Goal: Task Accomplishment & Management: Manage account settings

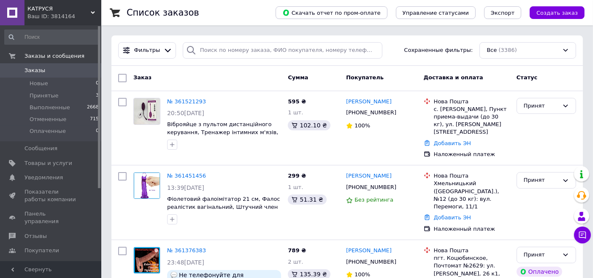
click at [30, 11] on span "КАТРУСЯ" at bounding box center [58, 9] width 63 height 8
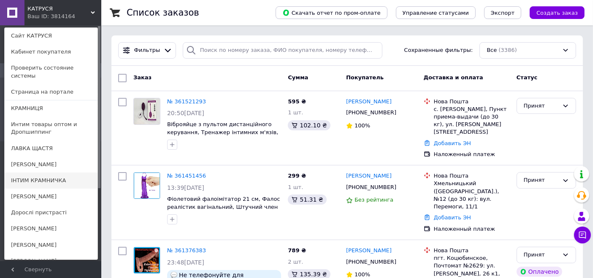
click at [49, 173] on link "ІНТИМ КРАМНИЧКА" at bounding box center [51, 181] width 93 height 16
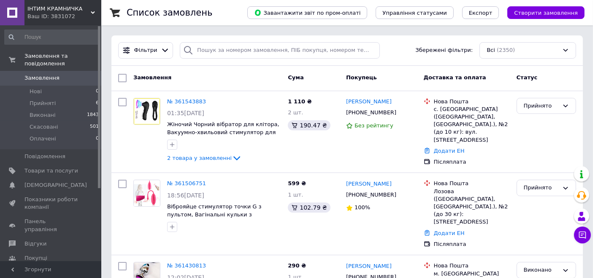
click at [62, 12] on div "ІНТИМ КРАМНИЧКА Ваш ID: 3831072" at bounding box center [62, 12] width 77 height 25
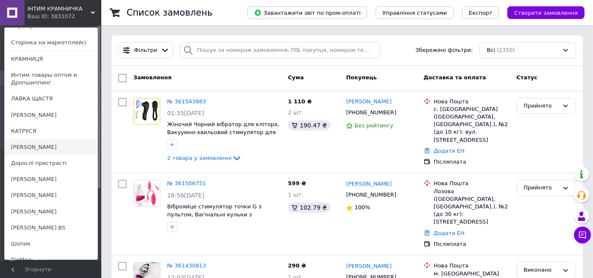
scroll to position [82, 0]
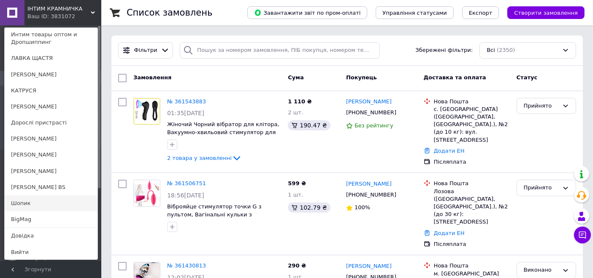
click at [41, 202] on link "Шопик" at bounding box center [51, 203] width 93 height 16
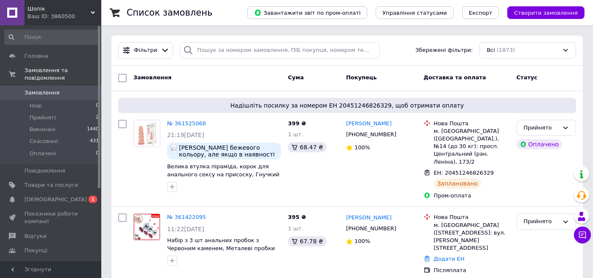
click at [65, 15] on div "Ваш ID: 3860500" at bounding box center [64, 17] width 74 height 8
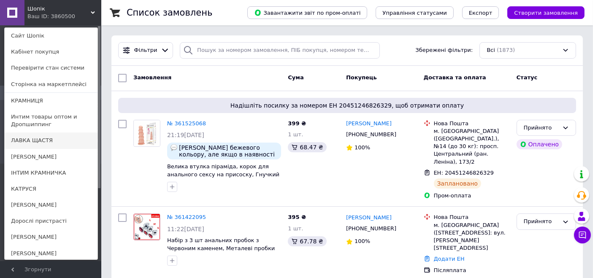
click at [48, 136] on link "ЛАВКА ЩАСТЯ" at bounding box center [51, 141] width 93 height 16
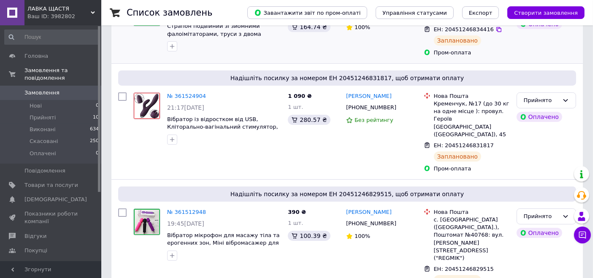
scroll to position [141, 0]
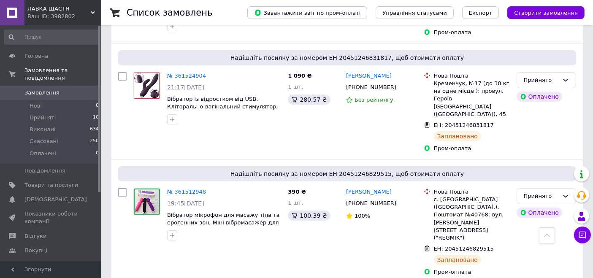
click at [52, 14] on div "Ваш ID: 3982802" at bounding box center [64, 17] width 74 height 8
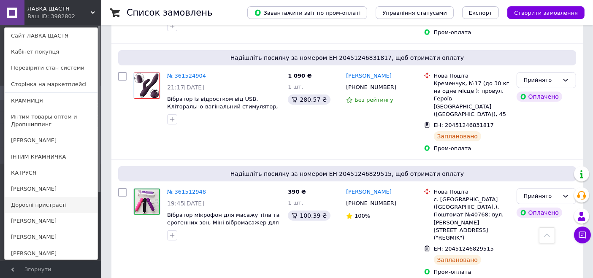
click at [51, 206] on link "Дорослі пристрасті" at bounding box center [51, 205] width 93 height 16
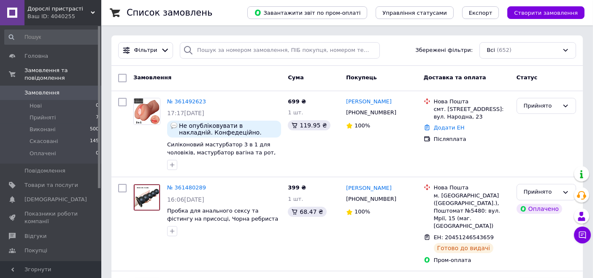
click at [54, 14] on div "Ваш ID: 4040255" at bounding box center [64, 17] width 74 height 8
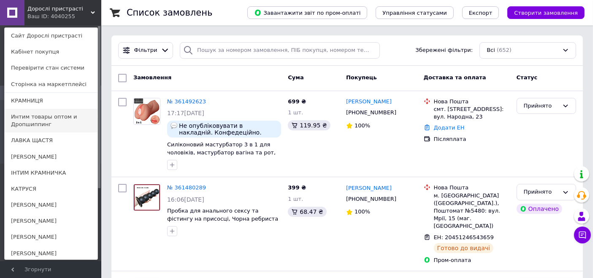
click at [44, 117] on link "Интим товары оптом и Дропшиппинг" at bounding box center [51, 121] width 93 height 24
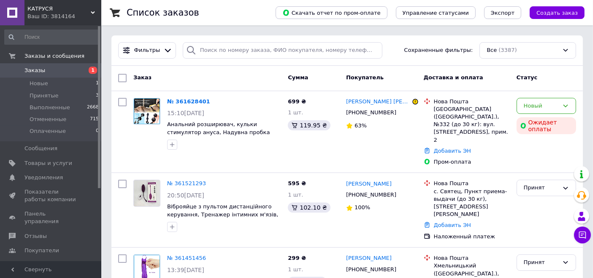
click at [48, 14] on div "Ваш ID: 3814164" at bounding box center [64, 17] width 74 height 8
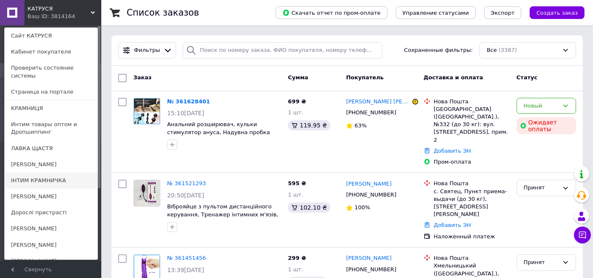
click at [36, 173] on link "ІНТИМ КРАМНИЧКА" at bounding box center [51, 181] width 93 height 16
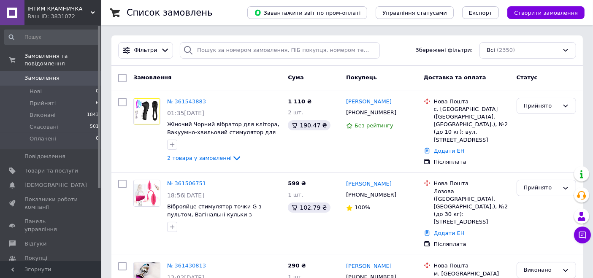
click at [61, 8] on span "ІНТИМ КРАМНИЧКА" at bounding box center [58, 9] width 63 height 8
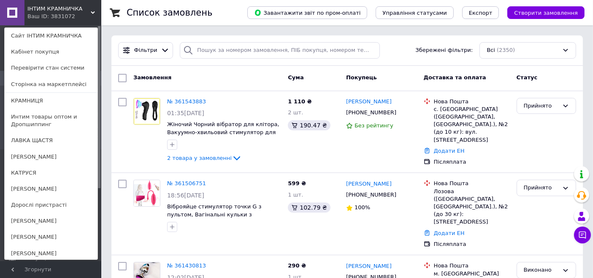
scroll to position [82, 0]
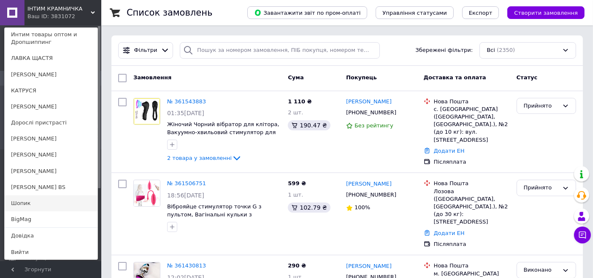
click at [51, 204] on link "Шопик" at bounding box center [51, 203] width 93 height 16
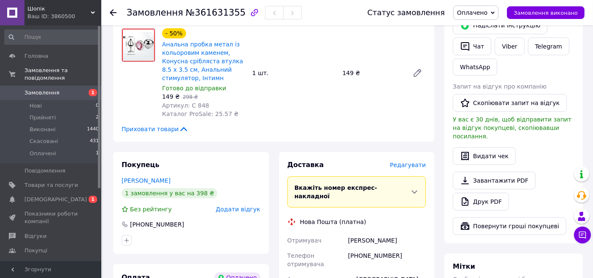
scroll to position [234, 0]
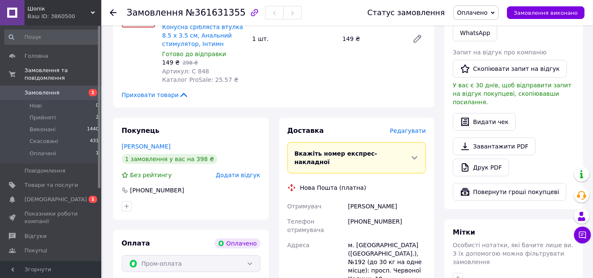
click at [364, 199] on div "Гриценко Ярослав" at bounding box center [386, 206] width 81 height 15
copy div "Гриценко Ярослав"
click at [487, 9] on span "Оплачено" at bounding box center [472, 12] width 30 height 7
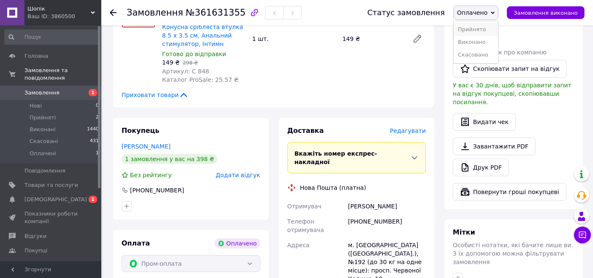
click at [492, 30] on li "Прийнято" at bounding box center [476, 29] width 44 height 13
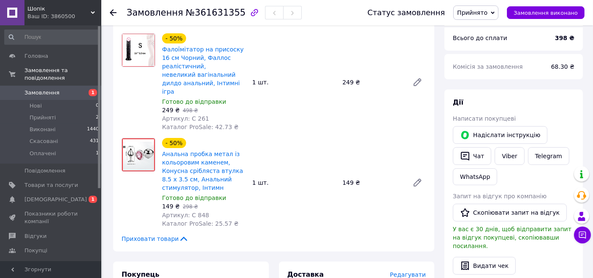
scroll to position [94, 0]
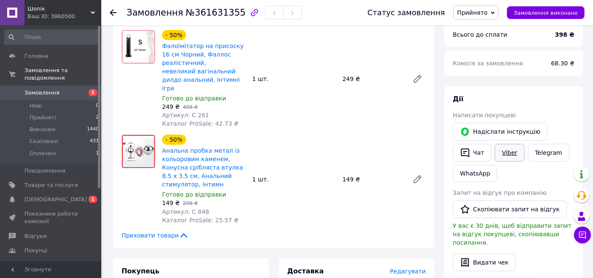
click at [509, 154] on link "Viber" at bounding box center [510, 153] width 30 height 18
click at [219, 13] on span "№361631355" at bounding box center [216, 13] width 60 height 10
copy span "361631355"
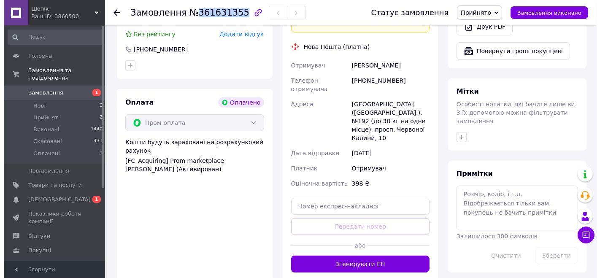
scroll to position [422, 0]
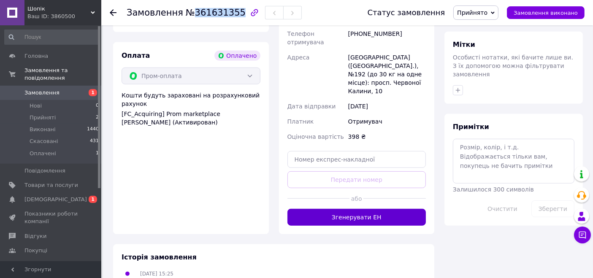
click at [345, 209] on button "Згенерувати ЕН" at bounding box center [356, 217] width 139 height 17
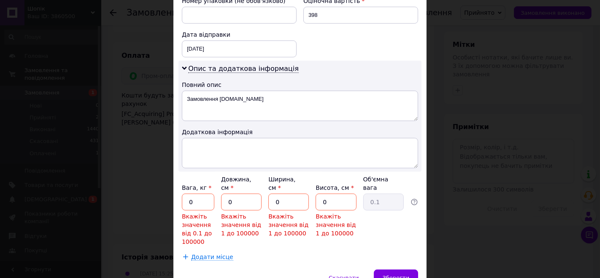
scroll to position [409, 0]
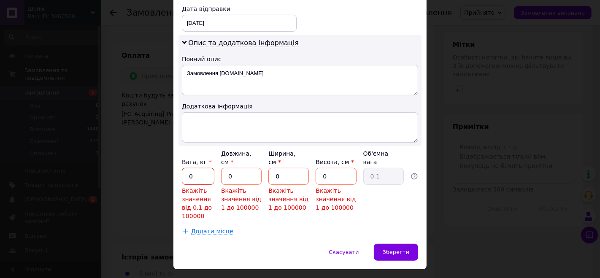
drag, startPoint x: 207, startPoint y: 156, endPoint x: 180, endPoint y: 156, distance: 27.0
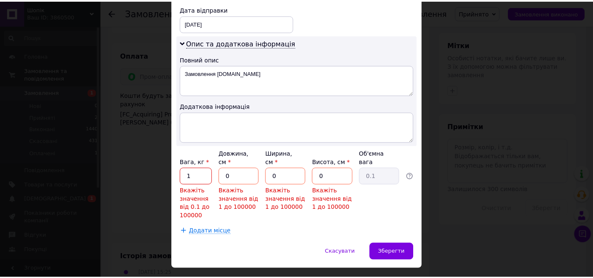
scroll to position [373, 0]
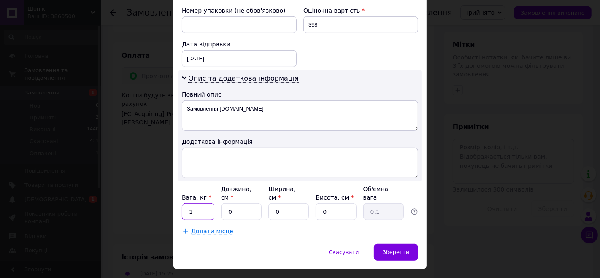
type input "1"
drag, startPoint x: 244, startPoint y: 193, endPoint x: 218, endPoint y: 192, distance: 26.2
click at [218, 192] on div "Вага, кг * 1 Довжина, см * 0 Ширина, см * 0 Висота, см * 0 Об'ємна вага 0.1" at bounding box center [300, 202] width 236 height 35
type input "20"
drag, startPoint x: 287, startPoint y: 192, endPoint x: 269, endPoint y: 192, distance: 17.7
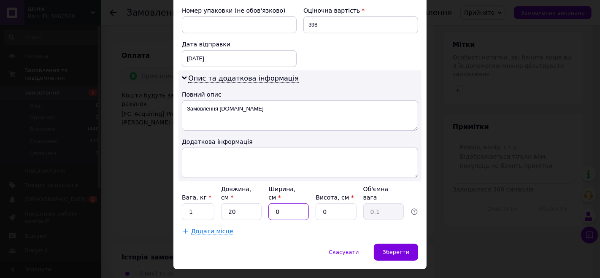
click at [269, 203] on input "0" at bounding box center [288, 211] width 41 height 17
type input "10"
drag, startPoint x: 336, startPoint y: 192, endPoint x: 314, endPoint y: 191, distance: 22.0
click at [314, 191] on div "Вага, кг * 1 Довжина, см * 20 Ширина, см * 10 Висота, см * 0 Об'ємна вага 0.1" at bounding box center [300, 202] width 236 height 35
type input "10"
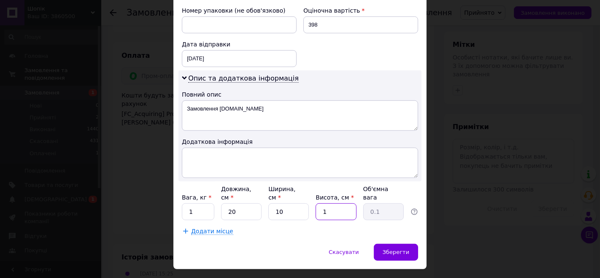
type input "0.5"
type input "10"
click at [401, 249] on span "Зберегти" at bounding box center [396, 252] width 27 height 6
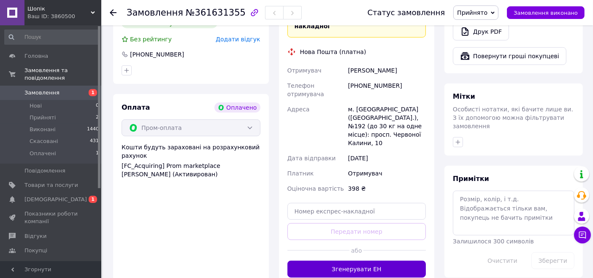
scroll to position [422, 0]
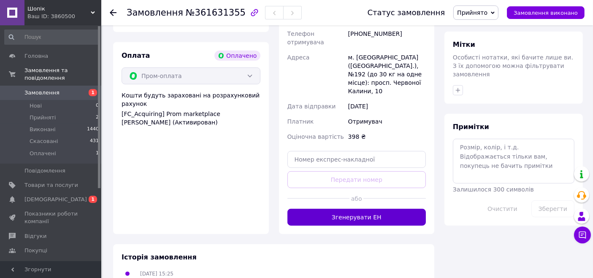
click at [371, 209] on button "Згенерувати ЕН" at bounding box center [356, 217] width 139 height 17
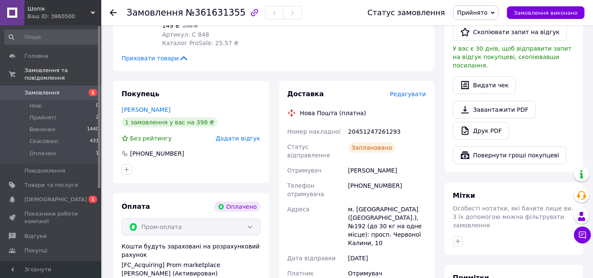
scroll to position [187, 0]
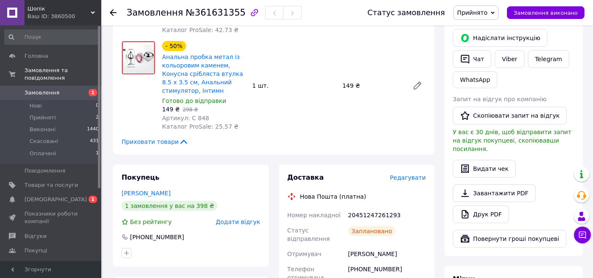
click at [366, 208] on div "20451247261293" at bounding box center [386, 215] width 81 height 15
copy div "20451247261293"
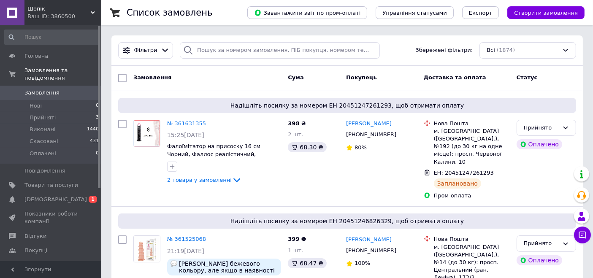
click at [51, 15] on div "Ваш ID: 3860500" at bounding box center [64, 17] width 74 height 8
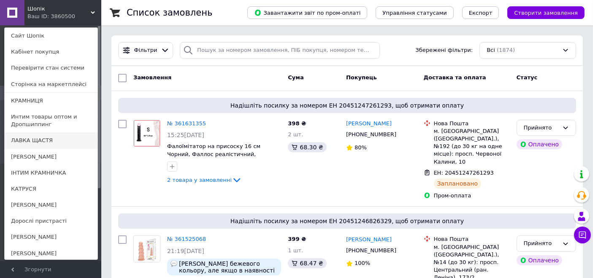
click at [57, 146] on link "ЛАВКА ЩАСТЯ" at bounding box center [51, 141] width 93 height 16
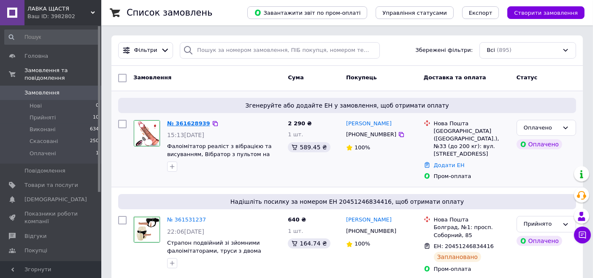
click at [187, 124] on link "№ 361628939" at bounding box center [188, 123] width 43 height 6
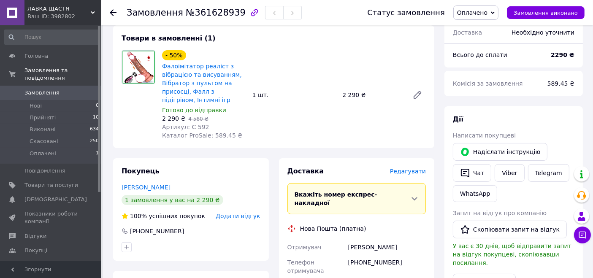
scroll to position [141, 0]
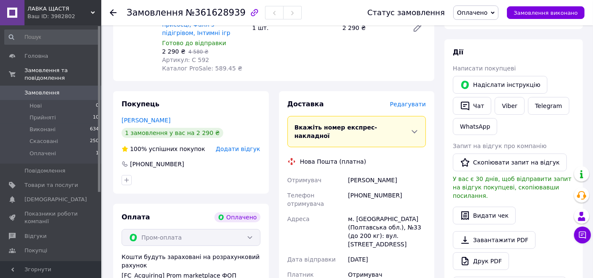
click at [367, 173] on div "Хлонь Сергій" at bounding box center [386, 180] width 81 height 15
copy div "Хлонь Сергій"
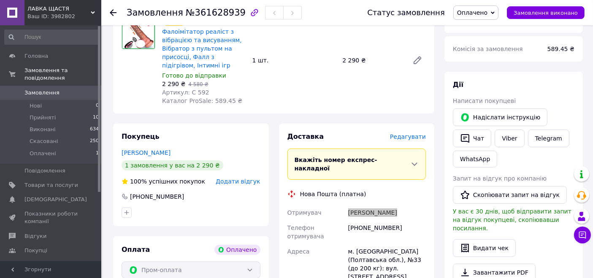
scroll to position [94, 0]
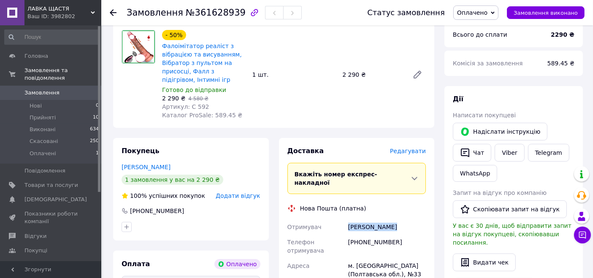
click at [482, 10] on span "Оплачено" at bounding box center [472, 12] width 30 height 7
click at [474, 27] on li "Прийнято" at bounding box center [476, 29] width 44 height 13
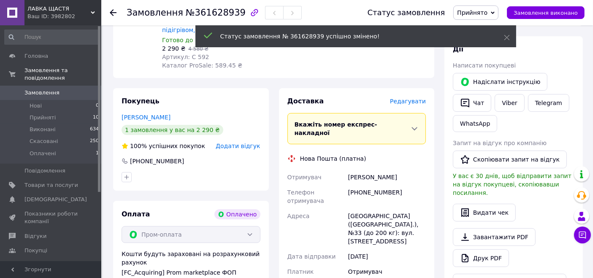
scroll to position [234, 0]
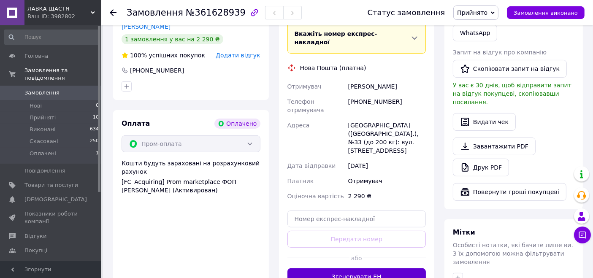
click at [360, 268] on button "Згенерувати ЕН" at bounding box center [356, 276] width 139 height 17
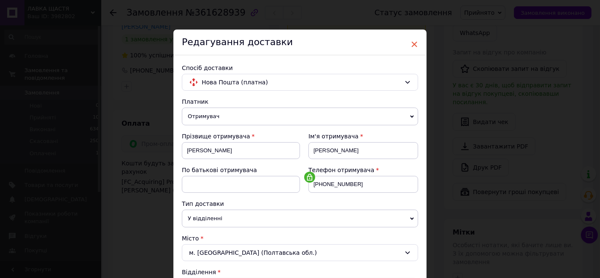
click at [414, 41] on span "×" at bounding box center [415, 44] width 8 height 14
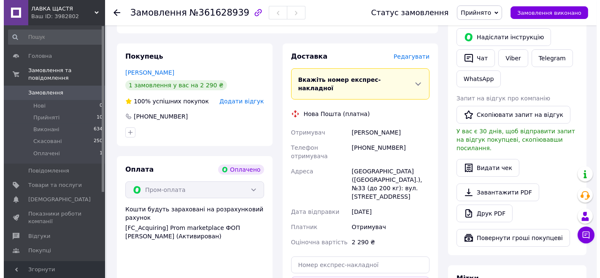
scroll to position [375, 0]
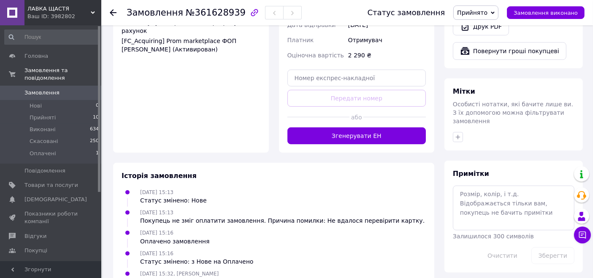
click at [369, 107] on div at bounding box center [394, 117] width 62 height 21
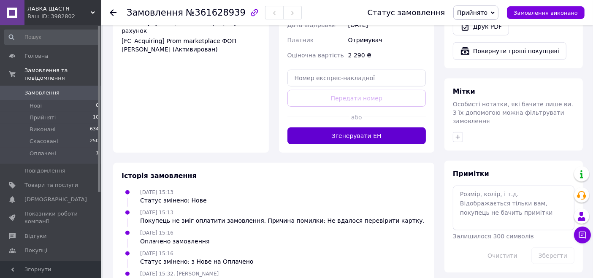
click at [367, 127] on button "Згенерувати ЕН" at bounding box center [356, 135] width 139 height 17
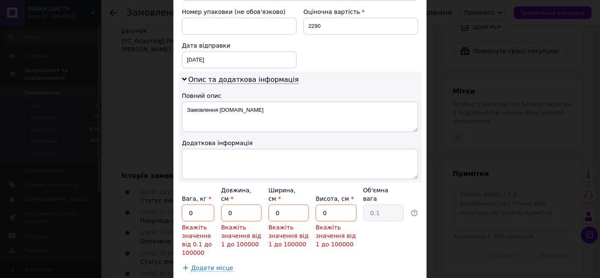
scroll to position [375, 0]
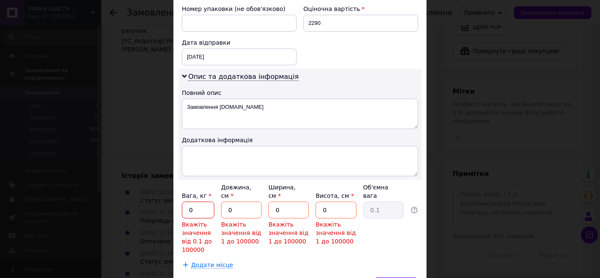
drag, startPoint x: 208, startPoint y: 192, endPoint x: 185, endPoint y: 191, distance: 22.4
click at [185, 202] on input "0" at bounding box center [198, 210] width 32 height 17
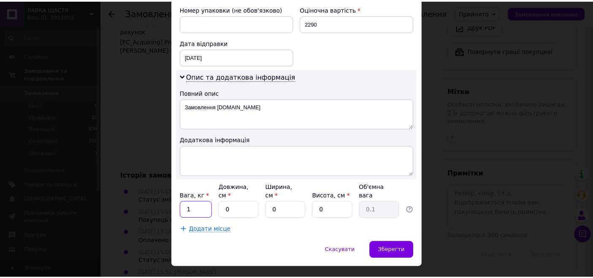
scroll to position [373, 0]
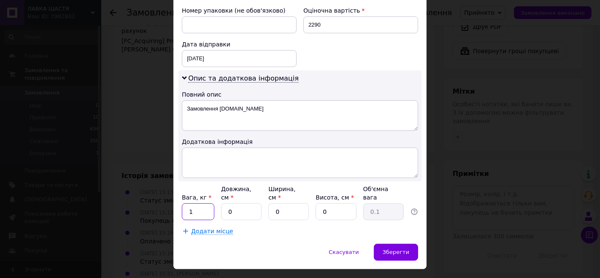
type input "1"
drag, startPoint x: 236, startPoint y: 190, endPoint x: 219, endPoint y: 190, distance: 17.7
click at [219, 190] on div "Вага, кг * 1 Довжина, см * 0 Ширина, см * 0 Висота, см * 0 Об'ємна вага 0.1" at bounding box center [300, 202] width 236 height 35
type input "25"
drag, startPoint x: 281, startPoint y: 192, endPoint x: 268, endPoint y: 192, distance: 13.1
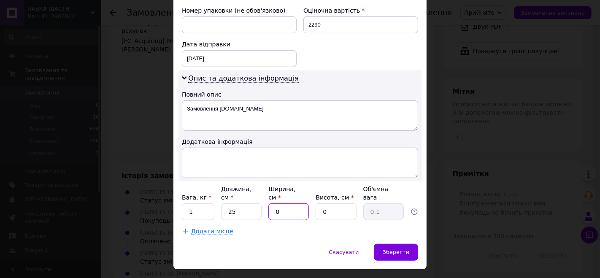
click at [268, 203] on input "0" at bounding box center [288, 211] width 41 height 17
type input "10"
drag, startPoint x: 334, startPoint y: 192, endPoint x: 317, endPoint y: 192, distance: 16.5
click at [317, 203] on input "0" at bounding box center [336, 211] width 41 height 17
type input "10"
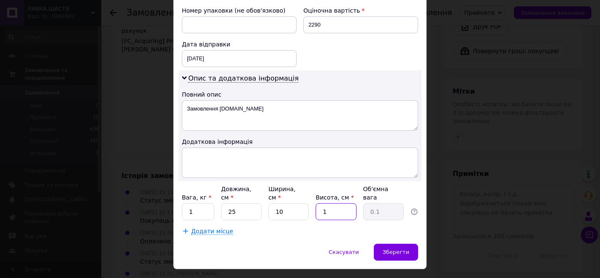
type input "0.63"
type input "10"
click at [398, 249] on span "Зберегти" at bounding box center [396, 252] width 27 height 6
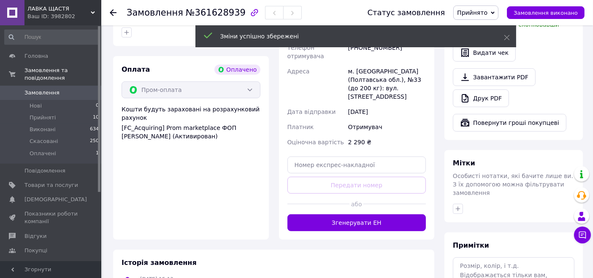
scroll to position [328, 0]
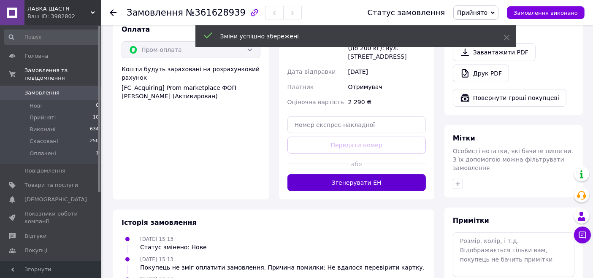
click at [358, 174] on button "Згенерувати ЕН" at bounding box center [356, 182] width 139 height 17
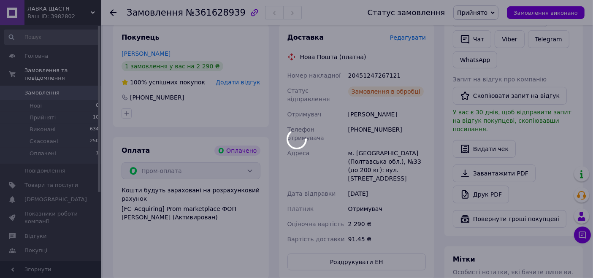
scroll to position [188, 0]
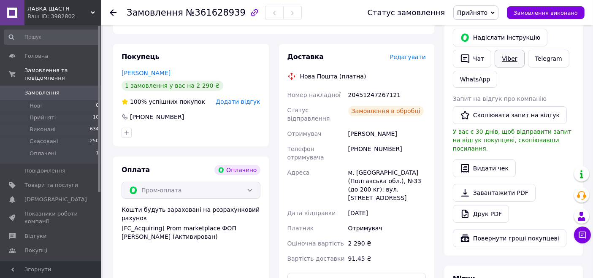
click at [512, 60] on link "Viber" at bounding box center [510, 59] width 30 height 18
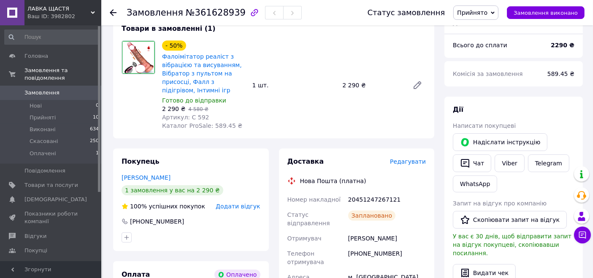
scroll to position [47, 0]
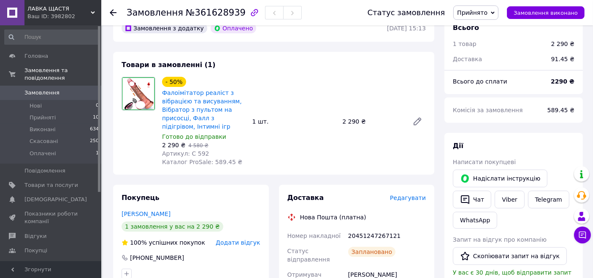
click at [216, 13] on span "№361628939" at bounding box center [216, 13] width 60 height 10
copy span "361628939"
click at [373, 235] on div "20451247267121" at bounding box center [386, 235] width 81 height 15
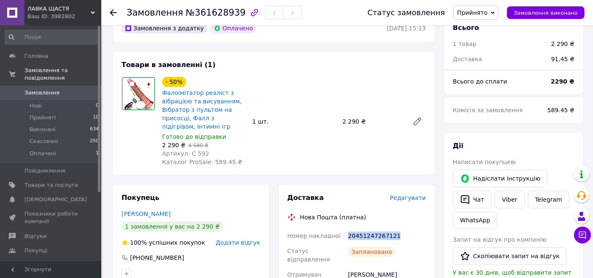
copy div "20451247267121"
click at [73, 89] on span "Замовлення" at bounding box center [51, 93] width 54 height 8
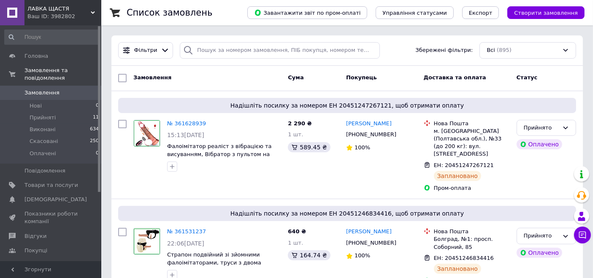
click at [38, 14] on div "Ваш ID: 3982802" at bounding box center [64, 17] width 74 height 8
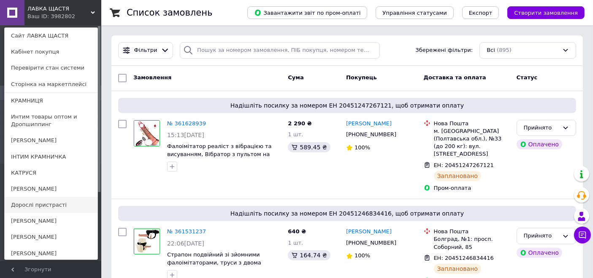
click at [51, 206] on link "Дорослі пристрасті" at bounding box center [51, 205] width 93 height 16
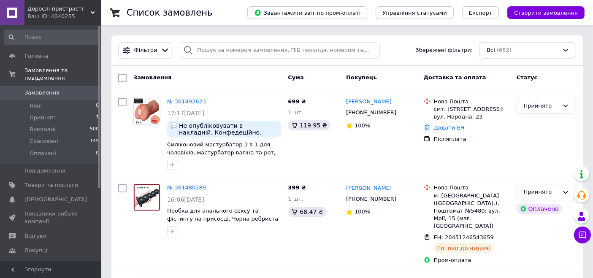
click at [44, 10] on span "Дорослі пристрасті" at bounding box center [58, 9] width 63 height 8
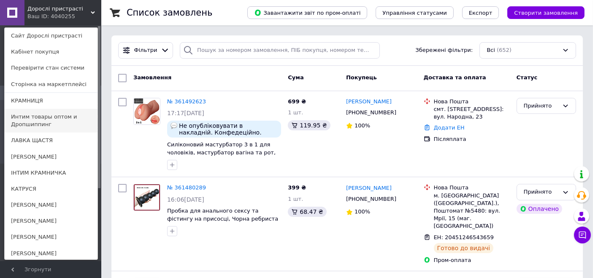
click at [41, 119] on link "Интим товары оптом и Дропшиппинг" at bounding box center [51, 121] width 93 height 24
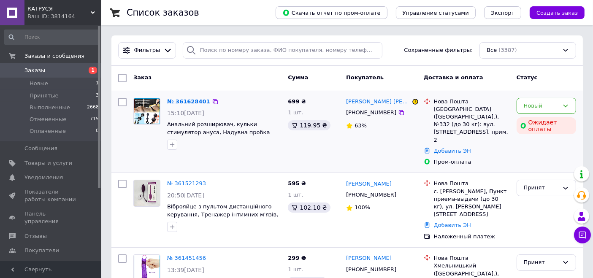
click at [179, 99] on link "№ 361628401" at bounding box center [188, 101] width 43 height 6
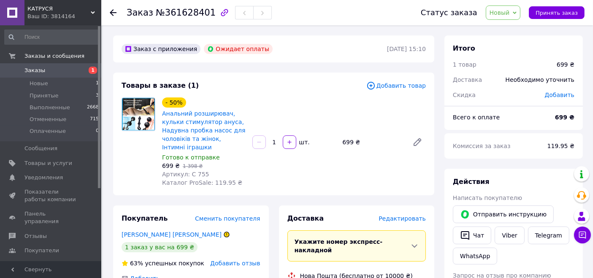
scroll to position [94, 0]
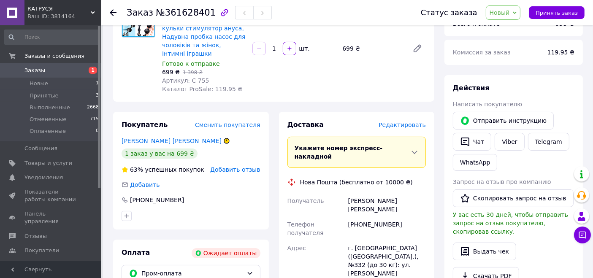
click at [371, 193] on div "[PERSON_NAME] [PERSON_NAME]" at bounding box center [386, 205] width 81 height 24
copy div "[PERSON_NAME] [PERSON_NAME]"
click at [501, 141] on link "Viber" at bounding box center [510, 142] width 30 height 18
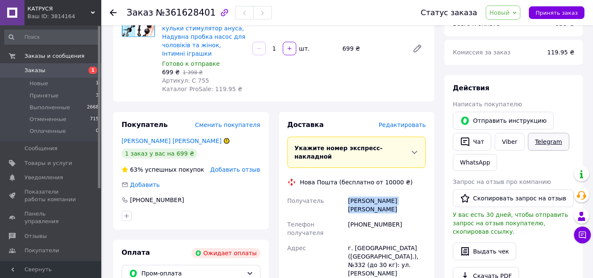
click at [557, 143] on link "Telegram" at bounding box center [548, 142] width 41 height 18
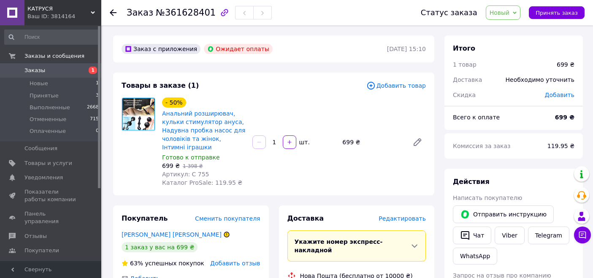
scroll to position [94, 0]
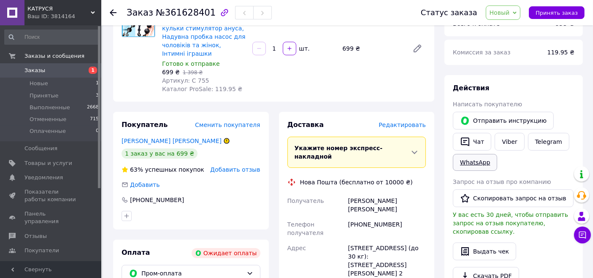
click at [485, 161] on link "WhatsApp" at bounding box center [475, 162] width 44 height 17
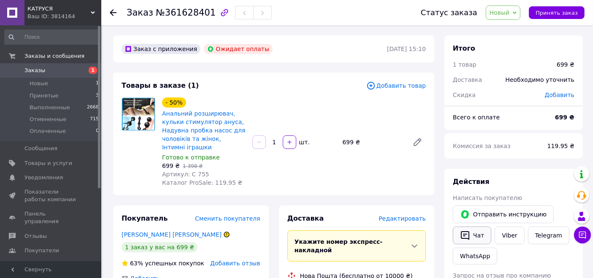
click at [475, 235] on button "Чат" at bounding box center [472, 236] width 38 height 18
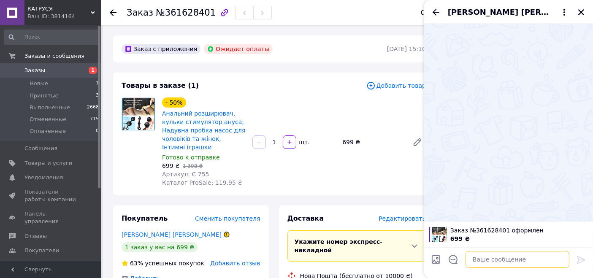
click at [489, 260] on textarea at bounding box center [517, 259] width 104 height 17
paste textarea "Вітаю, не можемо додзвонитись по замовленню..."
type textarea "Вітаю, не можемо додзвонитись по замовленню..."
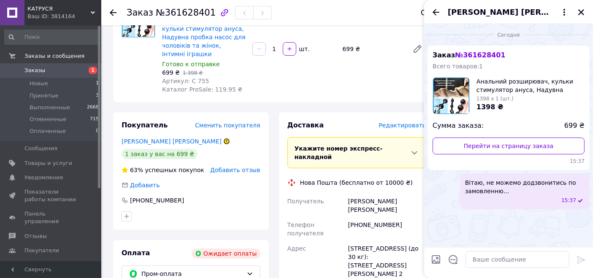
scroll to position [94, 0]
click at [368, 217] on div "[PHONE_NUMBER]" at bounding box center [386, 229] width 81 height 24
copy div "380930504131"
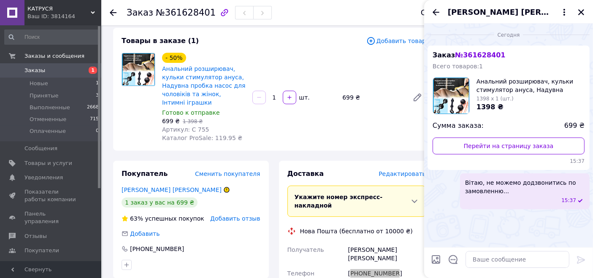
scroll to position [0, 0]
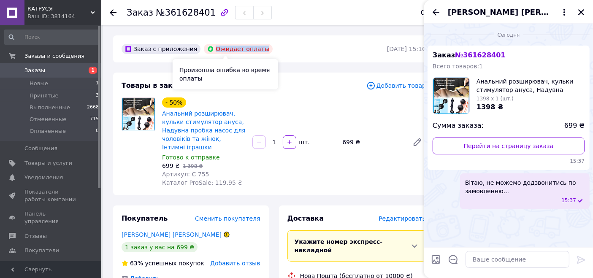
drag, startPoint x: 250, startPoint y: 49, endPoint x: 207, endPoint y: 49, distance: 43.0
click at [207, 49] on div "Ожидает оплаты" at bounding box center [238, 49] width 69 height 10
copy div "Ожидает оплаты"
click at [579, 13] on icon "Закрыть" at bounding box center [581, 12] width 8 height 8
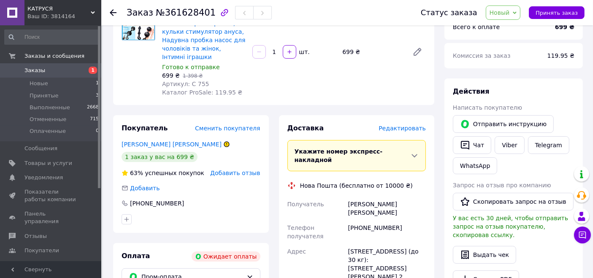
scroll to position [141, 0]
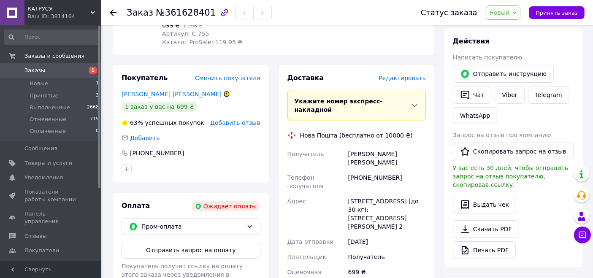
click at [40, 16] on div "Ваш ID: 3814164" at bounding box center [64, 17] width 74 height 8
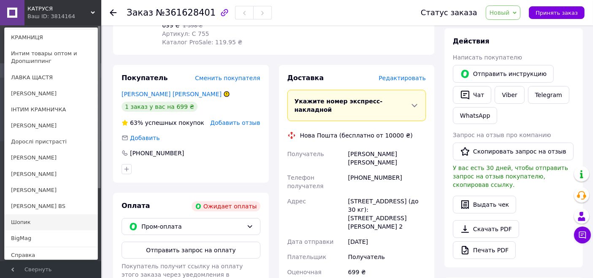
scroll to position [82, 0]
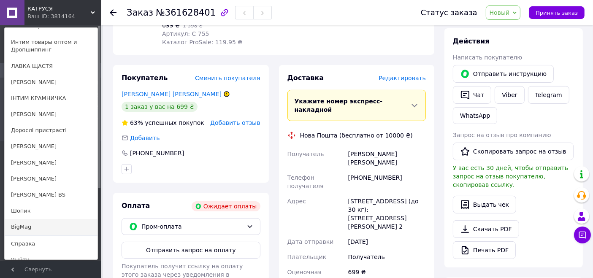
click at [44, 219] on link "BigMag" at bounding box center [51, 227] width 93 height 16
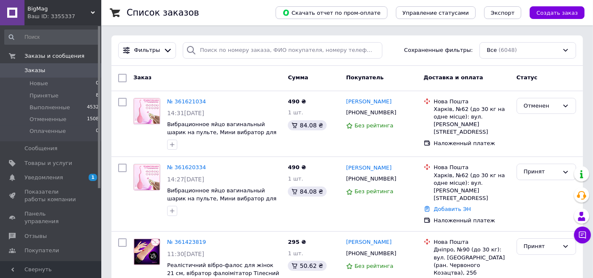
click at [57, 11] on span "BigMag" at bounding box center [58, 9] width 63 height 8
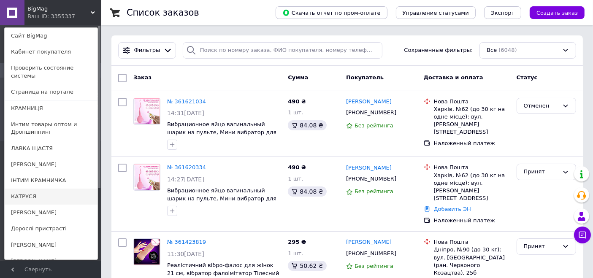
click at [38, 190] on link "КАТРУСЯ" at bounding box center [51, 197] width 93 height 16
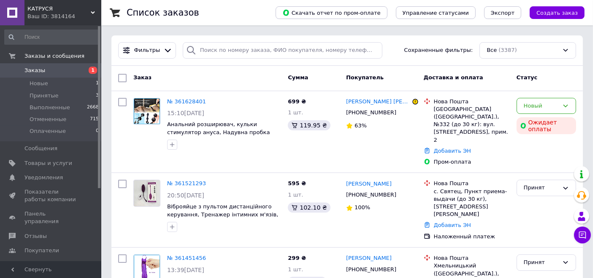
click at [60, 14] on div "Ваш ID: 3814164" at bounding box center [64, 17] width 74 height 8
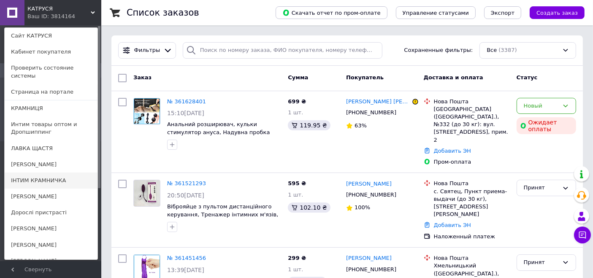
click at [51, 173] on link "ІНТИМ КРАМНИЧКА" at bounding box center [51, 181] width 93 height 16
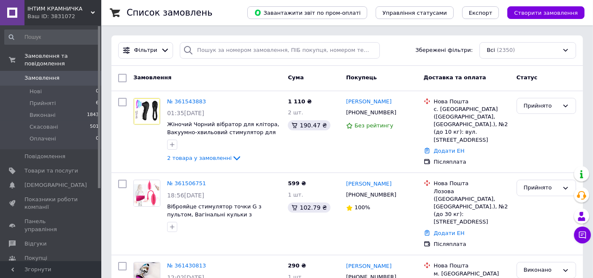
click at [47, 13] on div "Ваш ID: 3831072" at bounding box center [64, 17] width 74 height 8
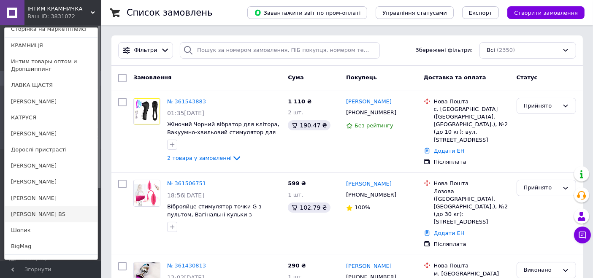
scroll to position [82, 0]
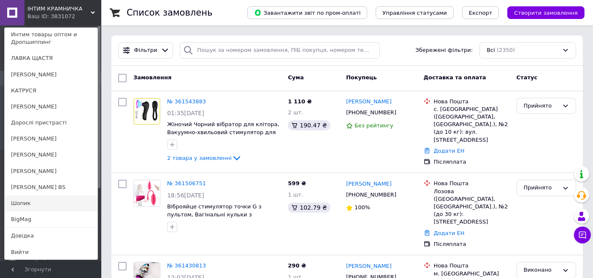
click at [33, 203] on link "Шопик" at bounding box center [51, 203] width 93 height 16
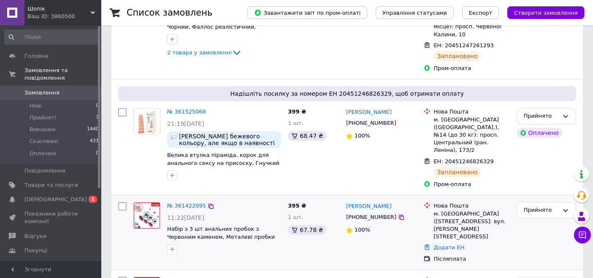
scroll to position [141, 0]
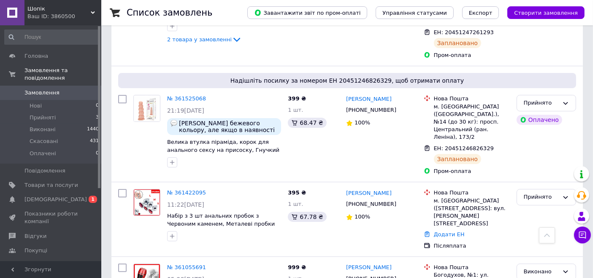
click at [48, 13] on div "Ваш ID: 3860500" at bounding box center [64, 17] width 74 height 8
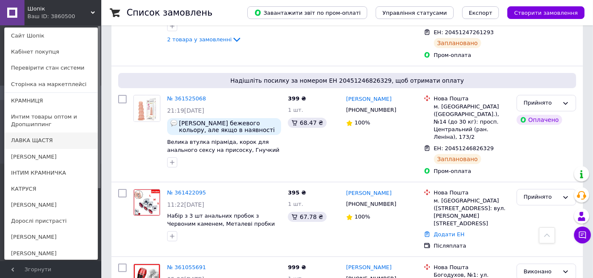
click at [36, 143] on link "ЛАВКА ЩАСТЯ" at bounding box center [51, 141] width 93 height 16
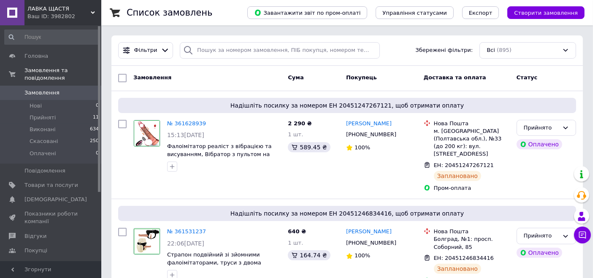
click at [59, 11] on span "ЛАВКА ЩАСТЯ" at bounding box center [58, 9] width 63 height 8
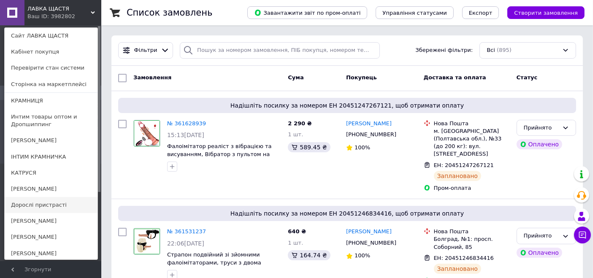
click at [50, 206] on link "Дорослі пристрасті" at bounding box center [51, 205] width 93 height 16
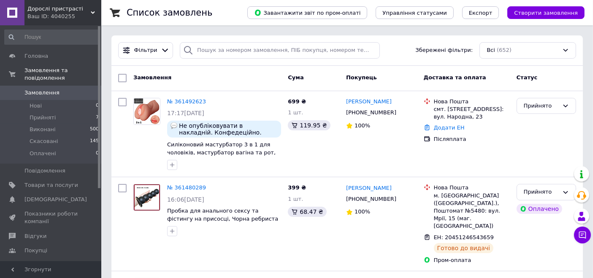
click at [51, 10] on span "Дорослі пристрасті" at bounding box center [58, 9] width 63 height 8
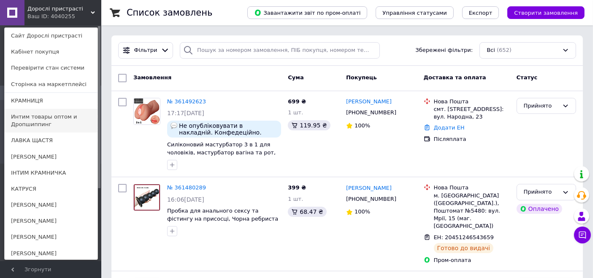
click at [56, 119] on link "Интим товары оптом и Дропшиппинг" at bounding box center [51, 121] width 93 height 24
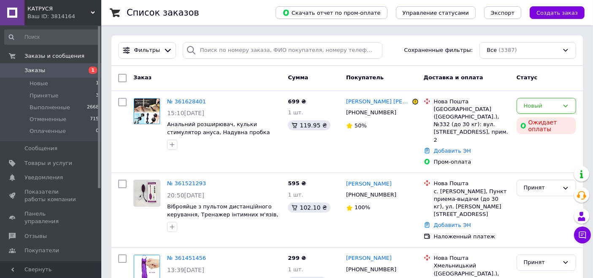
click at [51, 11] on span "КАТРУСЯ" at bounding box center [58, 9] width 63 height 8
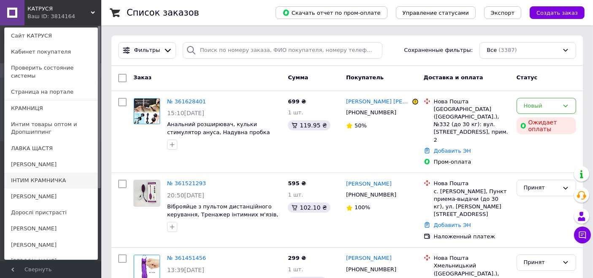
click at [47, 173] on link "ІНТИМ КРАМНИЧКА" at bounding box center [51, 181] width 93 height 16
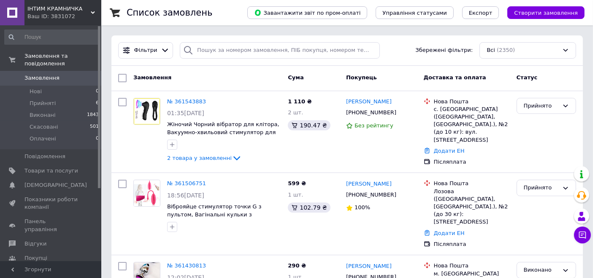
click at [60, 11] on span "ІНТИМ КРАМНИЧКА" at bounding box center [58, 9] width 63 height 8
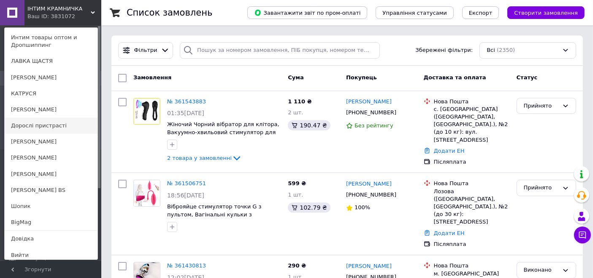
scroll to position [82, 0]
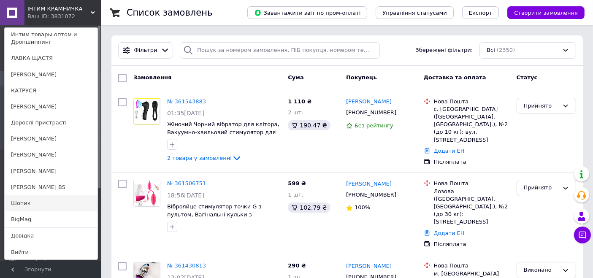
click at [51, 196] on link "Шопик" at bounding box center [51, 203] width 93 height 16
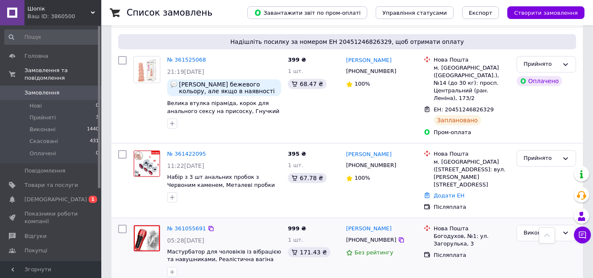
scroll to position [234, 0]
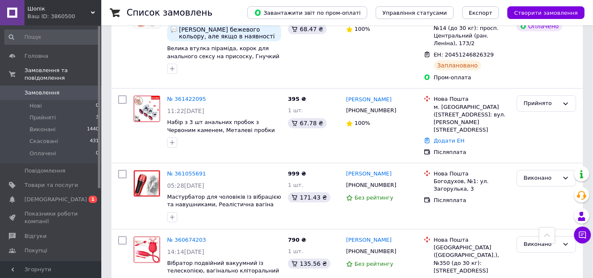
click at [50, 11] on span "Шопік" at bounding box center [58, 9] width 63 height 8
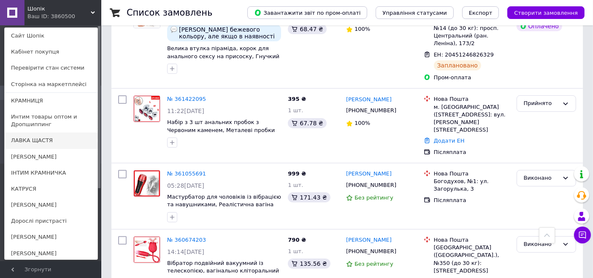
click at [46, 141] on link "ЛАВКА ЩАСТЯ" at bounding box center [51, 141] width 93 height 16
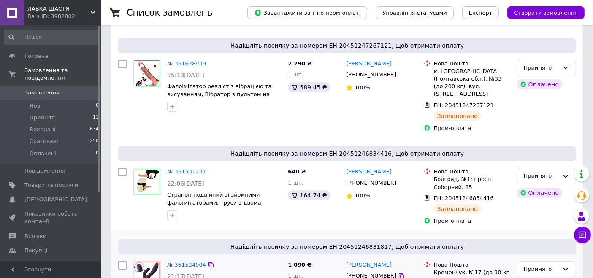
scroll to position [141, 0]
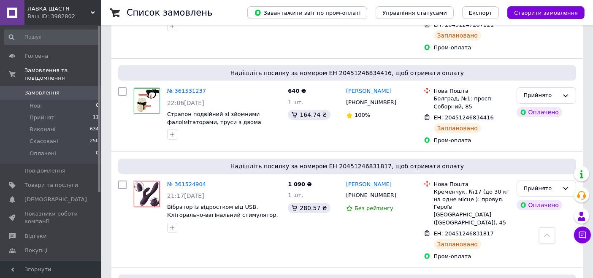
click at [57, 11] on span "ЛАВКА ЩАСТЯ" at bounding box center [58, 9] width 63 height 8
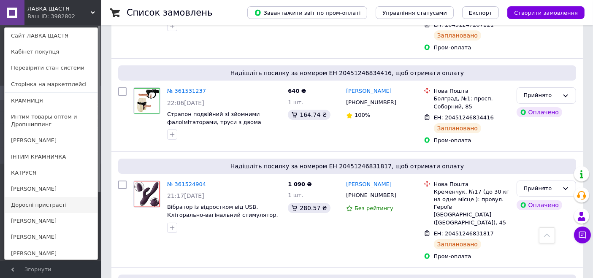
click at [53, 206] on link "Дорослі пристрасті" at bounding box center [51, 205] width 93 height 16
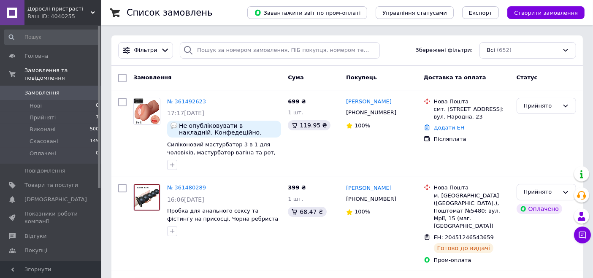
click at [60, 11] on span "Дорослі пристрасті" at bounding box center [58, 9] width 63 height 8
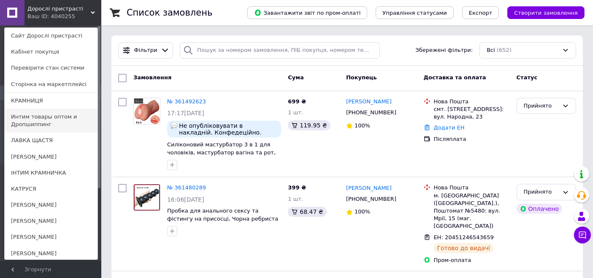
click at [54, 120] on link "Интим товары оптом и Дропшиппинг" at bounding box center [51, 121] width 93 height 24
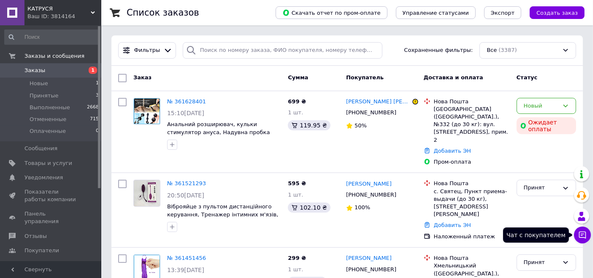
click at [584, 233] on icon at bounding box center [582, 235] width 8 height 8
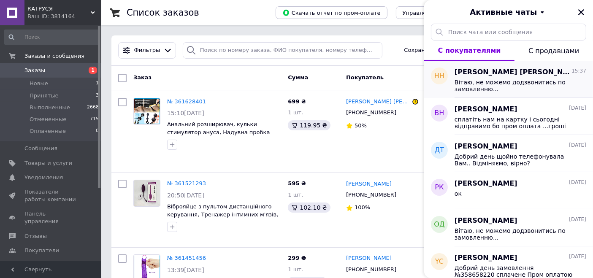
click at [507, 86] on span "Вітаю, не можемо додзвонитись по замовленню..." at bounding box center [515, 86] width 120 height 14
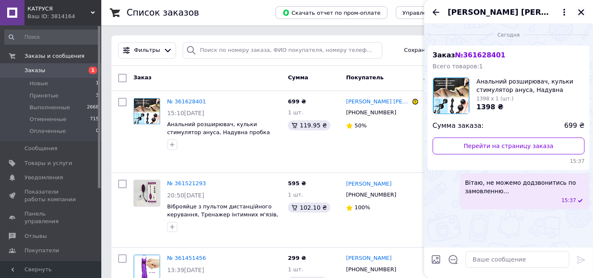
click at [581, 10] on icon "Закрыть" at bounding box center [581, 12] width 8 height 8
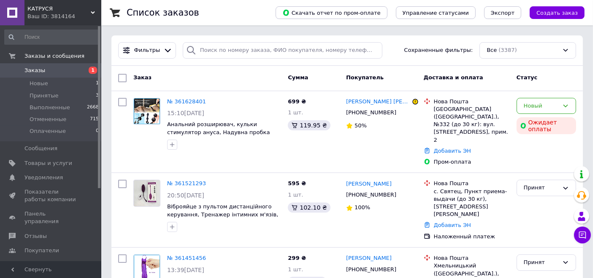
click at [40, 11] on span "КАТРУСЯ" at bounding box center [58, 9] width 63 height 8
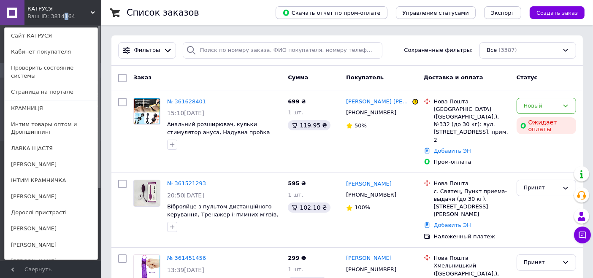
click at [60, 14] on div "Ваш ID: 3814164" at bounding box center [44, 17] width 35 height 8
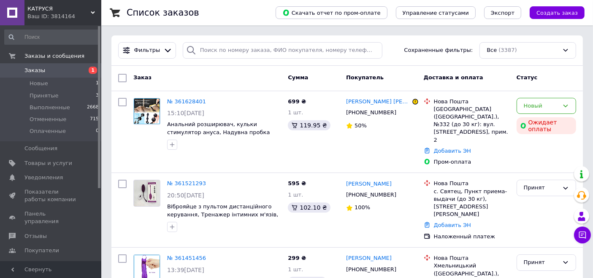
click at [44, 11] on span "КАТРУСЯ" at bounding box center [58, 9] width 63 height 8
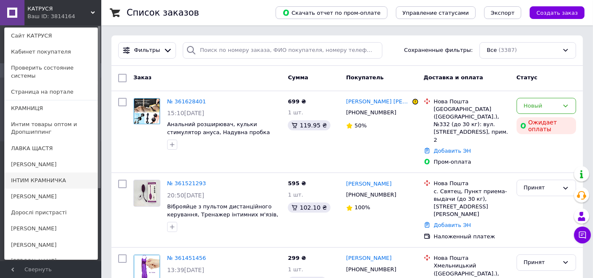
click at [40, 173] on link "ІНТИМ КРАМНИЧКА" at bounding box center [51, 181] width 93 height 16
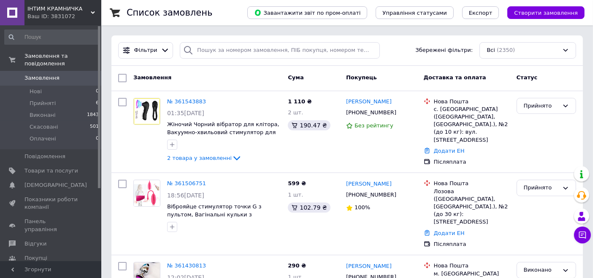
click at [57, 10] on span "ІНТИМ КРАМНИЧКА" at bounding box center [58, 9] width 63 height 8
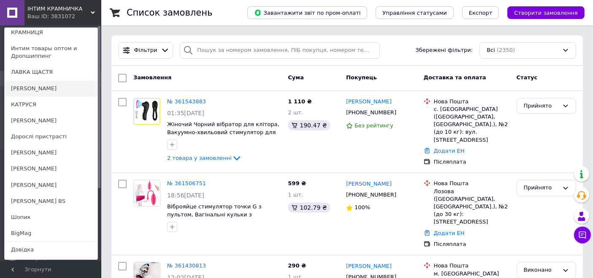
scroll to position [82, 0]
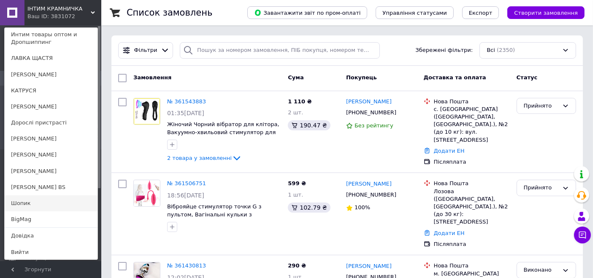
click at [34, 202] on link "Шопик" at bounding box center [51, 203] width 93 height 16
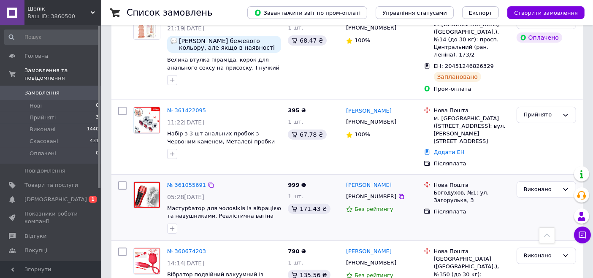
scroll to position [281, 0]
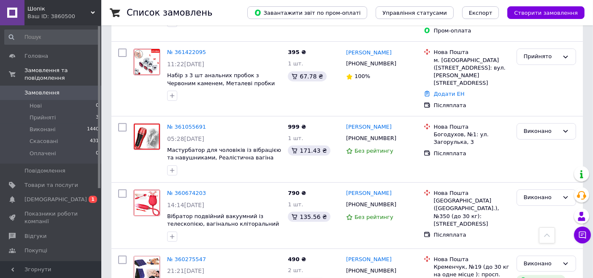
click at [53, 11] on span "Шопік" at bounding box center [58, 9] width 63 height 8
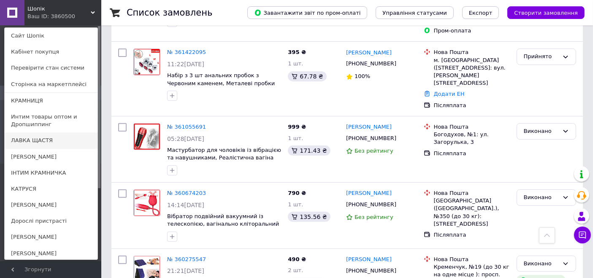
click at [23, 138] on link "ЛАВКА ЩАСТЯ" at bounding box center [51, 141] width 93 height 16
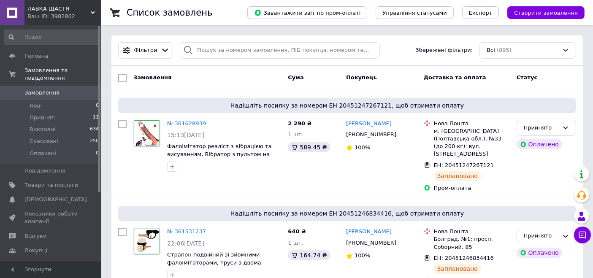
click at [58, 8] on span "ЛАВКА ЩАСТЯ" at bounding box center [58, 9] width 63 height 8
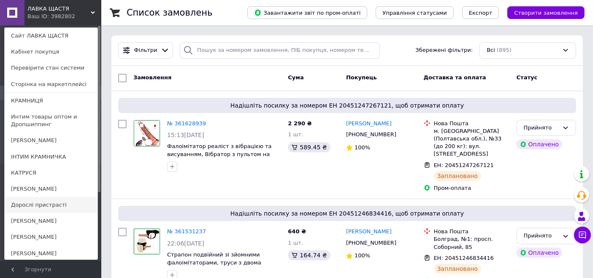
click at [50, 198] on link "Дорослі пристрасті" at bounding box center [51, 205] width 93 height 16
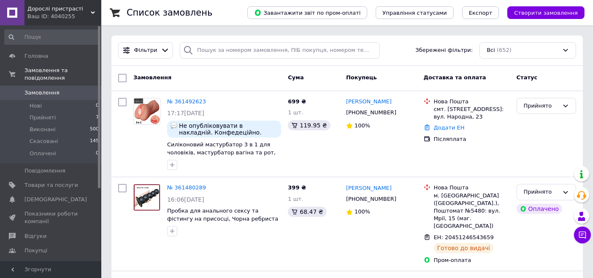
click at [56, 10] on span "Дорослі пристрасті" at bounding box center [58, 9] width 63 height 8
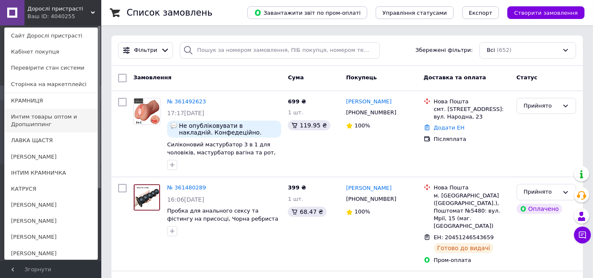
click at [49, 116] on link "Интим товары оптом и Дропшиппинг" at bounding box center [51, 121] width 93 height 24
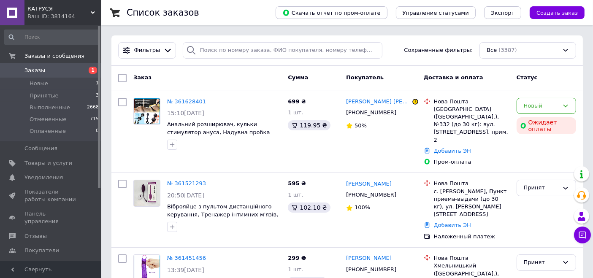
click at [53, 8] on span "КАТРУСЯ" at bounding box center [58, 9] width 63 height 8
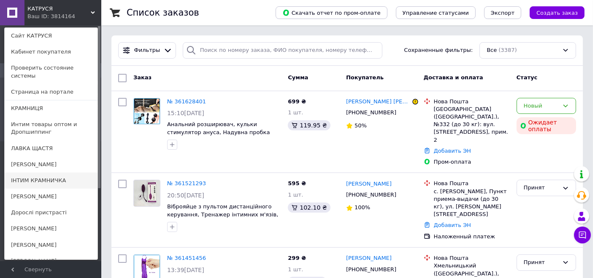
click at [38, 173] on link "ІНТИМ КРАМНИЧКА" at bounding box center [51, 181] width 93 height 16
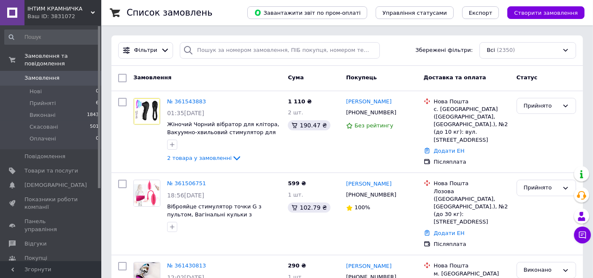
click at [67, 14] on div "Ваш ID: 3831072" at bounding box center [64, 17] width 74 height 8
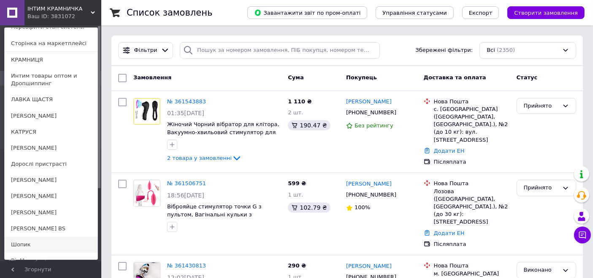
scroll to position [82, 0]
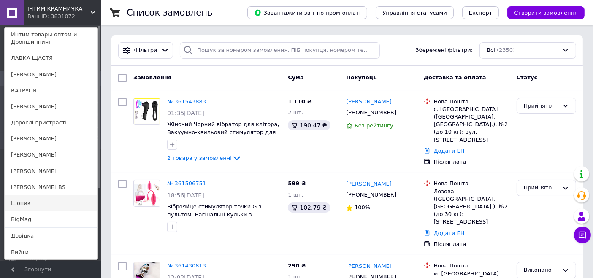
click at [46, 198] on link "Шопик" at bounding box center [51, 203] width 93 height 16
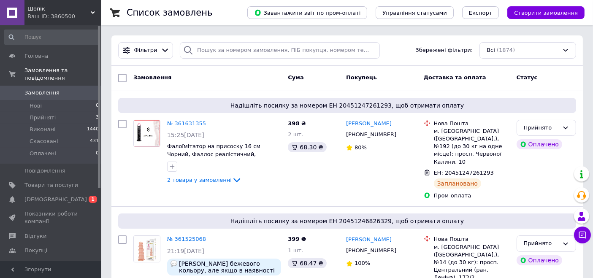
click at [58, 16] on div "Ваш ID: 3860500" at bounding box center [64, 17] width 74 height 8
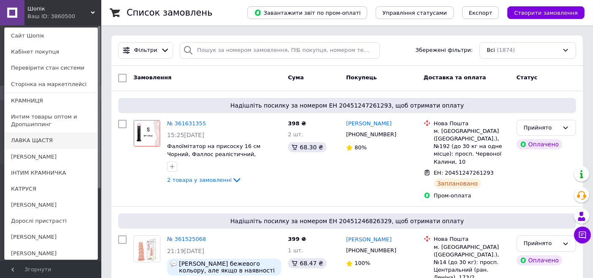
click at [37, 138] on link "ЛАВКА ЩАСТЯ" at bounding box center [51, 141] width 93 height 16
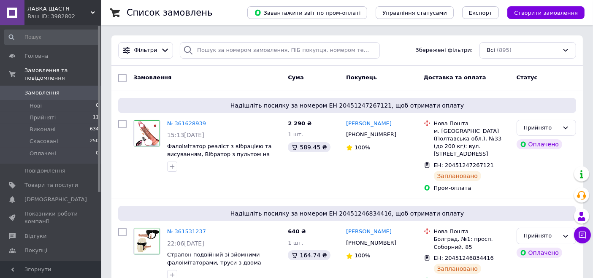
click at [66, 14] on div "Ваш ID: 3982802" at bounding box center [64, 17] width 74 height 8
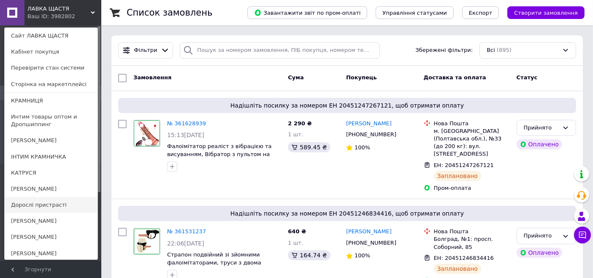
click at [37, 201] on link "Дорослі пристрасті" at bounding box center [51, 205] width 93 height 16
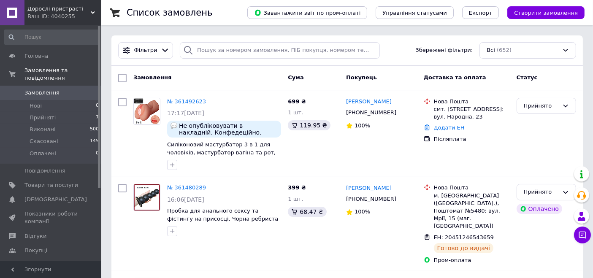
click at [51, 11] on span "Дорослі пристрасті" at bounding box center [58, 9] width 63 height 8
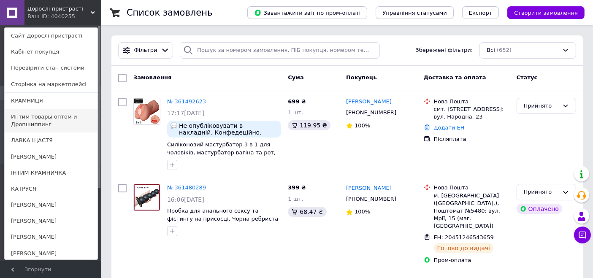
click at [36, 121] on link "Интим товары оптом и Дропшиппинг" at bounding box center [51, 121] width 93 height 24
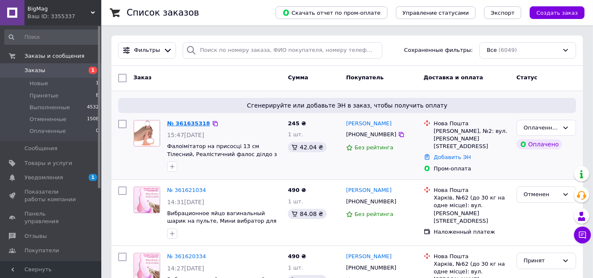
click at [187, 122] on link "№ 361635318" at bounding box center [188, 123] width 43 height 6
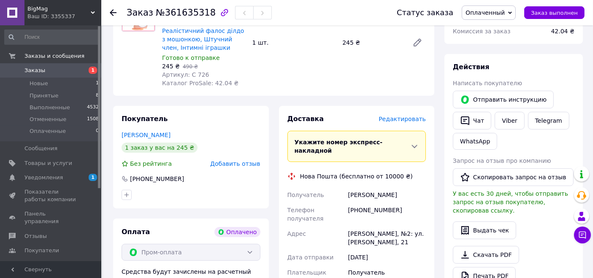
scroll to position [141, 0]
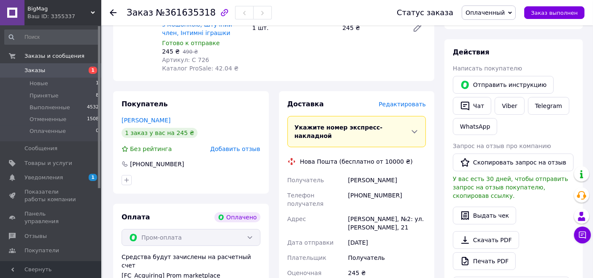
click at [360, 173] on div "Кутовий Василь" at bounding box center [386, 180] width 81 height 15
copy div "Кутовий Василь"
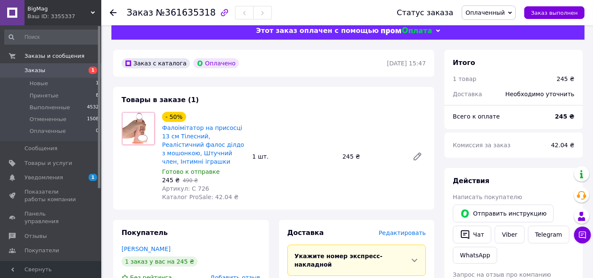
scroll to position [0, 0]
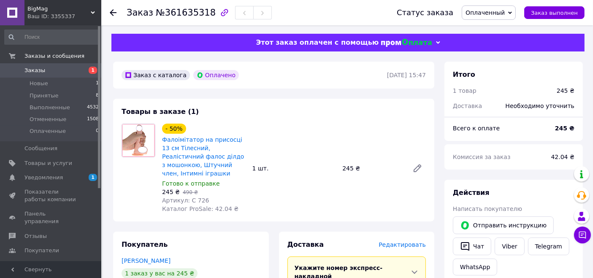
click at [495, 15] on span "Оплаченный" at bounding box center [484, 12] width 39 height 7
click at [494, 26] on li "Принят" at bounding box center [488, 29] width 53 height 13
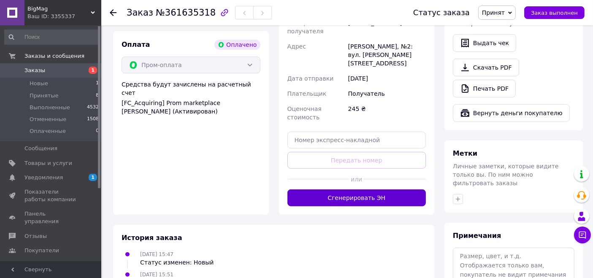
scroll to position [328, 0]
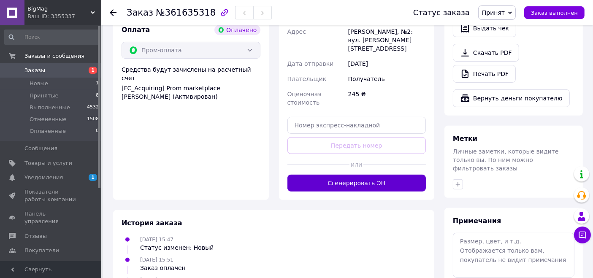
click at [328, 175] on button "Сгенерировать ЭН" at bounding box center [356, 183] width 139 height 17
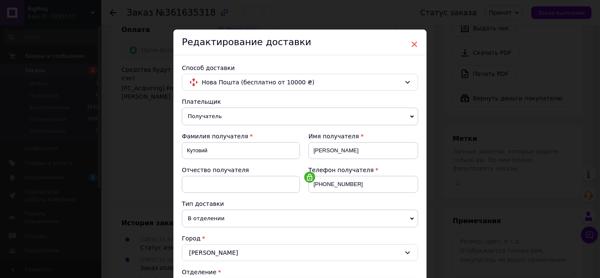
click at [412, 42] on span "×" at bounding box center [415, 44] width 8 height 14
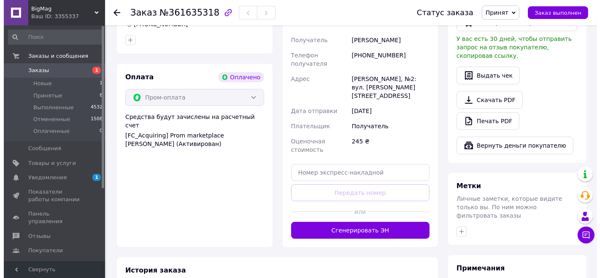
scroll to position [281, 0]
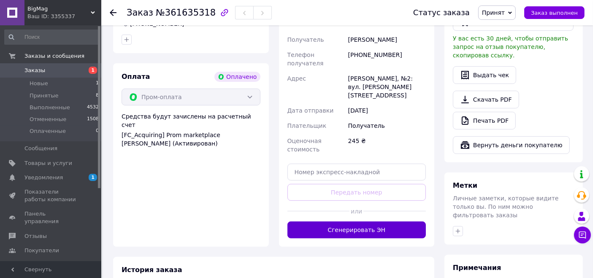
click at [352, 222] on button "Сгенерировать ЭН" at bounding box center [356, 230] width 139 height 17
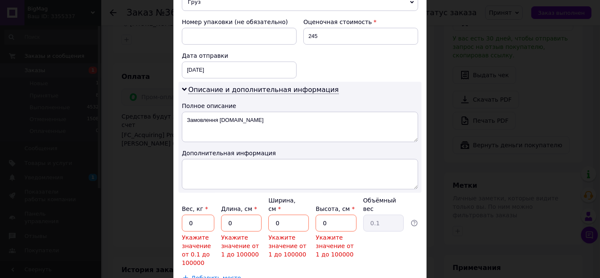
scroll to position [409, 0]
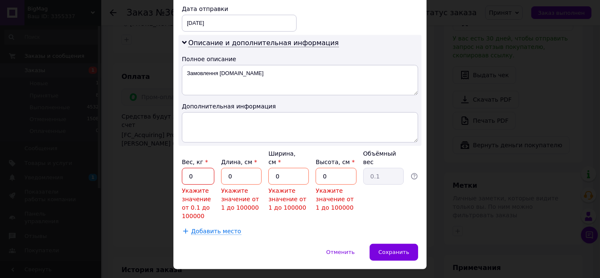
drag, startPoint x: 200, startPoint y: 152, endPoint x: 184, endPoint y: 152, distance: 15.6
click at [184, 168] on input "0" at bounding box center [198, 176] width 32 height 17
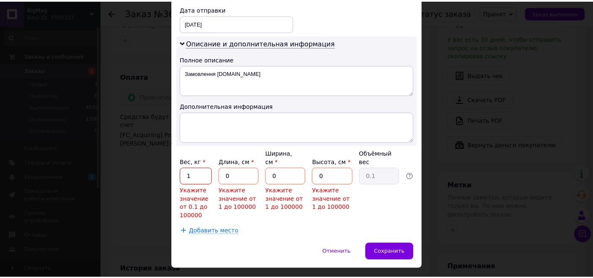
scroll to position [373, 0]
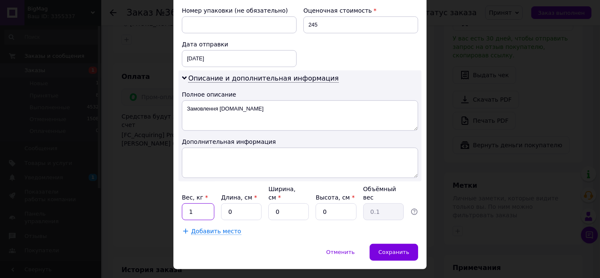
type input "1"
drag, startPoint x: 251, startPoint y: 192, endPoint x: 225, endPoint y: 192, distance: 26.2
click at [225, 203] on input "0" at bounding box center [241, 211] width 41 height 17
type input "15"
drag, startPoint x: 293, startPoint y: 191, endPoint x: 259, endPoint y: 191, distance: 33.8
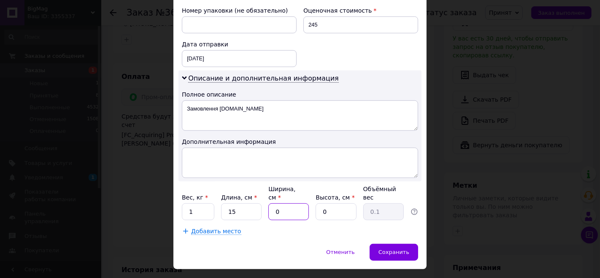
click at [259, 191] on div "Вес, кг * 1 Длина, см * 15 Ширина, см * 0 Высота, см * 0 Объёмный вес 0.1" at bounding box center [300, 202] width 236 height 35
type input "10"
drag, startPoint x: 329, startPoint y: 192, endPoint x: 317, endPoint y: 193, distance: 12.3
click at [317, 203] on input "0" at bounding box center [336, 211] width 41 height 17
type input "5"
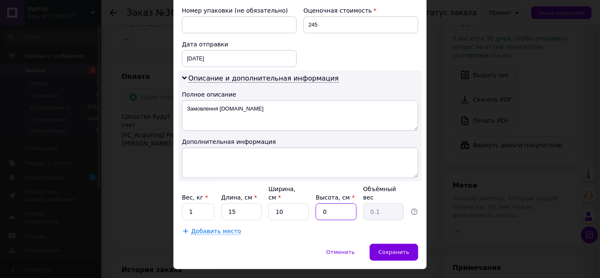
type input "0.19"
type input "5"
click at [392, 249] on span "Сохранить" at bounding box center [394, 252] width 31 height 6
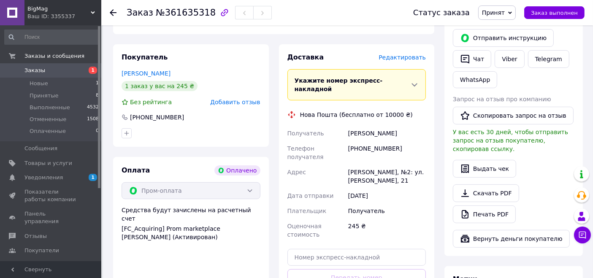
scroll to position [328, 0]
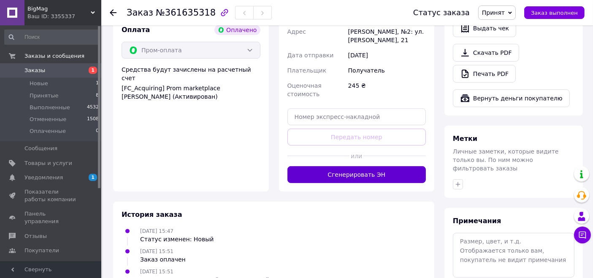
click at [361, 166] on button "Сгенерировать ЭН" at bounding box center [356, 174] width 139 height 17
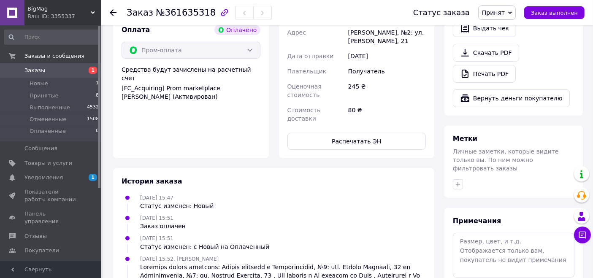
scroll to position [141, 0]
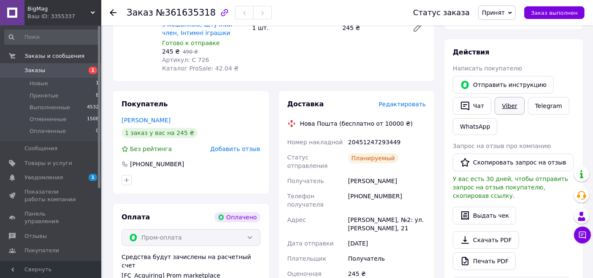
click at [506, 105] on link "Viber" at bounding box center [510, 106] width 30 height 18
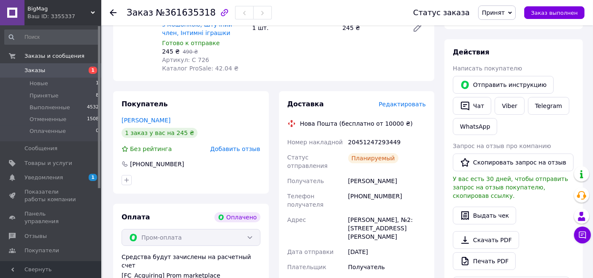
click at [183, 13] on span "№361635318" at bounding box center [186, 13] width 60 height 10
copy span "361635318"
click at [361, 144] on div "20451247293449" at bounding box center [386, 142] width 81 height 15
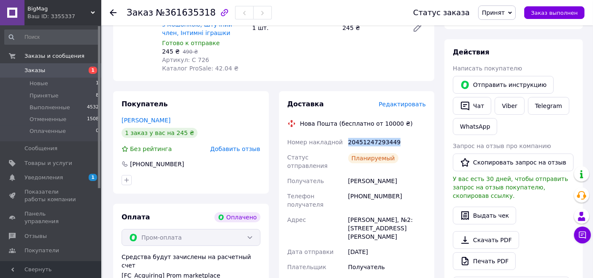
copy div "20451247293449"
click at [60, 71] on span "Заказы" at bounding box center [51, 71] width 54 height 8
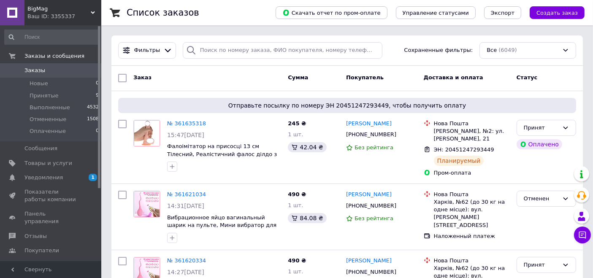
click at [45, 15] on div "Ваш ID: 3355337" at bounding box center [64, 17] width 74 height 8
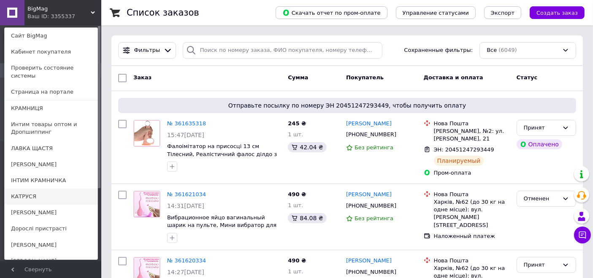
click at [42, 189] on link "КАТРУСЯ" at bounding box center [51, 197] width 93 height 16
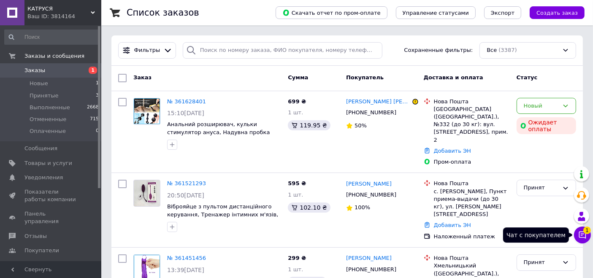
click at [586, 236] on icon at bounding box center [582, 235] width 7 height 7
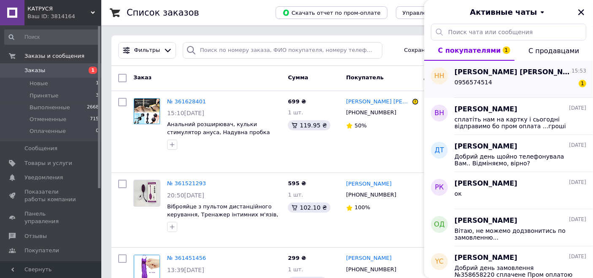
click at [495, 91] on div "[PERSON_NAME] [PERSON_NAME] 15:53 0956574514 1" at bounding box center [524, 79] width 138 height 37
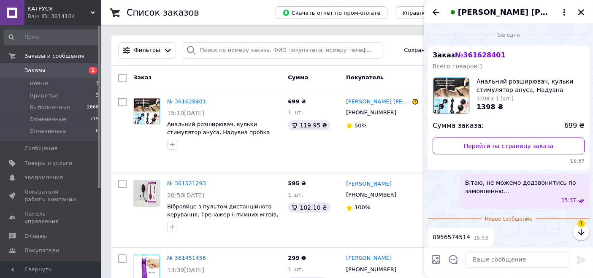
scroll to position [3, 0]
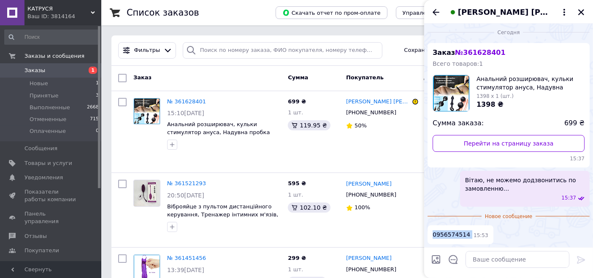
drag, startPoint x: 466, startPoint y: 234, endPoint x: 430, endPoint y: 233, distance: 35.9
click at [430, 233] on div "0956574514 15:53" at bounding box center [461, 234] width 66 height 19
copy span "0956574514"
click at [491, 260] on textarea at bounding box center [517, 259] width 104 height 17
click at [505, 256] on textarea at bounding box center [517, 259] width 104 height 17
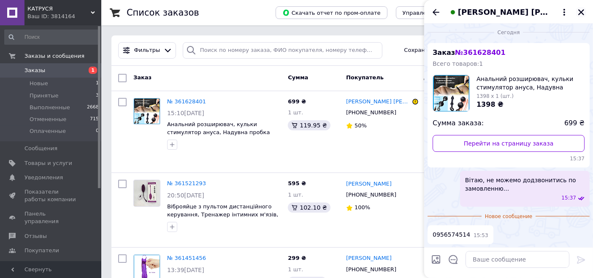
click at [583, 11] on icon "Закрыть" at bounding box center [581, 12] width 8 height 8
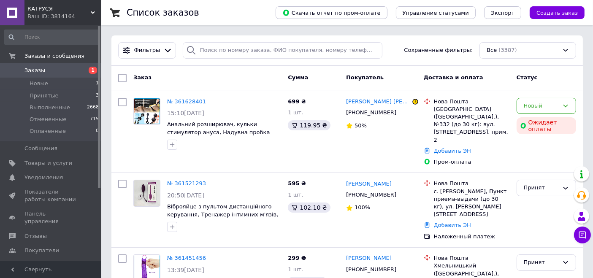
click at [51, 12] on span "КАТРУСЯ" at bounding box center [58, 9] width 63 height 8
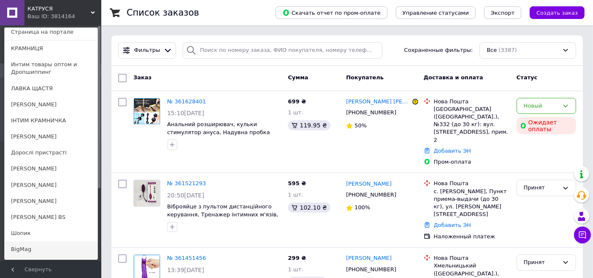
scroll to position [82, 0]
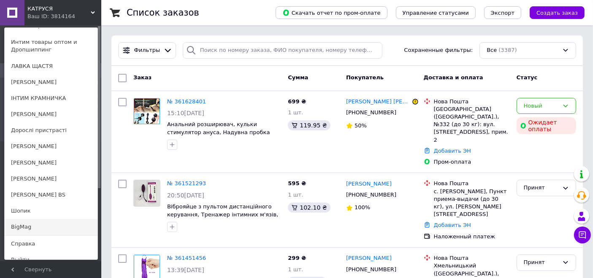
click at [38, 224] on link "BigMag" at bounding box center [51, 227] width 93 height 16
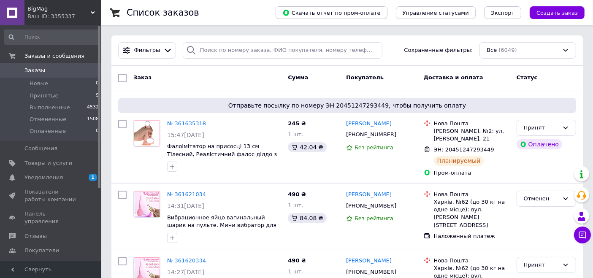
click at [52, 8] on span "BigMag" at bounding box center [58, 9] width 63 height 8
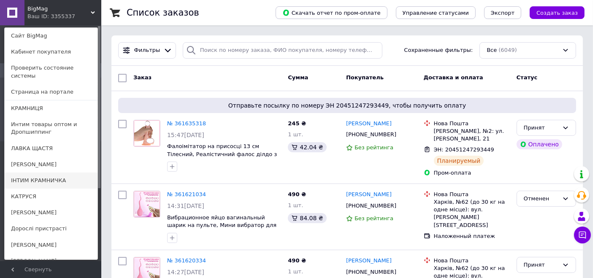
click at [37, 173] on link "ІНТИМ КРАМНИЧКА" at bounding box center [51, 181] width 93 height 16
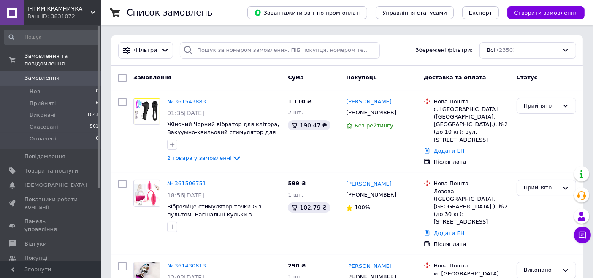
click at [56, 9] on span "ІНТИМ КРАМНИЧКА" at bounding box center [58, 9] width 63 height 8
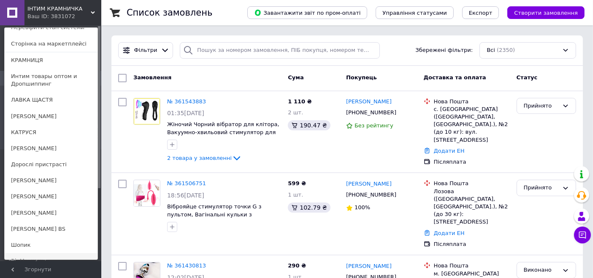
scroll to position [82, 0]
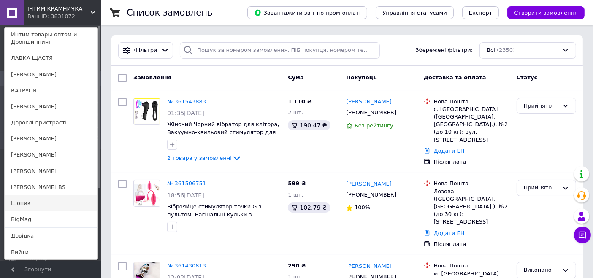
click at [44, 204] on link "Шопик" at bounding box center [51, 203] width 93 height 16
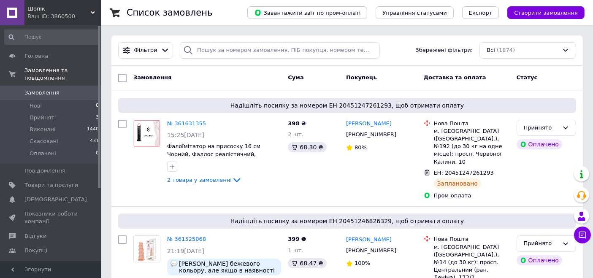
click at [59, 8] on span "Шопік" at bounding box center [58, 9] width 63 height 8
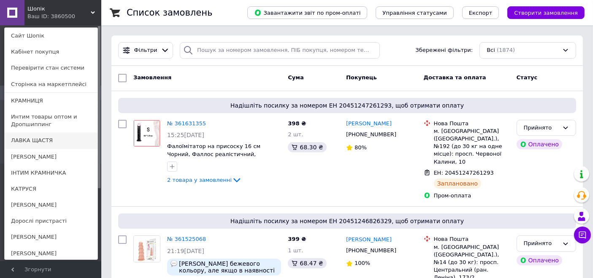
click at [33, 139] on link "ЛАВКА ЩАСТЯ" at bounding box center [51, 141] width 93 height 16
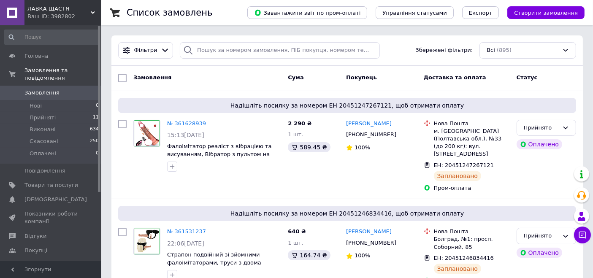
click at [40, 6] on span "ЛАВКА ЩАСТЯ" at bounding box center [58, 9] width 63 height 8
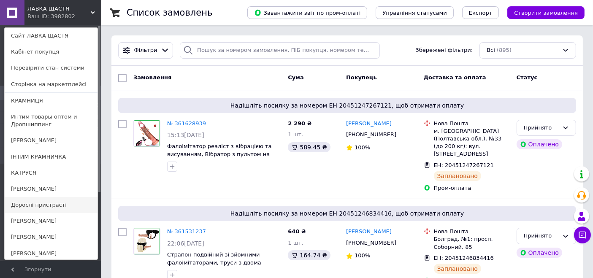
click at [48, 203] on link "Дорослі пристрасті" at bounding box center [51, 205] width 93 height 16
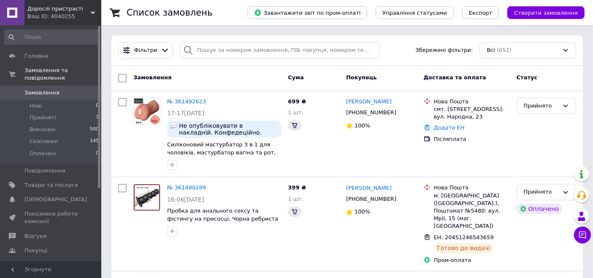
click at [54, 9] on span "Дорослі пристрасті" at bounding box center [58, 9] width 63 height 8
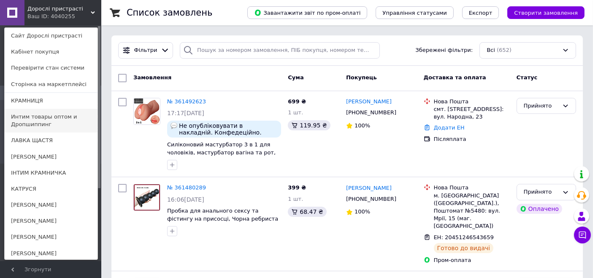
click at [43, 121] on link "Интим товары оптом и Дропшиппинг" at bounding box center [51, 121] width 93 height 24
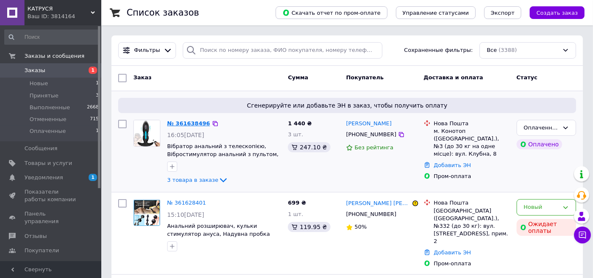
click at [186, 122] on link "№ 361638496" at bounding box center [188, 123] width 43 height 6
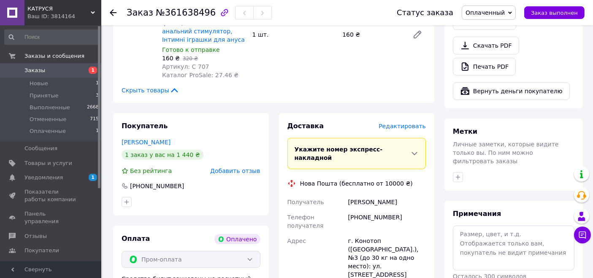
scroll to position [375, 0]
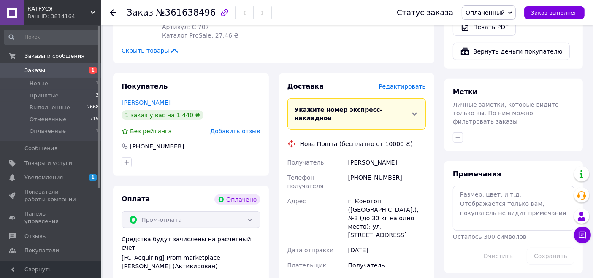
click at [359, 155] on div "[PERSON_NAME]" at bounding box center [386, 162] width 81 height 15
click at [380, 155] on div "[PERSON_NAME]" at bounding box center [386, 162] width 81 height 15
click at [380, 155] on div "Коваль Валентина" at bounding box center [386, 162] width 81 height 15
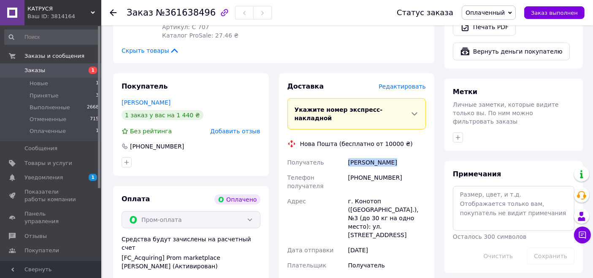
click at [380, 155] on div "Коваль Валентина" at bounding box center [386, 162] width 81 height 15
click at [502, 12] on span "Оплаченный" at bounding box center [484, 12] width 39 height 7
click at [497, 27] on li "Принят" at bounding box center [488, 29] width 53 height 13
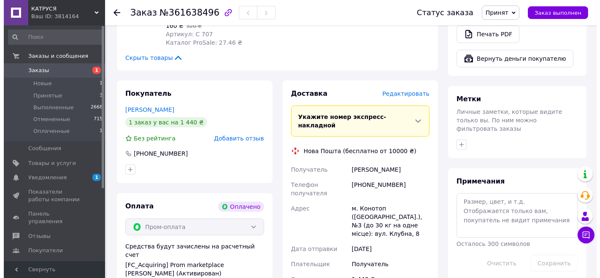
scroll to position [422, 0]
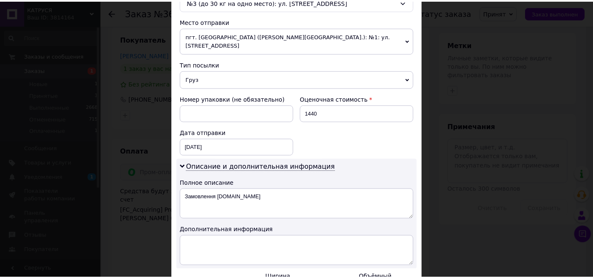
scroll to position [328, 0]
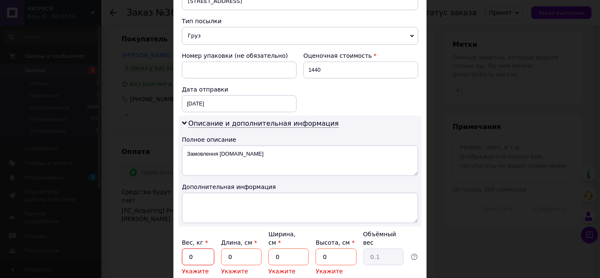
drag, startPoint x: 198, startPoint y: 238, endPoint x: 190, endPoint y: 237, distance: 7.7
click at [190, 249] on input "0" at bounding box center [198, 257] width 32 height 17
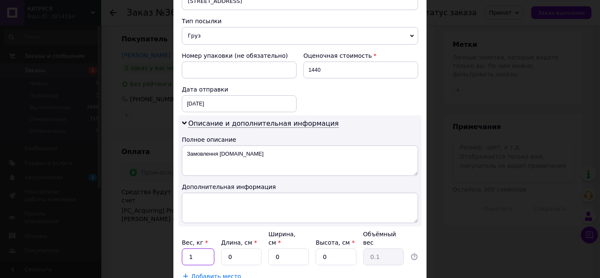
type input "1"
drag, startPoint x: 246, startPoint y: 236, endPoint x: 219, endPoint y: 236, distance: 27.0
click at [219, 236] on div "Вес, кг * 1 Длина, см * 0 Ширина, см * 0 Высота, см * 0 Объёмный вес 0.1" at bounding box center [300, 247] width 236 height 35
type input "20"
drag, startPoint x: 282, startPoint y: 235, endPoint x: 269, endPoint y: 235, distance: 12.7
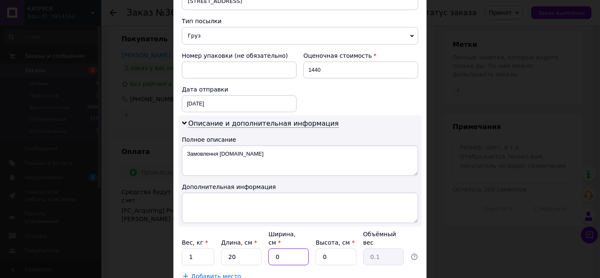
click at [269, 249] on input "0" at bounding box center [288, 257] width 41 height 17
type input "10"
drag, startPoint x: 316, startPoint y: 237, endPoint x: 311, endPoint y: 237, distance: 5.1
click at [311, 237] on div "Вес, кг * 1 Длина, см * 20 Ширина, см * 10 Высота, см * 0 Объёмный вес 0.1" at bounding box center [300, 247] width 236 height 35
type input "10"
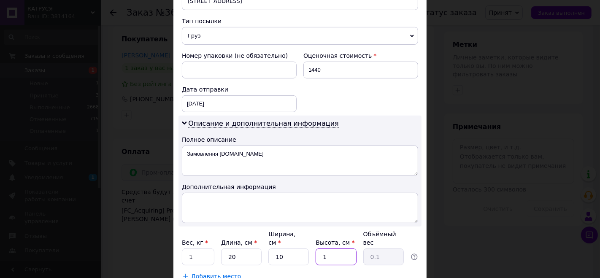
type input "0.5"
type input "10"
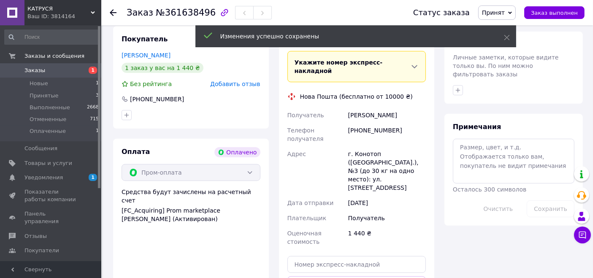
scroll to position [516, 0]
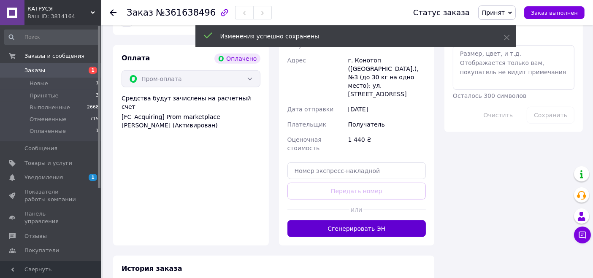
click at [349, 220] on button "Сгенерировать ЭН" at bounding box center [356, 228] width 139 height 17
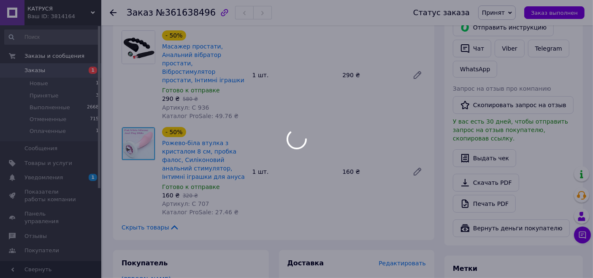
scroll to position [141, 0]
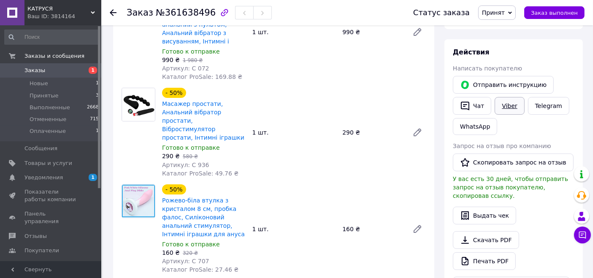
click at [509, 104] on link "Viber" at bounding box center [510, 106] width 30 height 18
click at [198, 9] on span "№361638496" at bounding box center [186, 13] width 60 height 10
copy span "361638496"
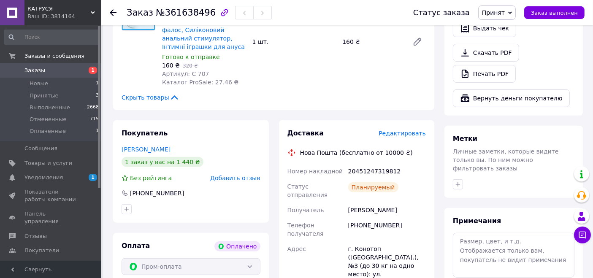
click at [364, 164] on div "20451247319812" at bounding box center [386, 171] width 81 height 15
copy div "20451247319812"
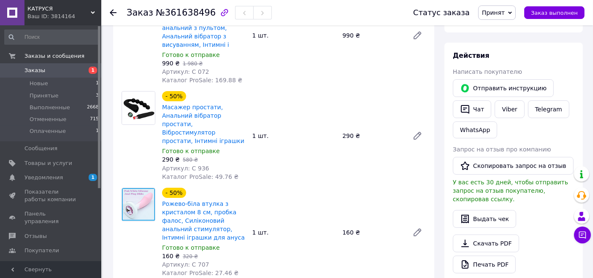
scroll to position [47, 0]
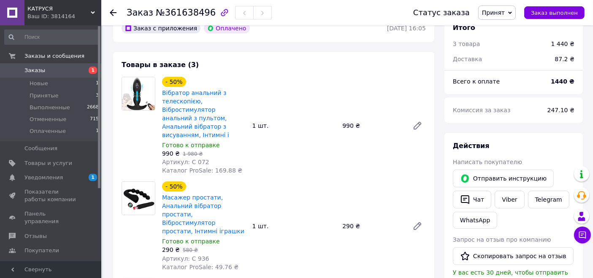
click at [55, 65] on link "Заказы 1" at bounding box center [52, 70] width 104 height 14
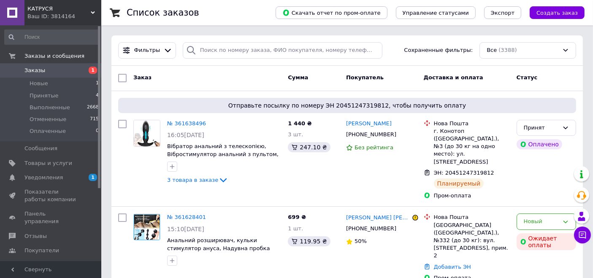
click at [58, 8] on span "КАТРУСЯ" at bounding box center [58, 9] width 63 height 8
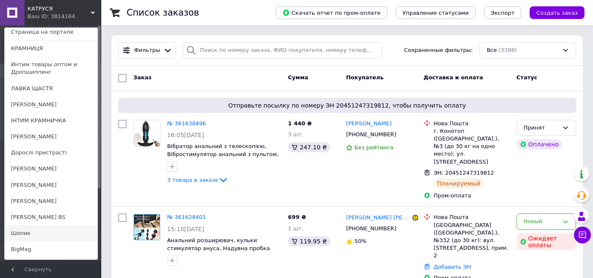
scroll to position [82, 0]
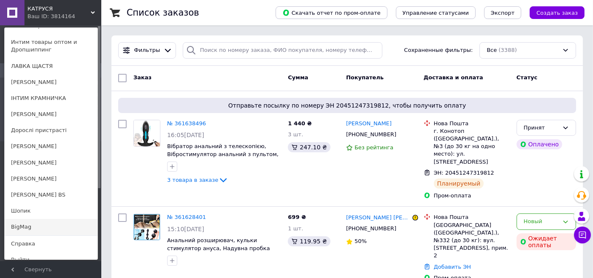
click at [42, 219] on link "BigMag" at bounding box center [51, 227] width 93 height 16
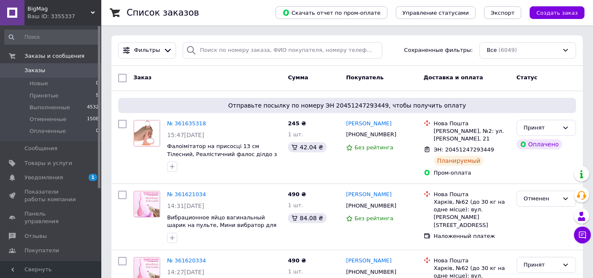
click at [51, 14] on div "Ваш ID: 3355337" at bounding box center [64, 17] width 74 height 8
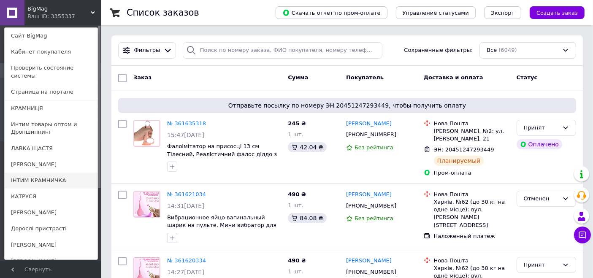
click at [47, 173] on link "ІНТИМ КРАМНИЧКА" at bounding box center [51, 181] width 93 height 16
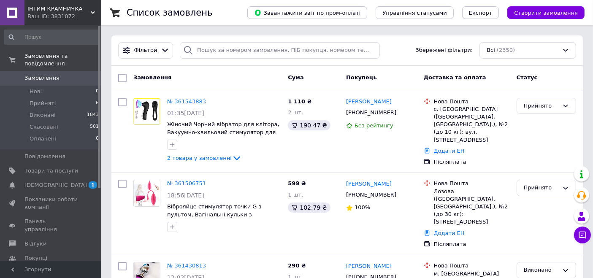
click at [57, 11] on span "ІНТИМ КРАМНИЧКА" at bounding box center [58, 9] width 63 height 8
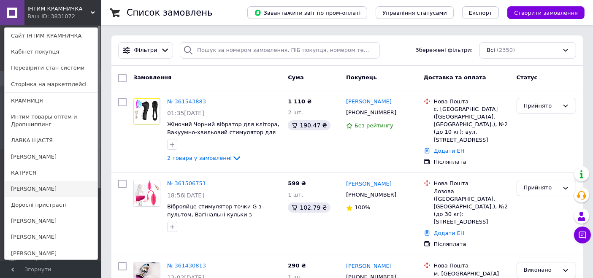
scroll to position [82, 0]
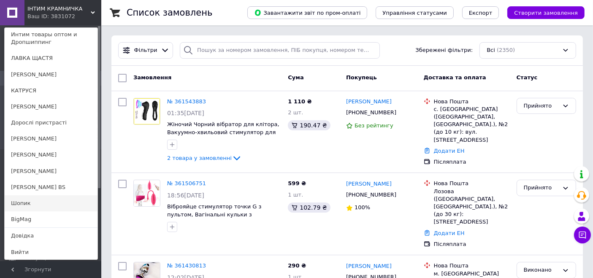
click at [42, 207] on link "Шопик" at bounding box center [51, 203] width 93 height 16
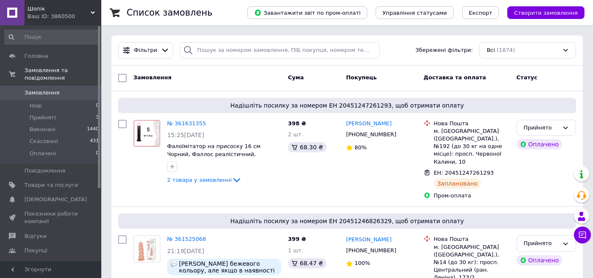
click at [49, 10] on span "Шопік" at bounding box center [58, 9] width 63 height 8
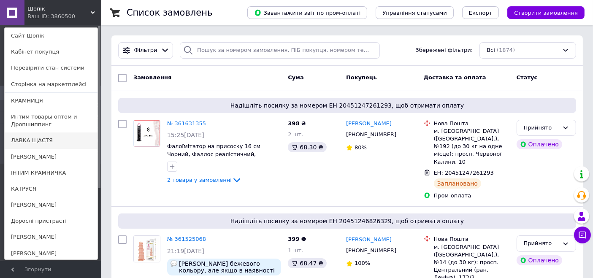
click at [46, 141] on link "ЛАВКА ЩАСТЯ" at bounding box center [51, 141] width 93 height 16
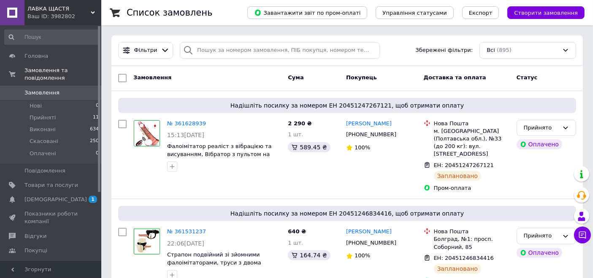
click at [53, 8] on span "ЛАВКА ЩАСТЯ" at bounding box center [58, 9] width 63 height 8
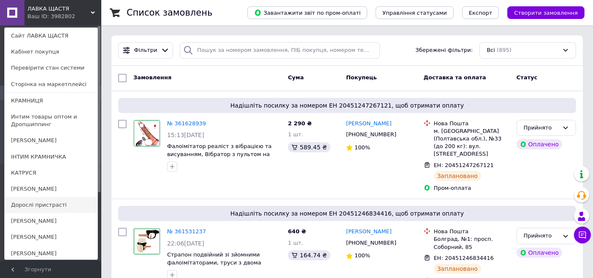
click at [37, 206] on link "Дорослі пристрасті" at bounding box center [51, 205] width 93 height 16
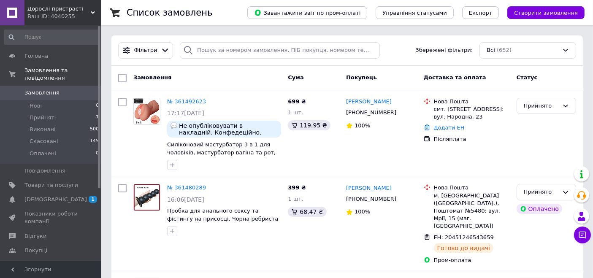
click at [36, 12] on span "Дорослі пристрасті" at bounding box center [58, 9] width 63 height 8
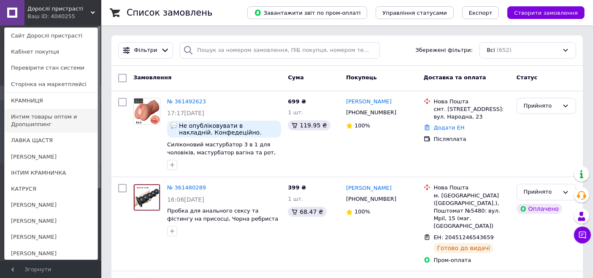
click at [30, 119] on link "Интим товары оптом и Дропшиппинг" at bounding box center [51, 121] width 93 height 24
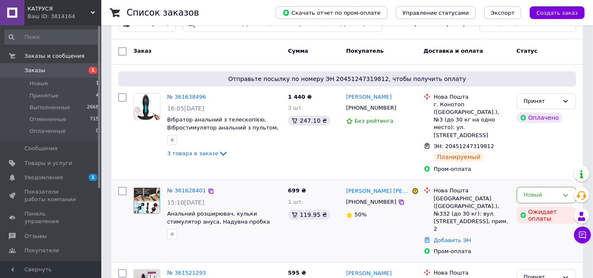
scroll to position [47, 0]
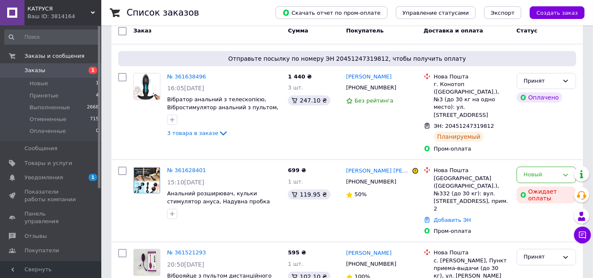
click at [65, 9] on span "КАТРУСЯ" at bounding box center [58, 9] width 63 height 8
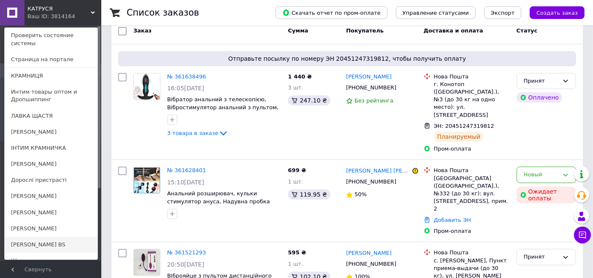
scroll to position [82, 0]
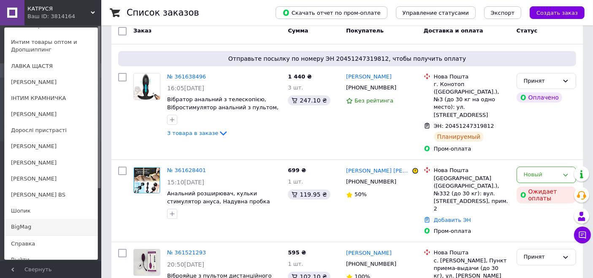
click at [62, 219] on link "BigMag" at bounding box center [51, 227] width 93 height 16
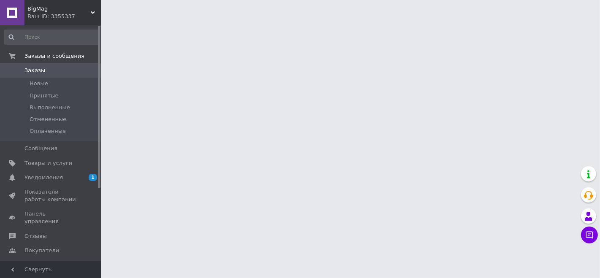
click at [58, 67] on span "Заказы" at bounding box center [51, 71] width 54 height 8
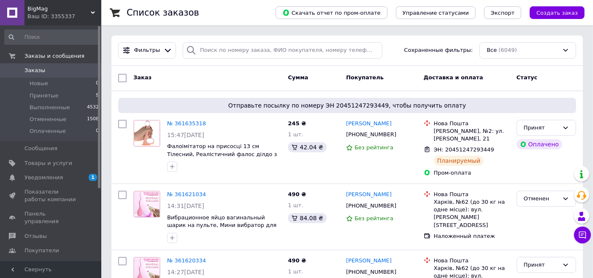
click at [52, 14] on div "Ваш ID: 3355337" at bounding box center [64, 17] width 74 height 8
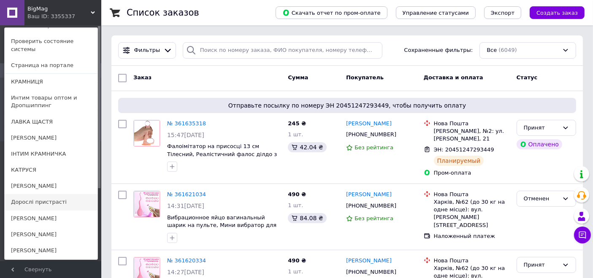
scroll to position [47, 0]
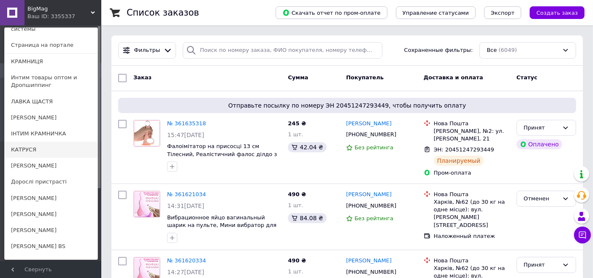
click at [41, 142] on link "КАТРУСЯ" at bounding box center [51, 150] width 93 height 16
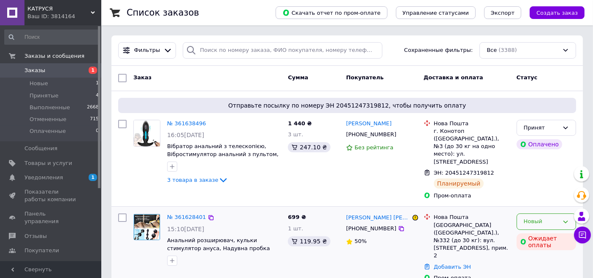
click at [543, 217] on div "Новый" at bounding box center [541, 221] width 35 height 9
click at [534, 232] on li "Принят" at bounding box center [546, 240] width 59 height 16
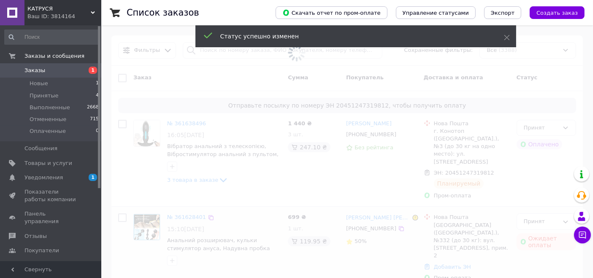
click at [45, 12] on span "КАТРУСЯ" at bounding box center [58, 9] width 63 height 8
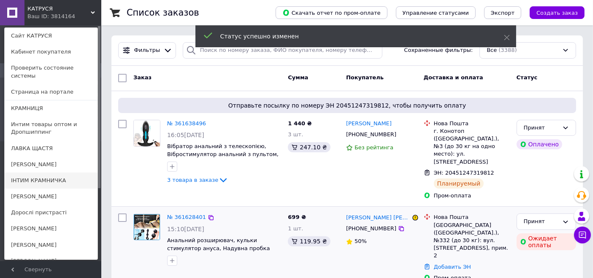
click at [43, 173] on link "ІНТИМ КРАМНИЧКА" at bounding box center [51, 181] width 93 height 16
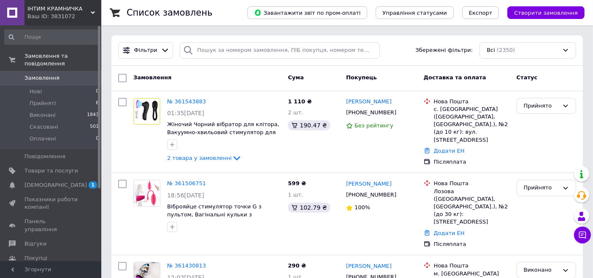
click at [46, 15] on div "Ваш ID: 3831072" at bounding box center [64, 17] width 74 height 8
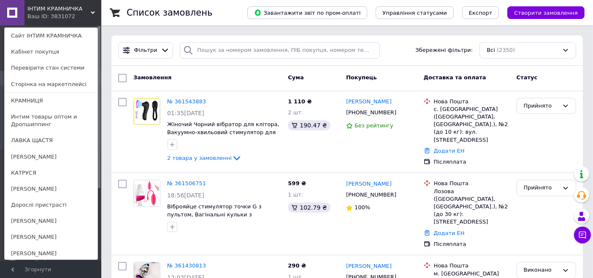
scroll to position [82, 0]
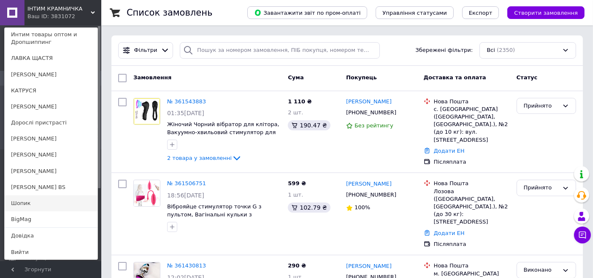
click at [33, 204] on link "Шопик" at bounding box center [51, 203] width 93 height 16
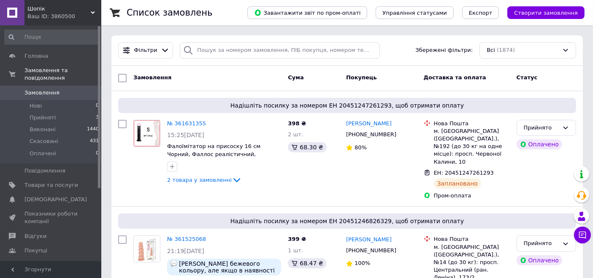
click at [54, 14] on div "Ваш ID: 3860500" at bounding box center [64, 17] width 74 height 8
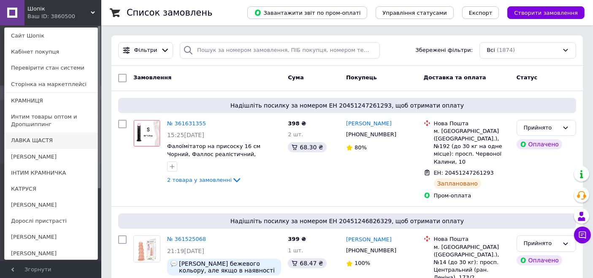
click at [28, 139] on link "ЛАВКА ЩАСТЯ" at bounding box center [51, 141] width 93 height 16
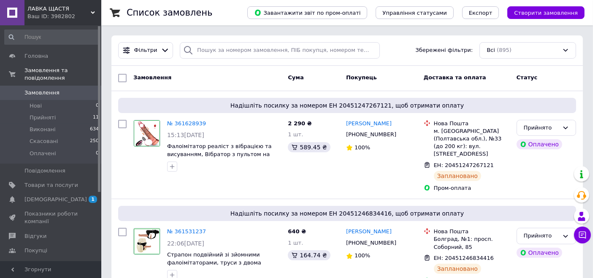
click at [63, 11] on span "ЛАВКА ЩАСТЯ" at bounding box center [58, 9] width 63 height 8
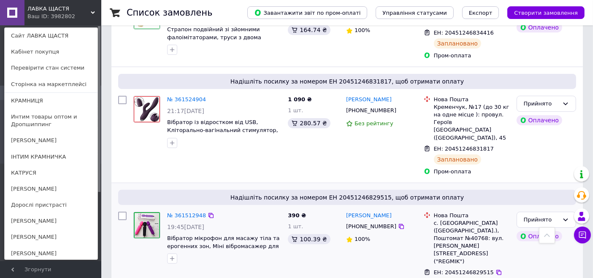
scroll to position [234, 0]
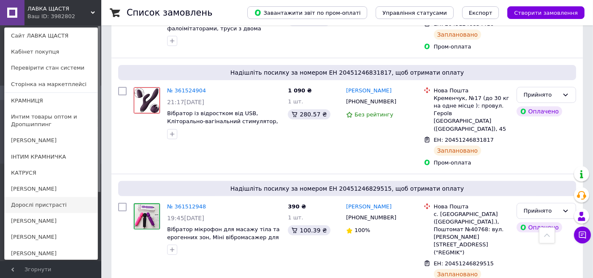
click at [36, 203] on link "Дорослі пристрасті" at bounding box center [51, 205] width 93 height 16
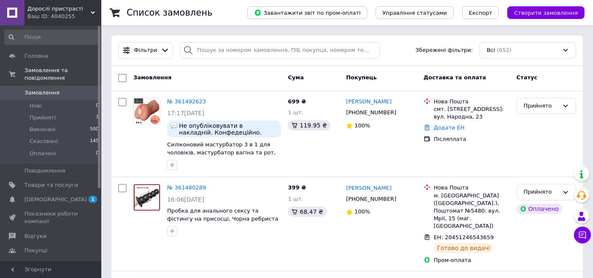
click at [46, 16] on div "Ваш ID: 4040255" at bounding box center [64, 17] width 74 height 8
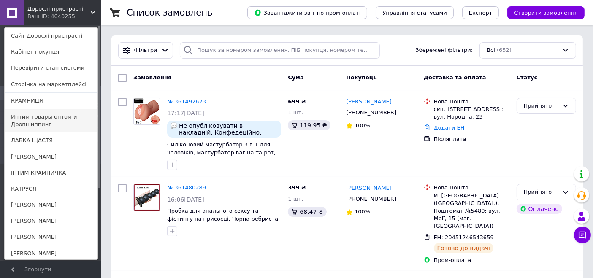
click at [44, 119] on link "Интим товары оптом и Дропшиппинг" at bounding box center [51, 121] width 93 height 24
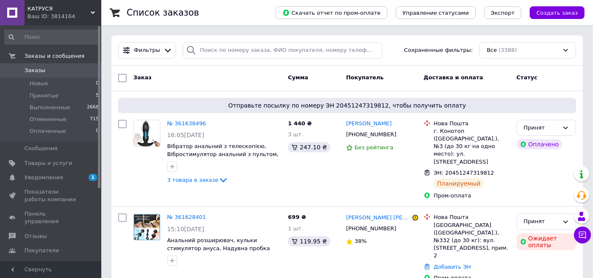
click at [44, 14] on div "Ваш ID: 3814164" at bounding box center [64, 17] width 74 height 8
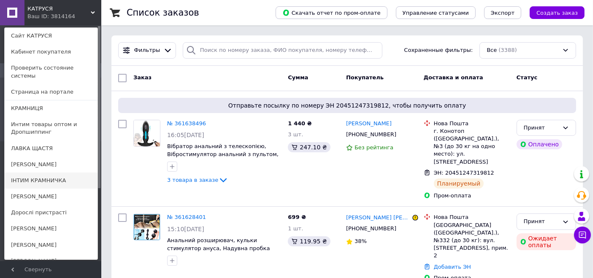
click at [47, 173] on link "ІНТИМ КРАМНИЧКА" at bounding box center [51, 181] width 93 height 16
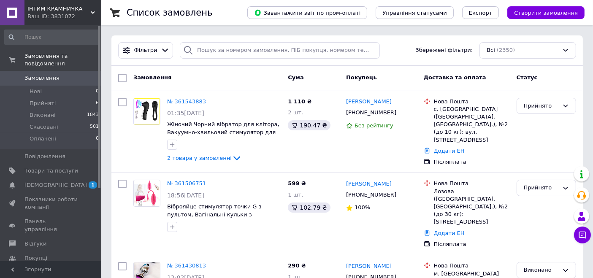
click at [55, 9] on span "ІНТИМ КРАМНИЧКА" at bounding box center [58, 9] width 63 height 8
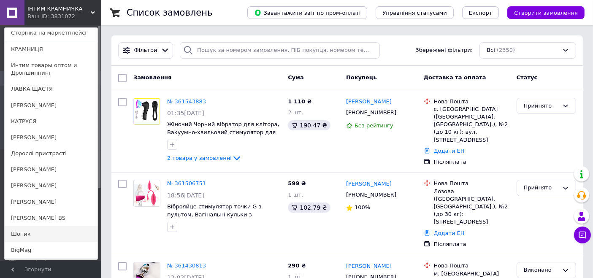
scroll to position [82, 0]
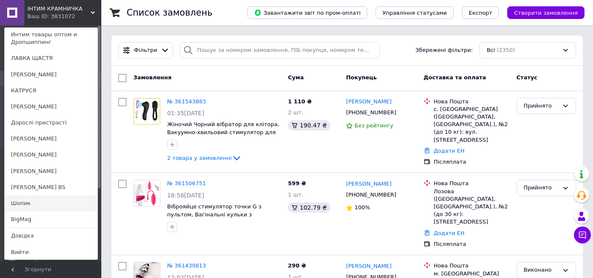
click at [46, 207] on link "Шопик" at bounding box center [51, 203] width 93 height 16
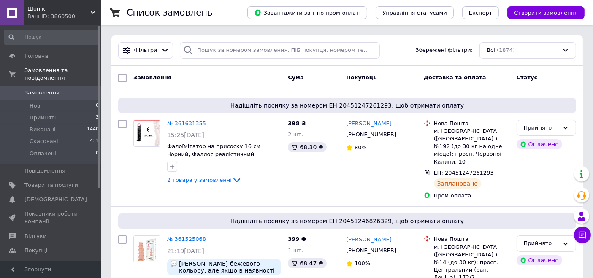
click at [48, 8] on span "Шопік" at bounding box center [58, 9] width 63 height 8
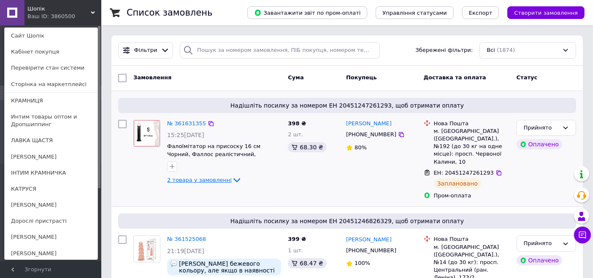
click at [218, 179] on span "2 товара у замовленні" at bounding box center [199, 180] width 65 height 6
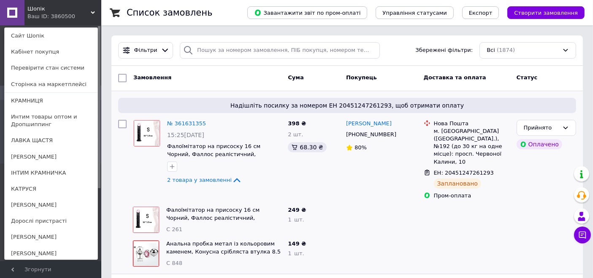
click at [40, 11] on span "Шопік" at bounding box center [58, 9] width 63 height 8
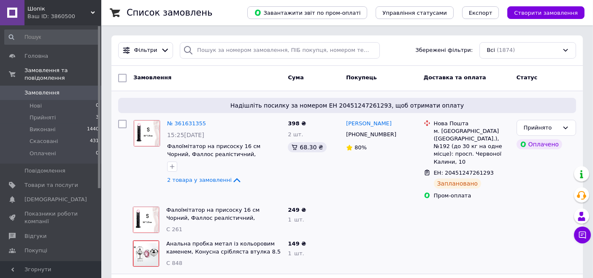
click at [48, 17] on div "Ваш ID: 3860500" at bounding box center [64, 17] width 74 height 8
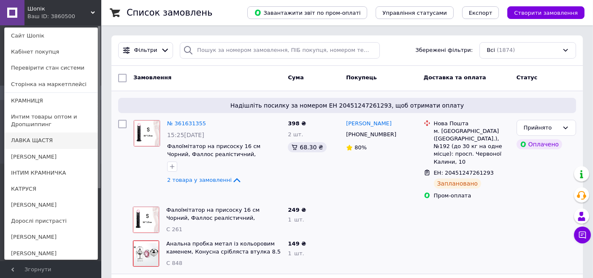
click at [40, 143] on link "ЛАВКА ЩАСТЯ" at bounding box center [51, 141] width 93 height 16
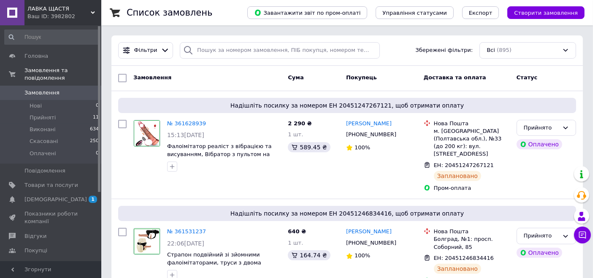
click at [61, 8] on span "ЛАВКА ЩАСТЯ" at bounding box center [58, 9] width 63 height 8
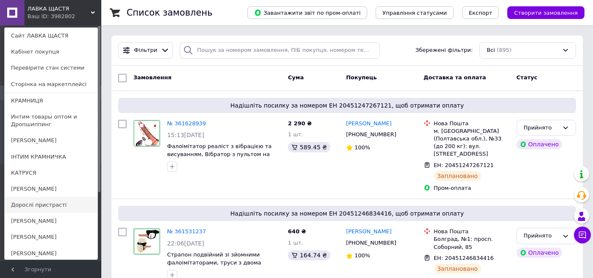
click at [48, 202] on link "Дорослі пристрасті" at bounding box center [51, 205] width 93 height 16
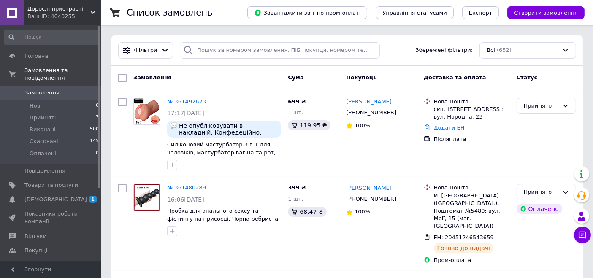
click at [66, 9] on span "Дорослі пристрасті" at bounding box center [58, 9] width 63 height 8
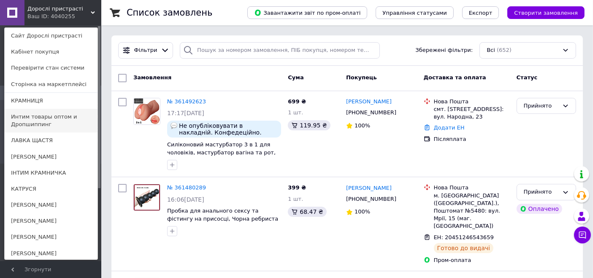
click at [33, 123] on link "Интим товары оптом и Дропшиппинг" at bounding box center [51, 121] width 93 height 24
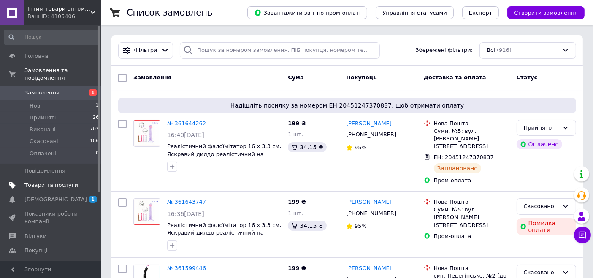
click at [46, 181] on span "Товари та послуги" at bounding box center [51, 185] width 54 height 8
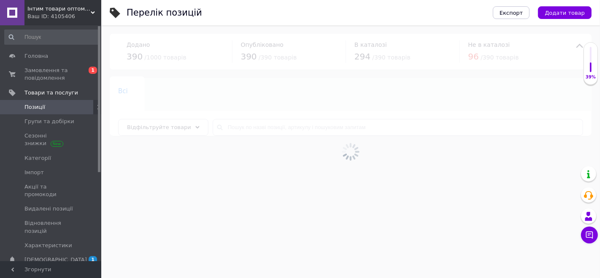
click at [262, 125] on div at bounding box center [350, 151] width 499 height 253
click at [235, 124] on div at bounding box center [350, 151] width 499 height 253
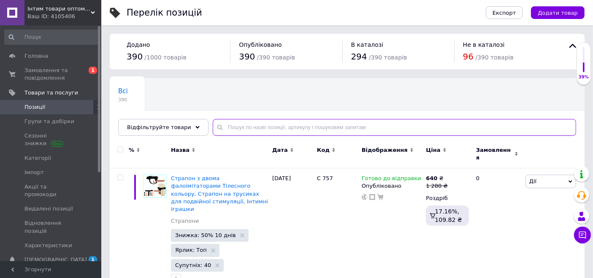
click at [235, 124] on input "text" at bounding box center [394, 127] width 363 height 17
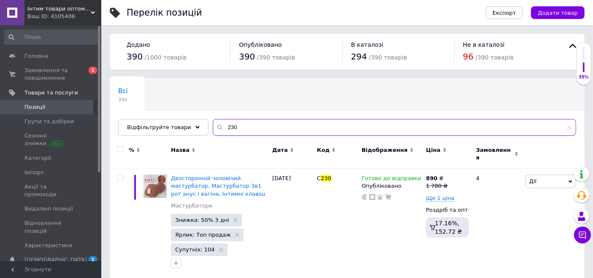
type input "230"
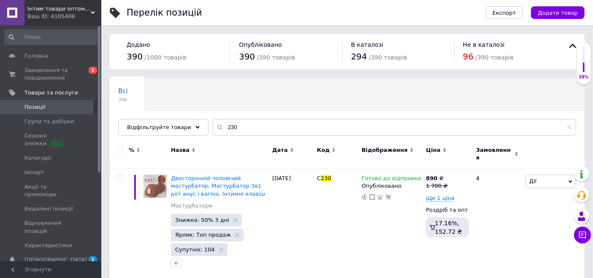
click at [58, 10] on span "Інтим товари оптом та Дропшипінг" at bounding box center [58, 9] width 63 height 8
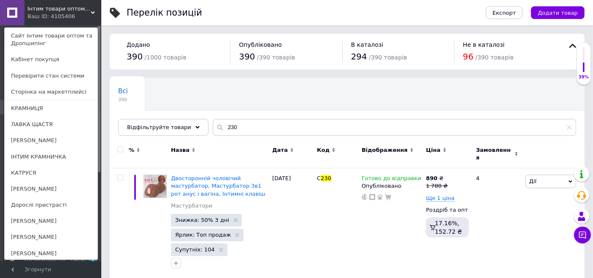
click at [58, 10] on span "Інтим товари оптом та Дропшипінг" at bounding box center [58, 9] width 63 height 8
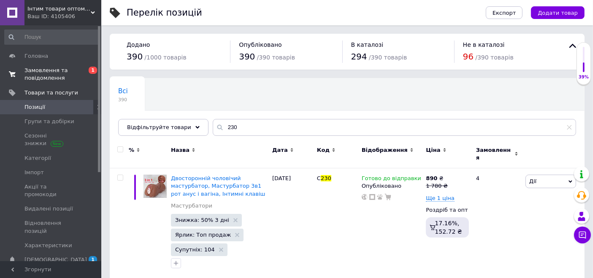
click at [57, 72] on span "Замовлення та повідомлення" at bounding box center [51, 74] width 54 height 15
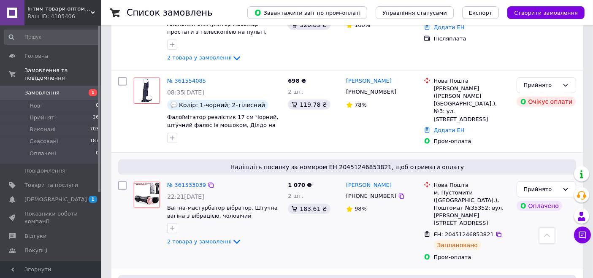
scroll to position [609, 0]
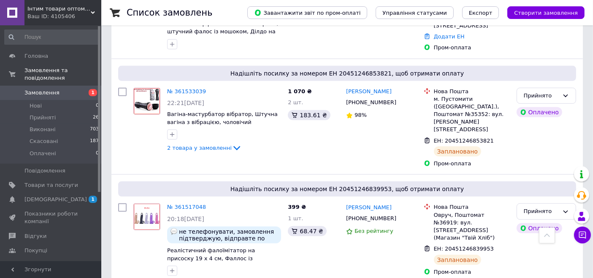
click at [174, 88] on link "№ 361533039" at bounding box center [186, 91] width 39 height 6
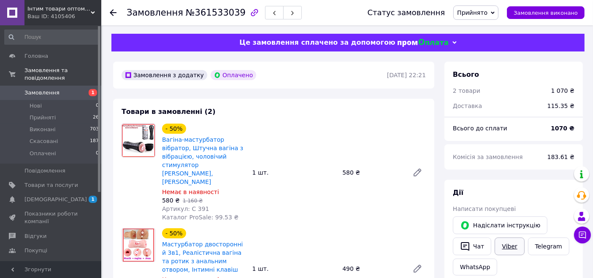
click at [503, 246] on link "Viber" at bounding box center [510, 247] width 30 height 18
click at [32, 11] on span "Інтим товари оптом та Дропшипінг" at bounding box center [58, 9] width 63 height 8
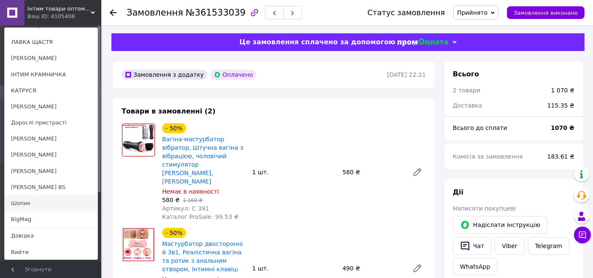
scroll to position [141, 0]
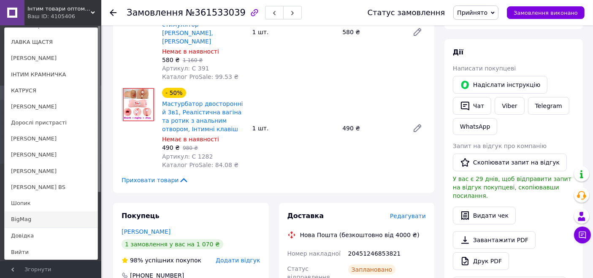
click at [35, 217] on link "BigMag" at bounding box center [51, 219] width 93 height 16
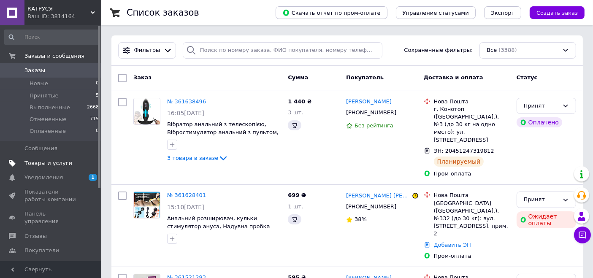
click at [42, 160] on span "Товары и услуги" at bounding box center [48, 164] width 48 height 8
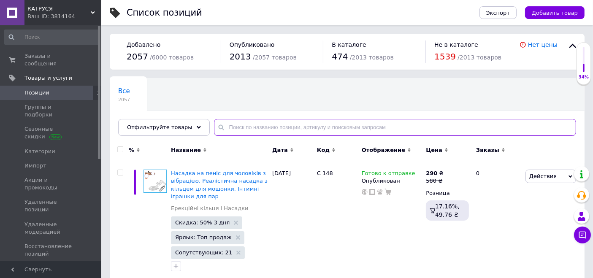
click at [293, 125] on input "text" at bounding box center [395, 127] width 362 height 17
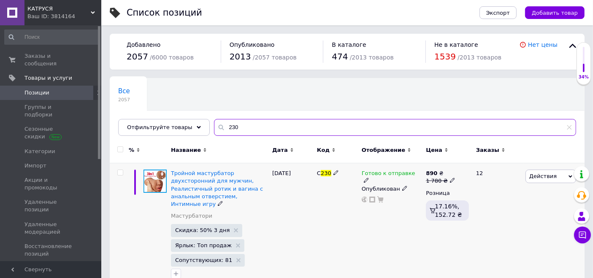
type input "230"
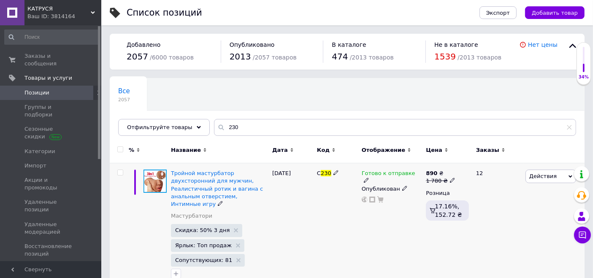
drag, startPoint x: 400, startPoint y: 172, endPoint x: 400, endPoint y: 183, distance: 11.0
click at [399, 172] on span "Готово к отправке" at bounding box center [389, 174] width 54 height 9
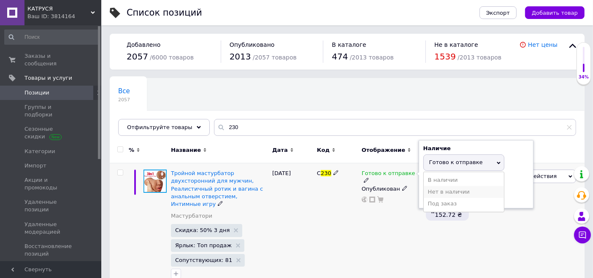
click at [438, 191] on li "Нет в наличии" at bounding box center [464, 192] width 80 height 12
click at [335, 218] on div "С 230" at bounding box center [337, 226] width 45 height 127
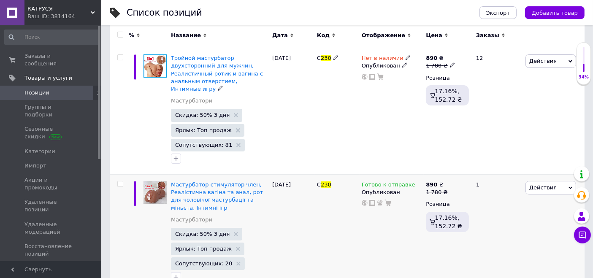
scroll to position [130, 0]
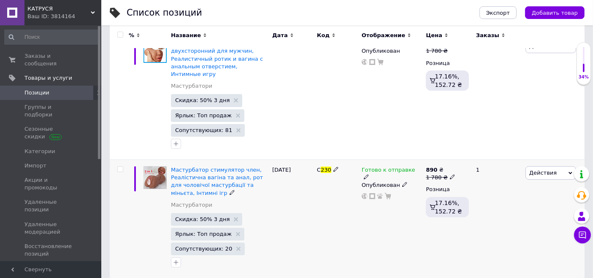
click at [382, 167] on span "Готово к отправке" at bounding box center [389, 171] width 54 height 9
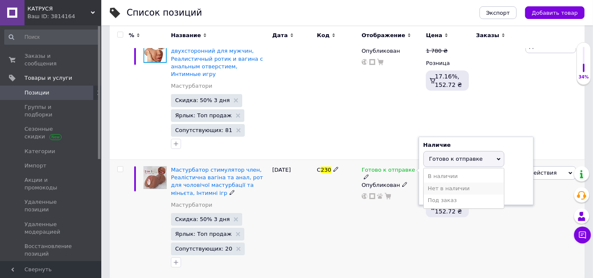
click at [443, 183] on li "Нет в наличии" at bounding box center [464, 189] width 80 height 12
click at [369, 208] on div "Готово к отправке Наличие Нет в наличии В наличии Под заказ Готово к отправке О…" at bounding box center [392, 219] width 65 height 119
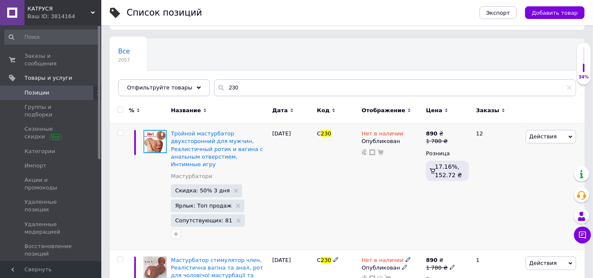
scroll to position [36, 0]
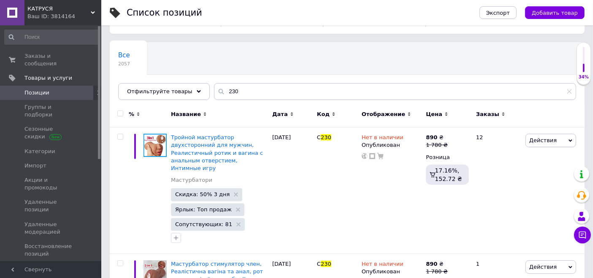
click at [53, 14] on div "Ваш ID: 3814164" at bounding box center [64, 17] width 74 height 8
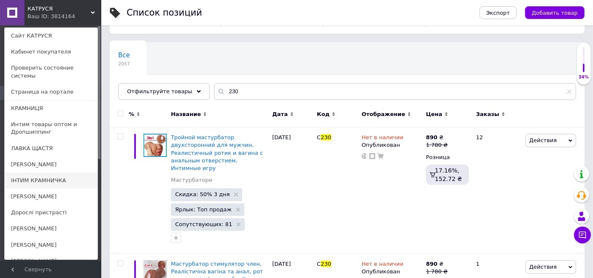
click at [38, 173] on link "ІНТИМ КРАМНИЧКА" at bounding box center [51, 181] width 93 height 16
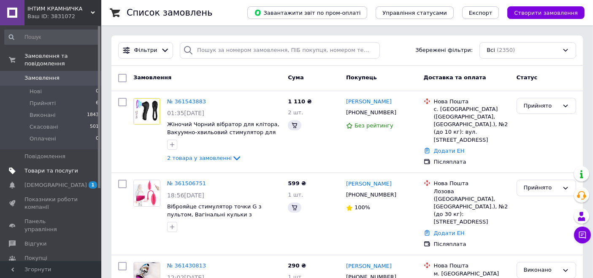
click at [35, 167] on span "Товари та послуги" at bounding box center [51, 171] width 54 height 8
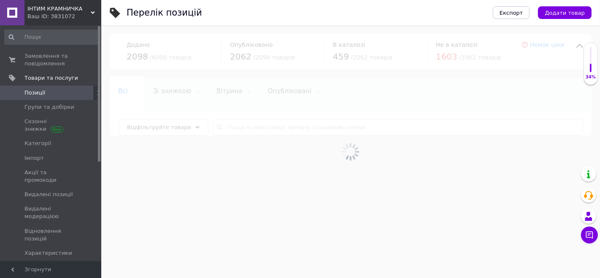
click at [293, 127] on div at bounding box center [350, 151] width 499 height 253
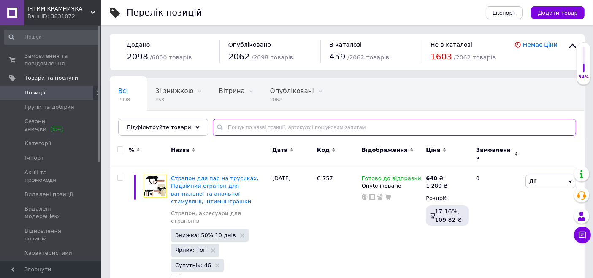
click at [293, 127] on input "text" at bounding box center [394, 127] width 363 height 17
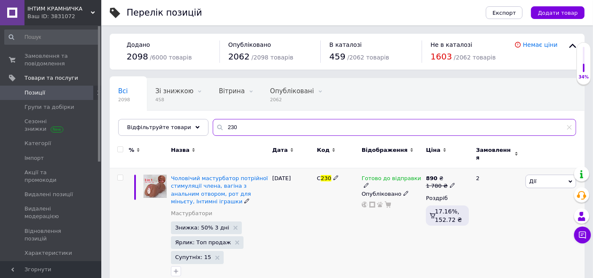
type input "230"
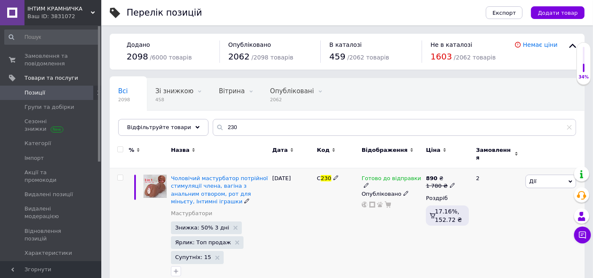
click at [373, 175] on span "Готово до відправки" at bounding box center [392, 179] width 60 height 9
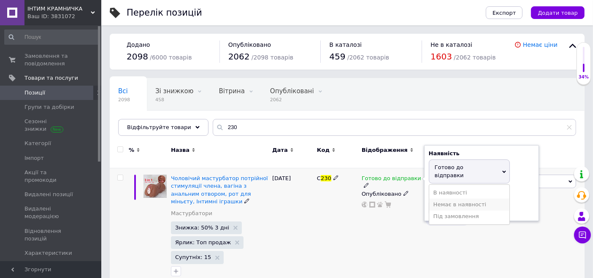
click at [439, 199] on li "Немає в наявності" at bounding box center [469, 205] width 80 height 12
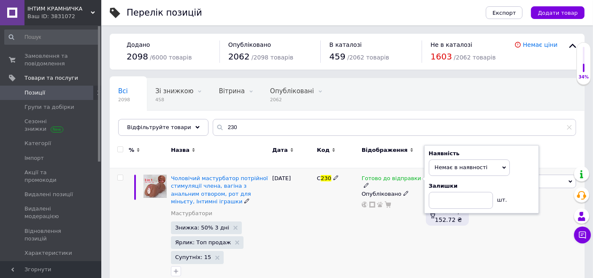
click at [322, 236] on div "С 230" at bounding box center [337, 227] width 45 height 119
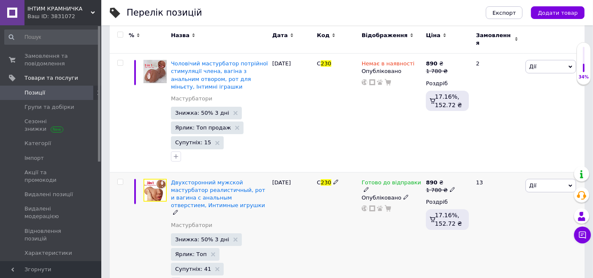
scroll to position [115, 0]
click at [384, 179] on span "Готово до відправки" at bounding box center [392, 183] width 60 height 9
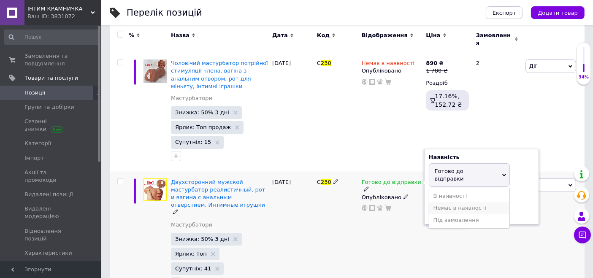
click at [450, 202] on li "Немає в наявності" at bounding box center [469, 208] width 80 height 12
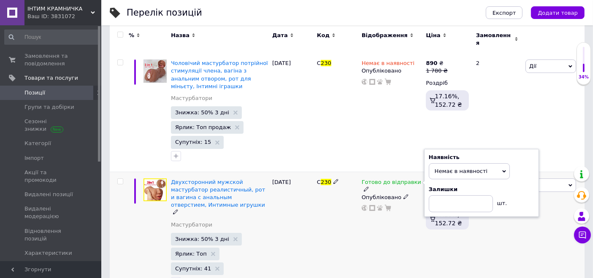
click at [338, 211] on div "С 230" at bounding box center [337, 235] width 45 height 126
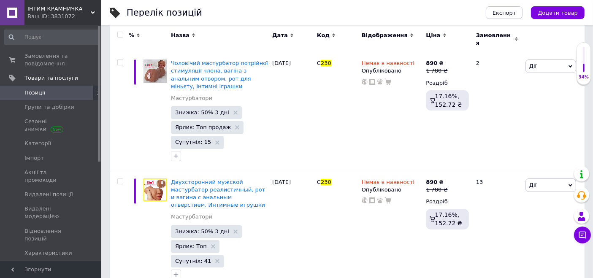
click at [47, 8] on span "ІНТИМ КРАМНИЧКА" at bounding box center [58, 9] width 63 height 8
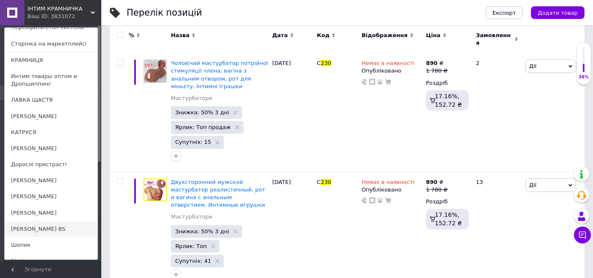
scroll to position [82, 0]
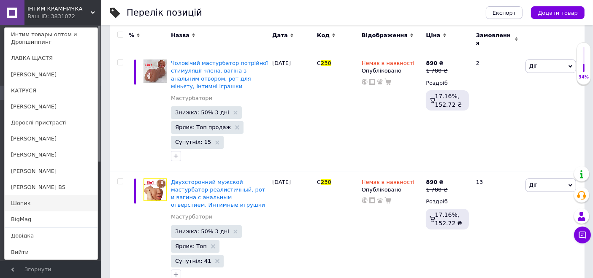
click at [34, 203] on link "Шопик" at bounding box center [51, 203] width 93 height 16
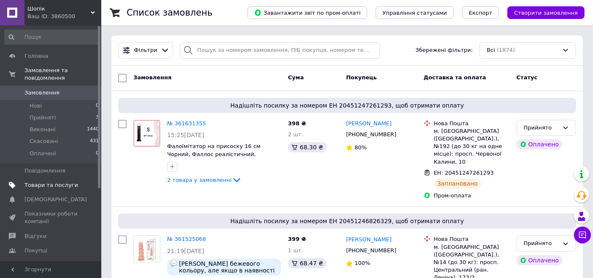
click at [46, 181] on span "Товари та послуги" at bounding box center [51, 185] width 54 height 8
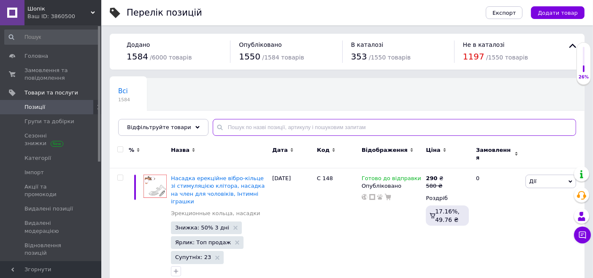
click at [234, 124] on input "text" at bounding box center [394, 127] width 363 height 17
type input "230"
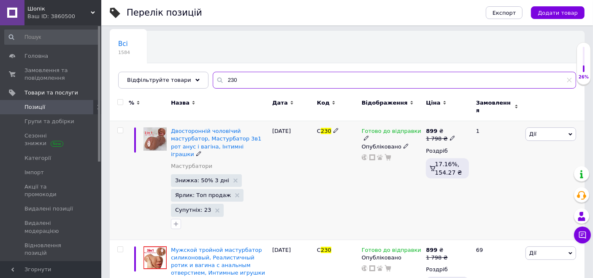
scroll to position [94, 0]
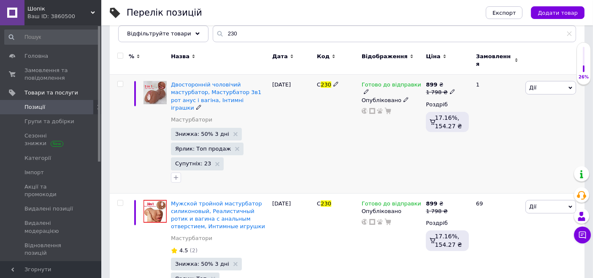
click at [397, 75] on div "Готово до відправки Опубліковано" at bounding box center [392, 134] width 65 height 119
click at [397, 81] on span "Готово до відправки" at bounding box center [392, 85] width 60 height 9
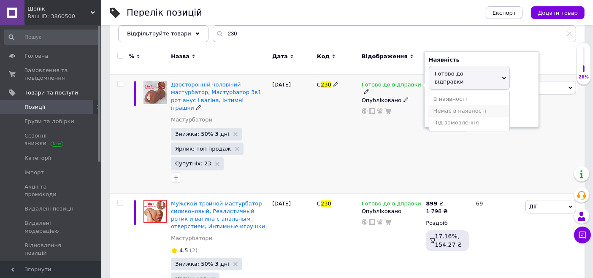
click at [453, 105] on li "Немає в наявності" at bounding box center [469, 111] width 80 height 12
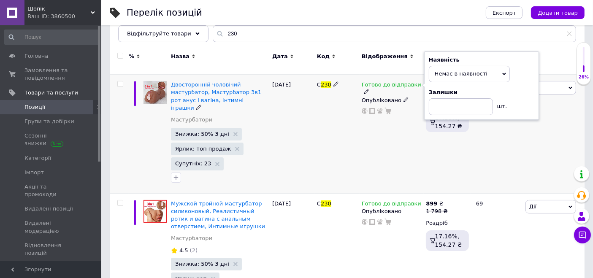
click at [388, 133] on div "Готово до відправки Наявність Немає в наявності В наявності Під замовлення Гото…" at bounding box center [392, 134] width 65 height 119
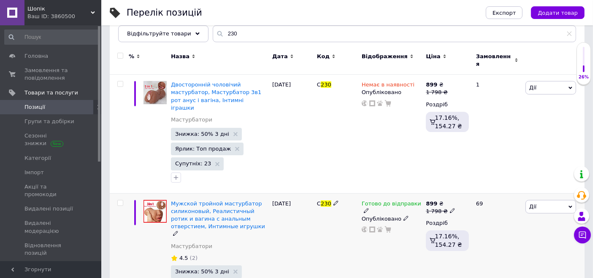
drag, startPoint x: 385, startPoint y: 191, endPoint x: 396, endPoint y: 210, distance: 22.3
click at [385, 200] on span "Готово до відправки" at bounding box center [392, 204] width 60 height 9
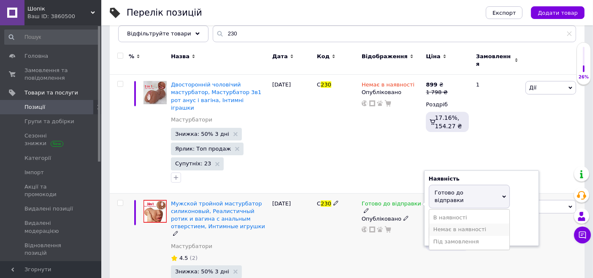
click at [455, 224] on li "Немає в наявності" at bounding box center [469, 230] width 80 height 12
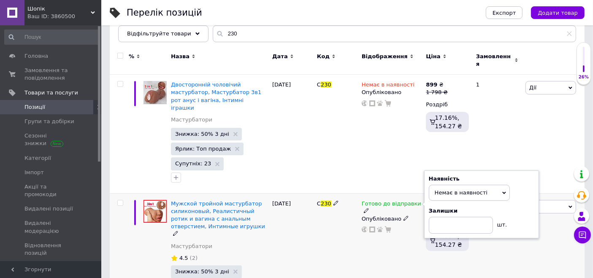
click at [365, 234] on div "Готово до відправки Наявність Немає в наявності В наявності Під замовлення Гото…" at bounding box center [392, 262] width 65 height 138
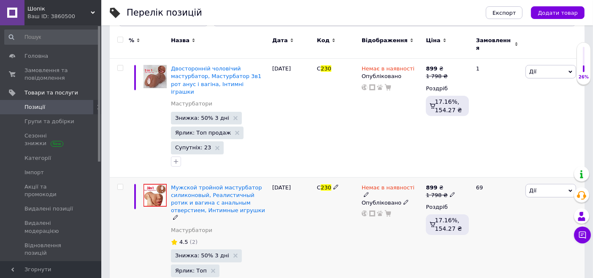
scroll to position [119, 0]
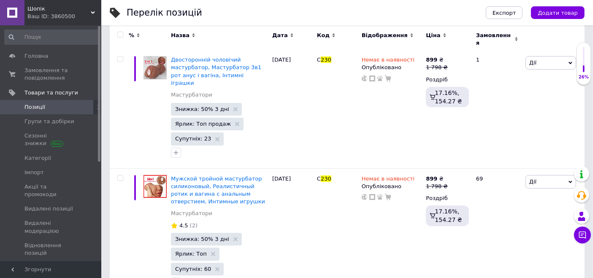
click at [56, 14] on div "Ваш ID: 3860500" at bounding box center [64, 17] width 74 height 8
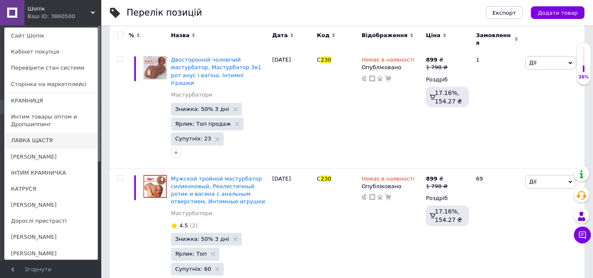
click at [50, 137] on link "ЛАВКА ЩАСТЯ" at bounding box center [51, 141] width 93 height 16
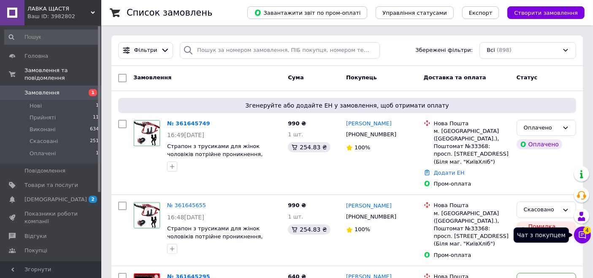
click at [585, 235] on icon at bounding box center [582, 235] width 8 height 8
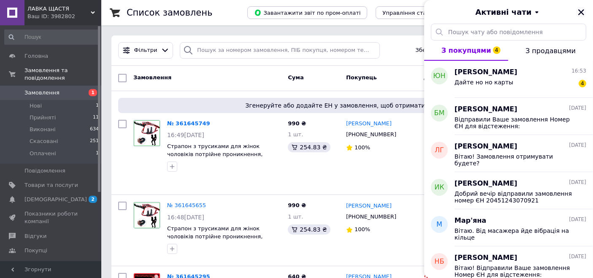
click at [581, 11] on icon "Закрити" at bounding box center [581, 12] width 6 height 6
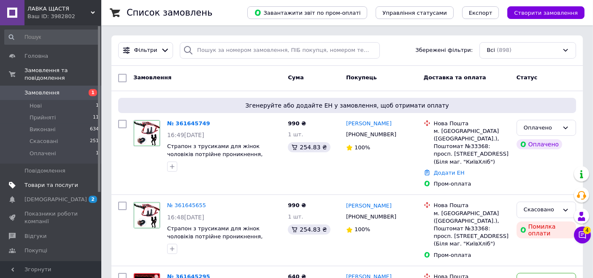
click at [51, 181] on span "Товари та послуги" at bounding box center [51, 185] width 54 height 8
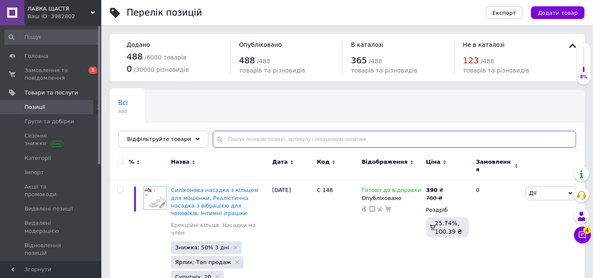
click at [245, 140] on input "text" at bounding box center [394, 139] width 363 height 17
type input "230"
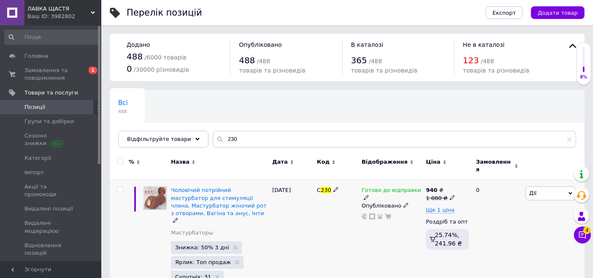
click at [394, 187] on span "Готово до відправки" at bounding box center [392, 191] width 60 height 9
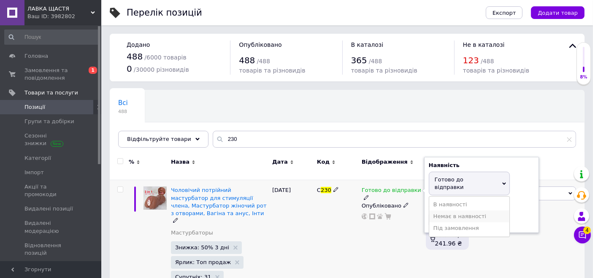
click at [451, 211] on li "Немає в наявності" at bounding box center [469, 217] width 80 height 12
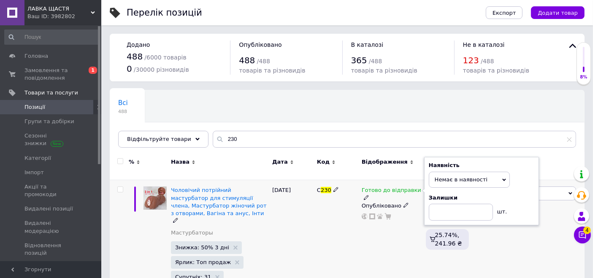
click at [365, 225] on div "Готово до відправки Наявність Немає в наявності В наявності Під замовлення Гото…" at bounding box center [392, 243] width 65 height 127
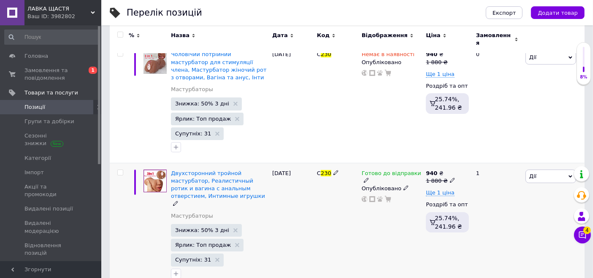
scroll to position [141, 0]
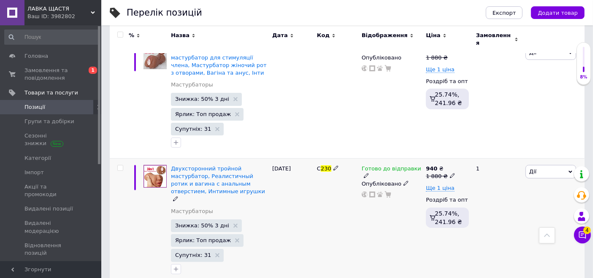
click at [380, 165] on span "Готово до відправки" at bounding box center [392, 169] width 60 height 9
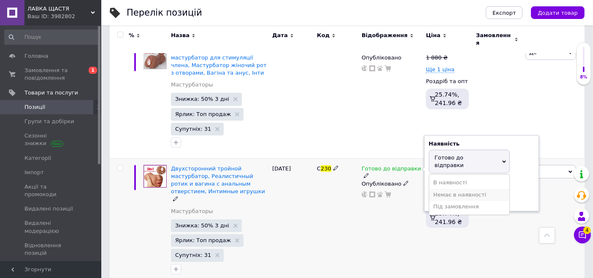
click at [448, 189] on li "Немає в наявності" at bounding box center [469, 195] width 80 height 12
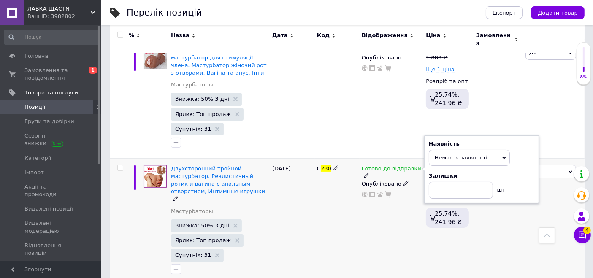
click at [380, 209] on div "Готово до відправки Наявність Немає в наявності В наявності Під замовлення Гото…" at bounding box center [392, 221] width 65 height 126
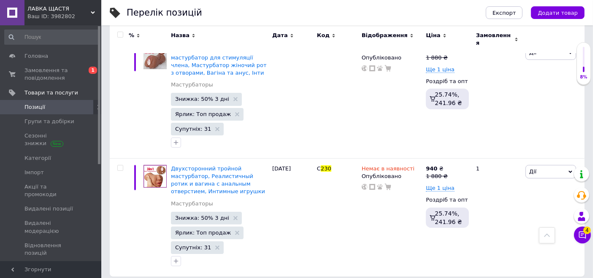
click at [51, 13] on div "Ваш ID: 3982802" at bounding box center [64, 17] width 74 height 8
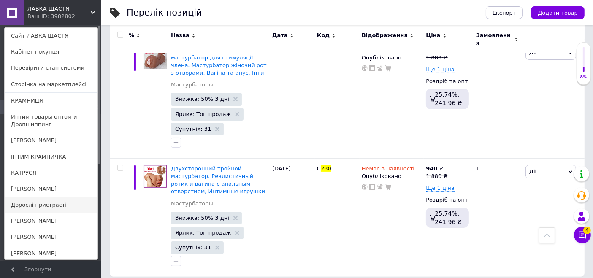
click at [41, 206] on link "Дорослі пристрасті" at bounding box center [51, 205] width 93 height 16
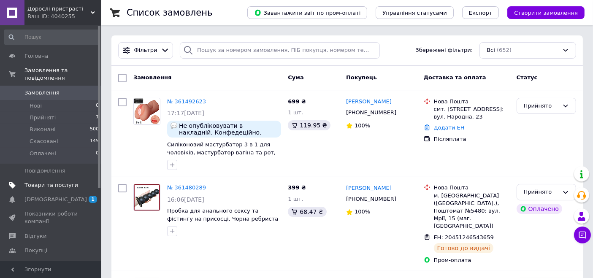
click at [49, 178] on link "Товари та послуги" at bounding box center [52, 185] width 104 height 14
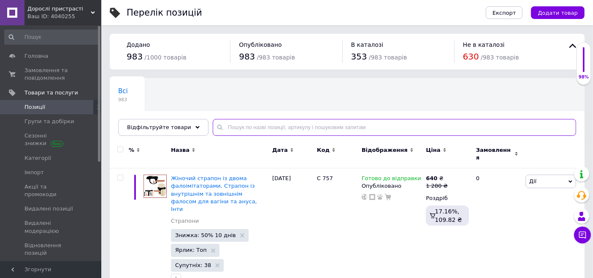
click at [241, 126] on input "text" at bounding box center [394, 127] width 363 height 17
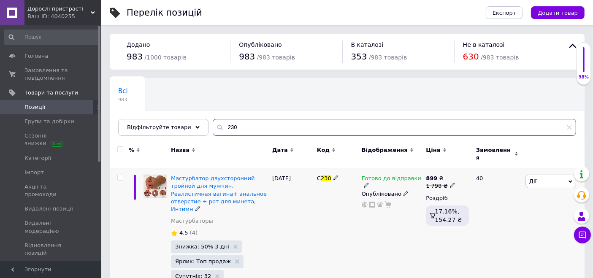
type input "230"
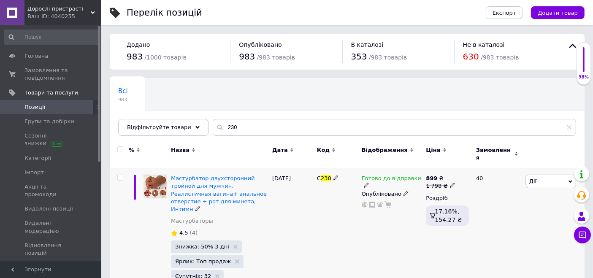
click at [401, 175] on span "Готово до відправки" at bounding box center [392, 179] width 60 height 9
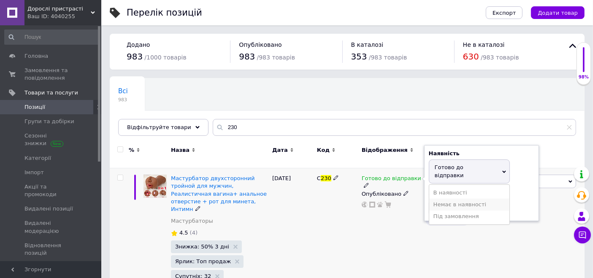
click at [444, 199] on li "Немає в наявності" at bounding box center [469, 205] width 80 height 12
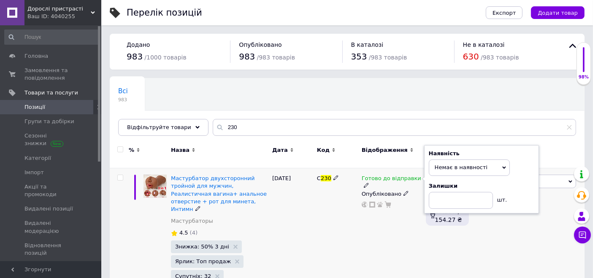
click at [372, 218] on div "Готово до відправки Наявність Немає в наявності В наявності Під замовлення Гото…" at bounding box center [392, 237] width 65 height 138
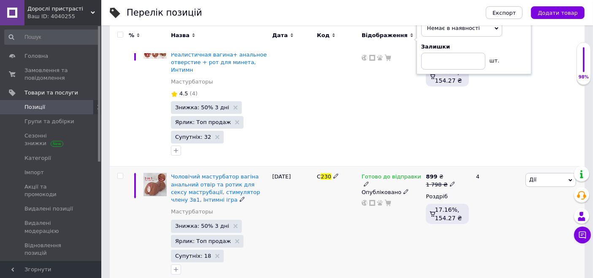
scroll to position [141, 0]
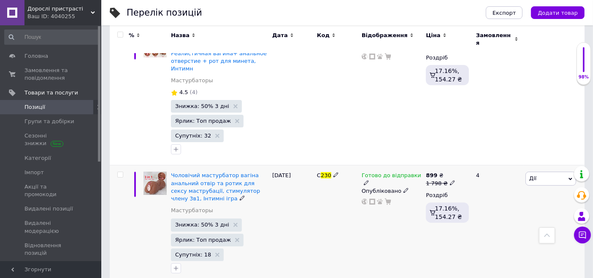
click at [379, 172] on span "Готово до відправки" at bounding box center [392, 176] width 60 height 9
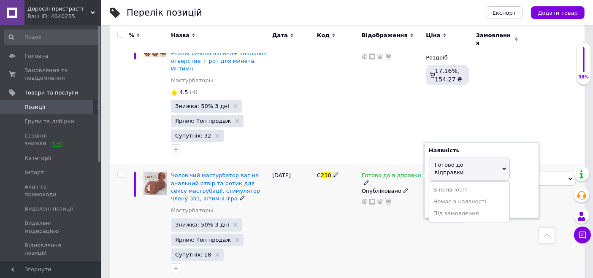
drag, startPoint x: 442, startPoint y: 177, endPoint x: 373, endPoint y: 206, distance: 74.4
click at [441, 196] on li "Немає в наявності" at bounding box center [469, 202] width 80 height 12
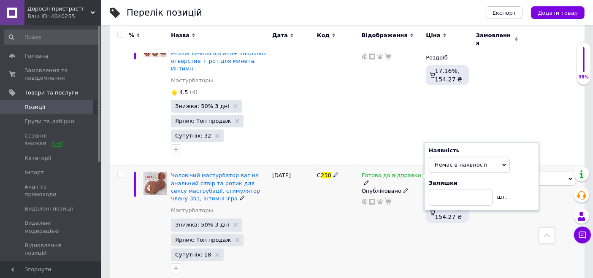
click at [357, 214] on div "С 230" at bounding box center [337, 224] width 45 height 119
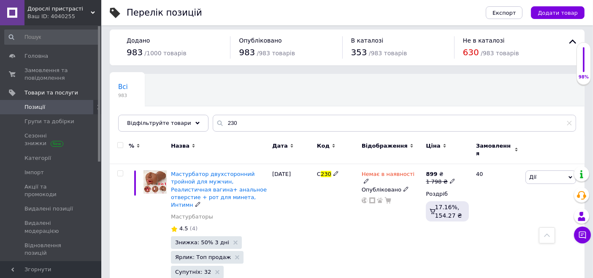
scroll to position [0, 0]
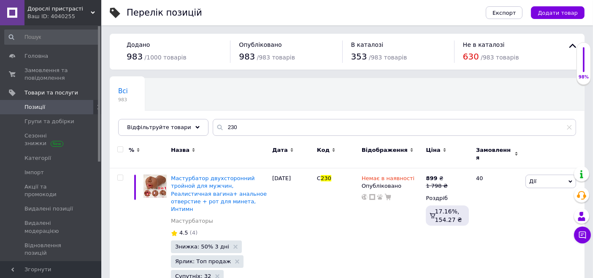
click at [66, 8] on span "Дорослі пристрасті" at bounding box center [58, 9] width 63 height 8
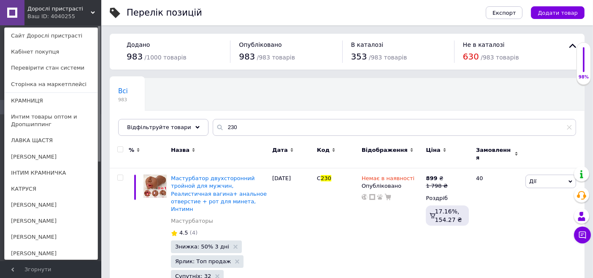
drag, startPoint x: 46, startPoint y: 115, endPoint x: 48, endPoint y: 108, distance: 7.6
click at [46, 114] on link "Интим товары оптом и Дропшиппинг" at bounding box center [51, 121] width 93 height 24
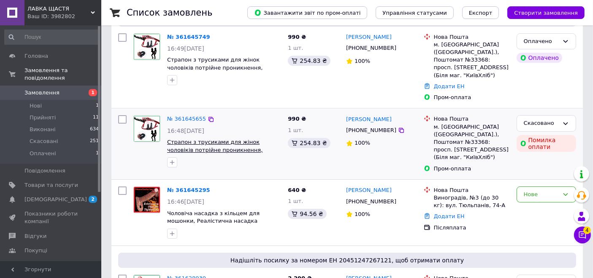
scroll to position [141, 0]
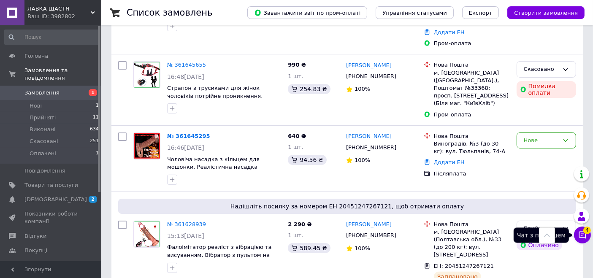
click at [577, 234] on button "Чат з покупцем 4" at bounding box center [582, 235] width 17 height 17
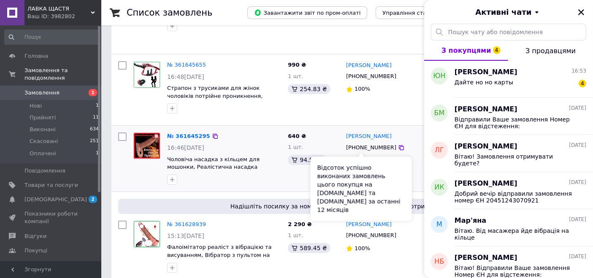
scroll to position [0, 0]
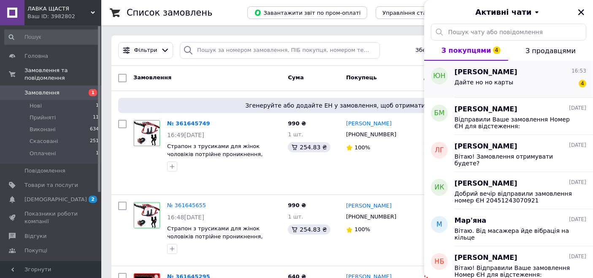
click at [492, 77] on div "Дайте но но карты 4" at bounding box center [521, 84] width 132 height 14
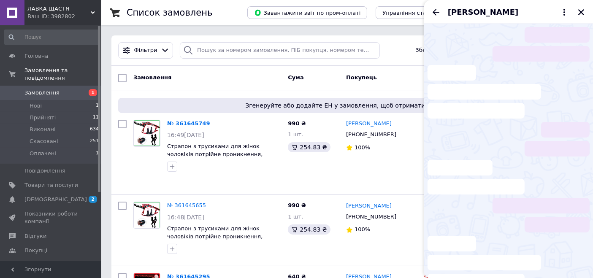
scroll to position [39, 0]
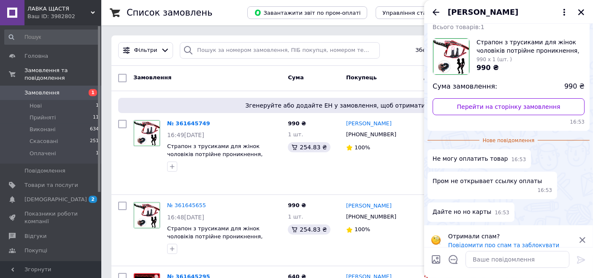
click at [582, 236] on icon at bounding box center [583, 240] width 8 height 8
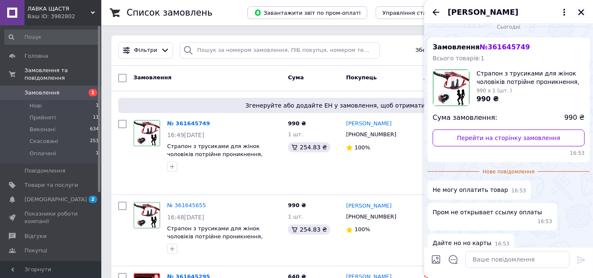
click at [584, 11] on icon "Закрити" at bounding box center [581, 12] width 8 height 8
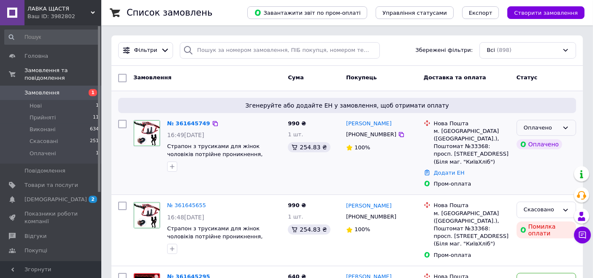
click at [555, 128] on div "Оплачено" at bounding box center [541, 128] width 35 height 9
click at [542, 145] on li "Прийнято" at bounding box center [546, 146] width 59 height 16
click at [187, 122] on link "№ 361645749" at bounding box center [186, 123] width 39 height 6
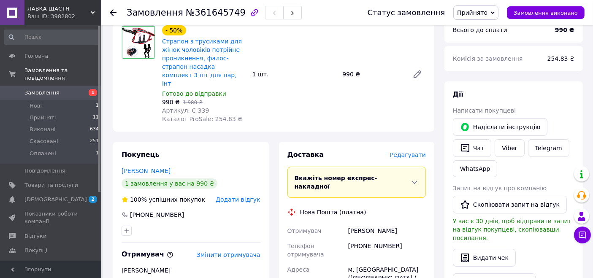
scroll to position [141, 0]
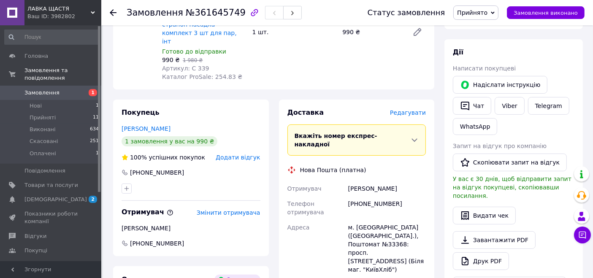
click at [371, 181] on div "Бублик Валерія" at bounding box center [386, 188] width 81 height 15
copy div "Бублик Валерія"
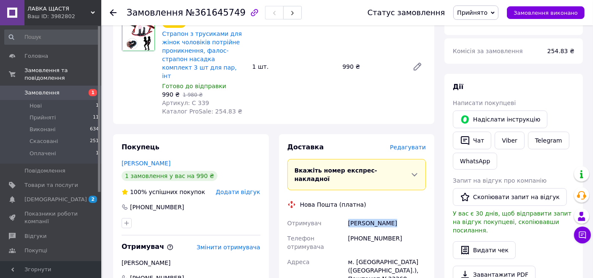
scroll to position [0, 0]
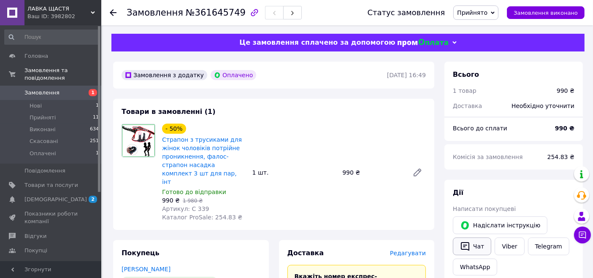
click at [477, 244] on button "Чат" at bounding box center [472, 247] width 38 height 18
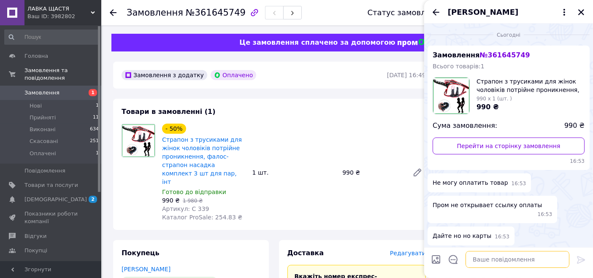
click at [498, 260] on textarea at bounding box center [517, 259] width 104 height 17
paste textarea "Вітаю! Замовлення № сплачене Пром оплатою. Завтра відправимо, номер ЄН:"
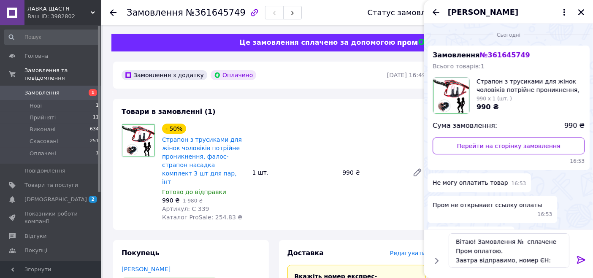
click at [321, 108] on div "Товари в замовленні (1) - 50% Страпон з трусиками для жінок чоловіків потрійне …" at bounding box center [273, 164] width 321 height 131
click at [203, 15] on span "№361645749" at bounding box center [216, 13] width 60 height 10
copy span "361645749"
click at [516, 240] on textarea "Вітаю! Замовлення № сплачене Пром оплатою. Завтра відправимо, номер ЄН:" at bounding box center [509, 250] width 121 height 35
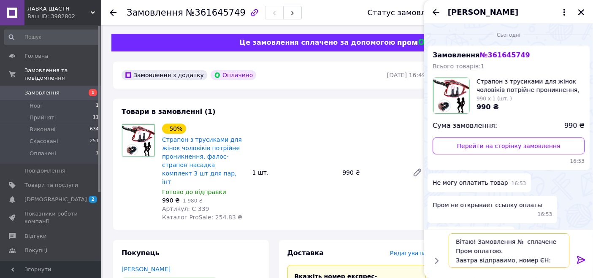
paste textarea "361645749"
type textarea "Вітаю! Замовлення № 361645749 сплачене Пром оплатою. Завтра відправимо, номер Є…"
click at [376, 171] on div "990 ₴" at bounding box center [372, 173] width 67 height 12
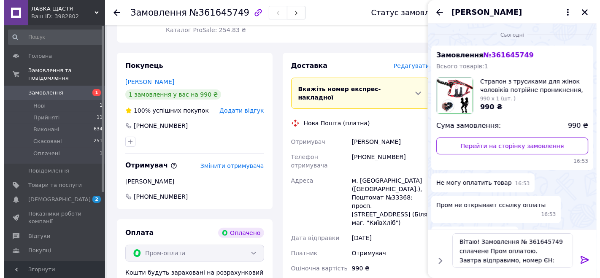
scroll to position [281, 0]
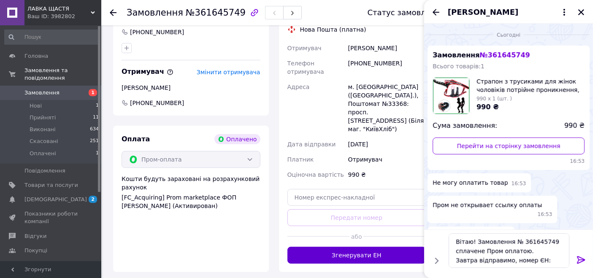
click at [363, 247] on button "Згенерувати ЕН" at bounding box center [356, 255] width 139 height 17
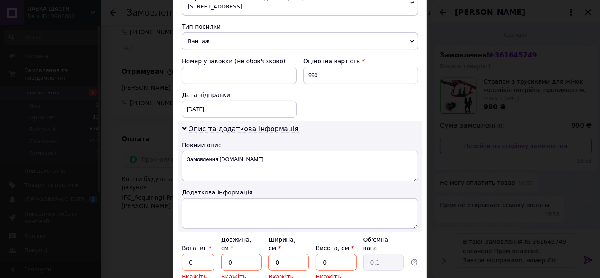
scroll to position [409, 0]
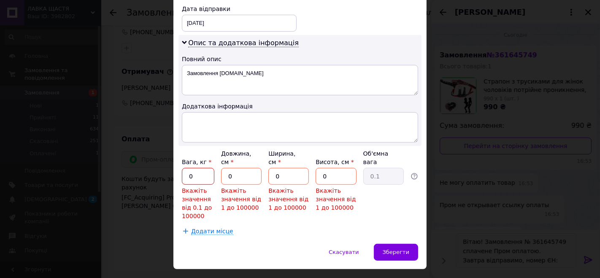
drag, startPoint x: 198, startPoint y: 154, endPoint x: 184, endPoint y: 155, distance: 14.8
click at [184, 168] on input "0" at bounding box center [198, 176] width 32 height 17
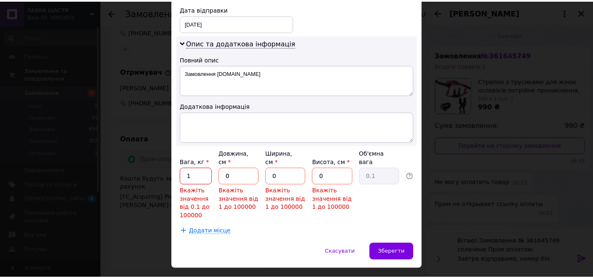
scroll to position [373, 0]
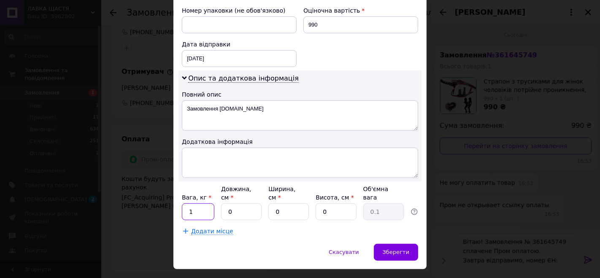
type input "1"
drag, startPoint x: 237, startPoint y: 190, endPoint x: 227, endPoint y: 191, distance: 10.1
click at [227, 203] on input "0" at bounding box center [241, 211] width 41 height 17
type input "30"
drag, startPoint x: 286, startPoint y: 192, endPoint x: 262, endPoint y: 192, distance: 23.2
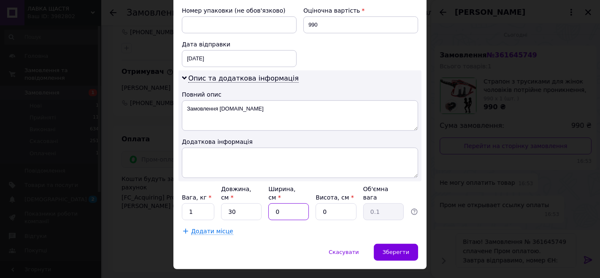
click at [262, 192] on div "Вага, кг * 1 Довжина, см * 30 Ширина, см * 0 Висота, см * 0 Об'ємна вага 0.1" at bounding box center [300, 202] width 236 height 35
type input "10"
drag, startPoint x: 328, startPoint y: 193, endPoint x: 315, endPoint y: 193, distance: 13.1
click at [316, 203] on input "0" at bounding box center [336, 211] width 41 height 17
type input "10"
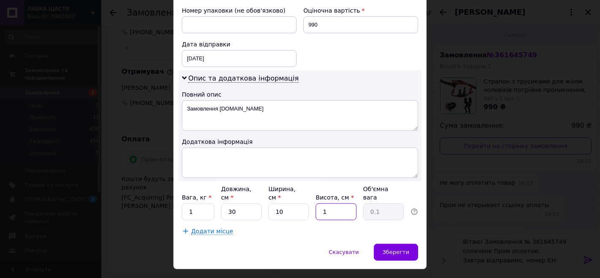
type input "0.75"
type input "10"
click at [403, 249] on span "Зберегти" at bounding box center [396, 252] width 27 height 6
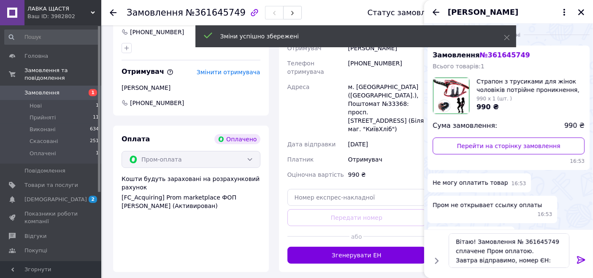
click at [349, 247] on button "Згенерувати ЕН" at bounding box center [356, 255] width 139 height 17
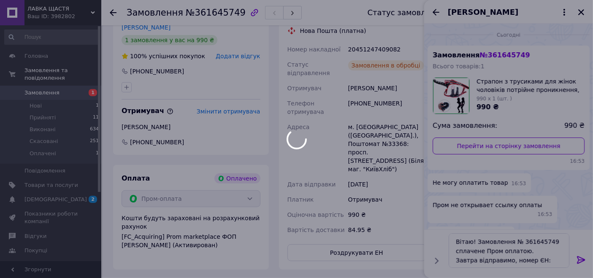
scroll to position [187, 0]
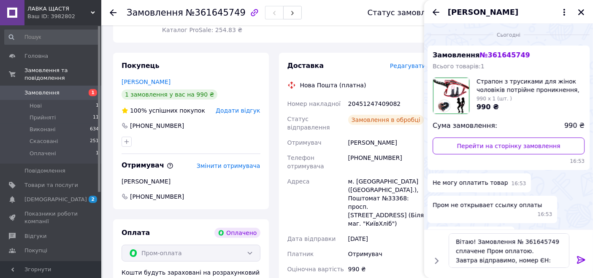
click at [360, 96] on div "20451247409082" at bounding box center [386, 103] width 81 height 15
copy div "20451247409082"
click at [547, 258] on textarea "Вітаю! Замовлення № 361645749 сплачене Пром оплатою. Завтра відправимо, номер Є…" at bounding box center [509, 250] width 121 height 35
paste textarea "20451247409082"
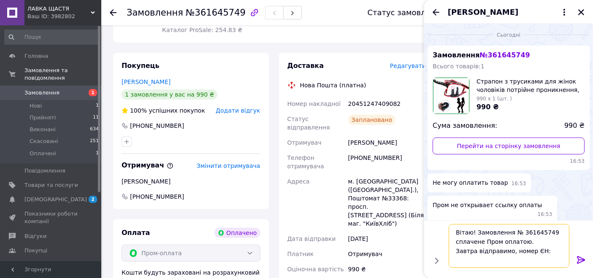
type textarea "Вітаю! Замовлення № 361645749 сплачене Пром оплатою. Завтра відправимо, номер Є…"
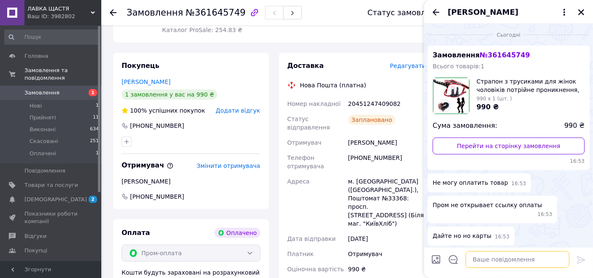
scroll to position [49, 0]
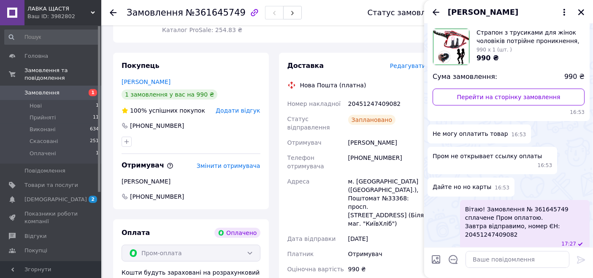
click at [363, 96] on div "20451247409082" at bounding box center [386, 103] width 81 height 15
copy div "20451247409082"
drag, startPoint x: 173, startPoint y: 72, endPoint x: 115, endPoint y: 69, distance: 58.3
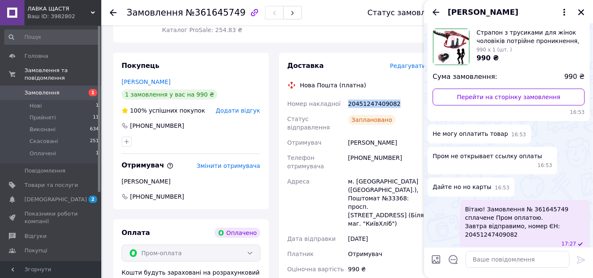
click at [115, 69] on div "Покупець Налбандян Юрий 1 замовлення у вас на 990 ₴ 100% успішних покупок Додат…" at bounding box center [191, 131] width 156 height 157
copy link "Налбандян Юрий"
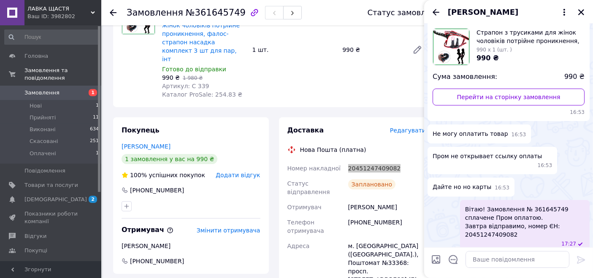
scroll to position [47, 0]
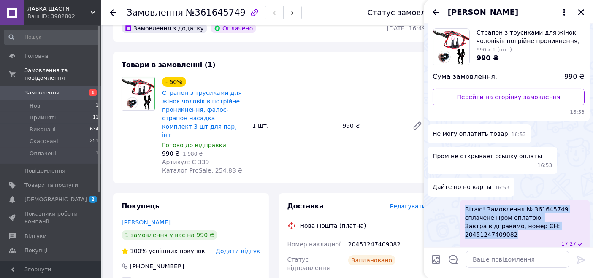
drag, startPoint x: 517, startPoint y: 228, endPoint x: 455, endPoint y: 202, distance: 67.2
click at [455, 202] on div "Вітаю! Замовлення № 361645749 сплачене Пром оплатою. Завтра відправимо, номер Є…" at bounding box center [509, 226] width 162 height 53
copy span "Вітаю! Замовлення № 361645749 сплачене Пром оплатою. Завтра відправимо, номер Є…"
click at [579, 11] on icon "Закрити" at bounding box center [581, 12] width 8 height 8
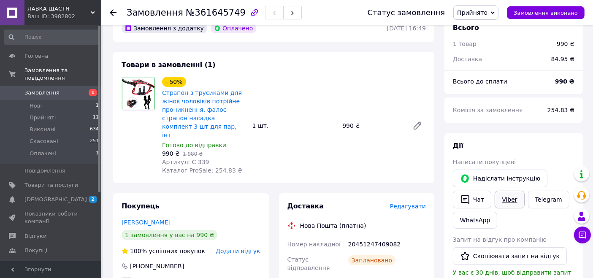
click at [495, 193] on link "Viber" at bounding box center [510, 200] width 30 height 18
click at [65, 89] on span "Замовлення" at bounding box center [51, 93] width 54 height 8
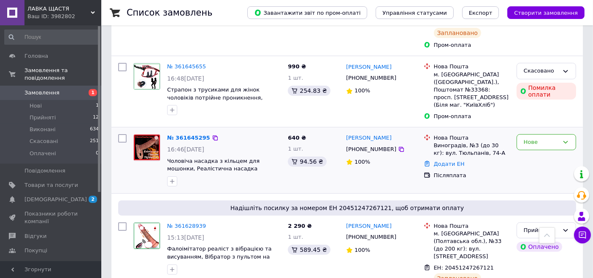
scroll to position [141, 0]
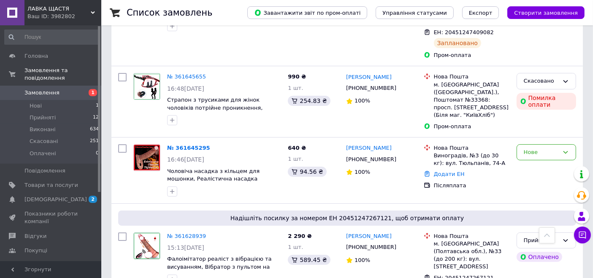
click at [48, 13] on div "Ваш ID: 3982802" at bounding box center [64, 17] width 74 height 8
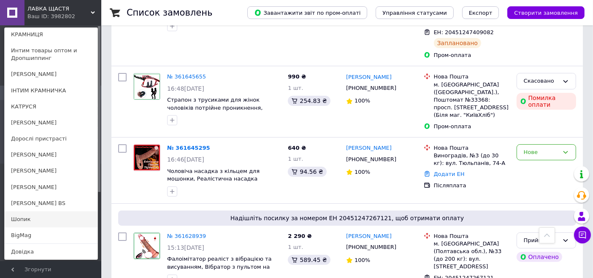
scroll to position [82, 0]
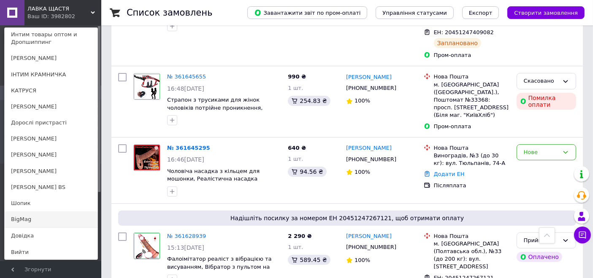
click at [57, 219] on link "BigMag" at bounding box center [51, 219] width 93 height 16
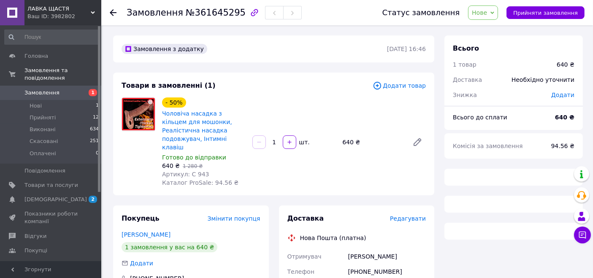
click at [196, 171] on span "Артикул: С 943" at bounding box center [185, 174] width 47 height 7
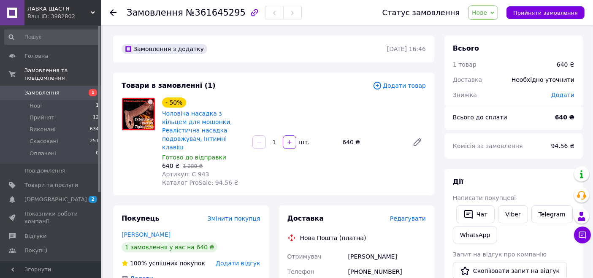
click at [360, 249] on div "Ухач Андрій" at bounding box center [386, 256] width 81 height 15
copy div "Ухач Андрій"
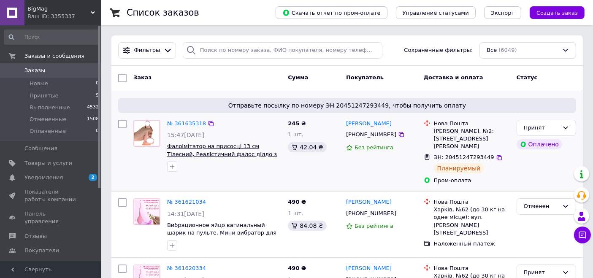
scroll to position [187, 0]
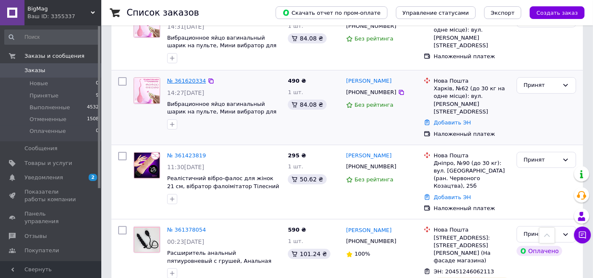
click at [190, 78] on link "№ 361620334" at bounding box center [186, 81] width 39 height 6
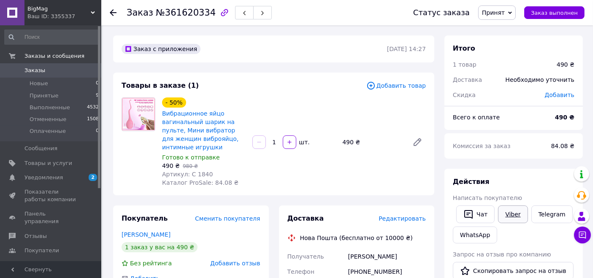
click at [509, 213] on link "Viber" at bounding box center [513, 215] width 30 height 18
click at [56, 13] on div "Ваш ID: 3355337" at bounding box center [64, 17] width 74 height 8
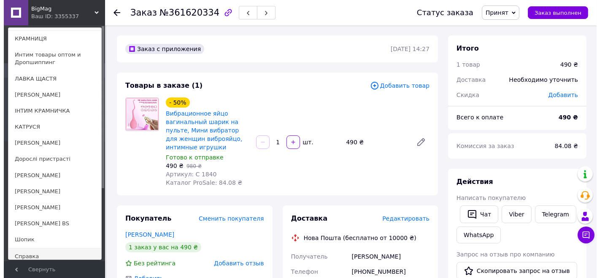
scroll to position [82, 0]
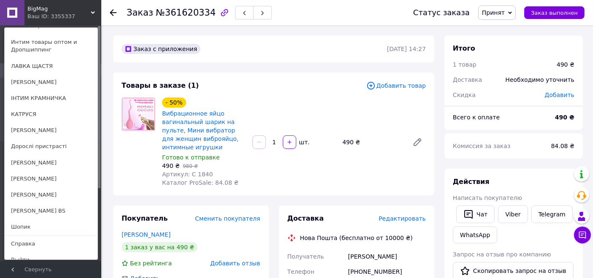
click at [49, 16] on div "Ваш ID: 3355337" at bounding box center [44, 17] width 35 height 8
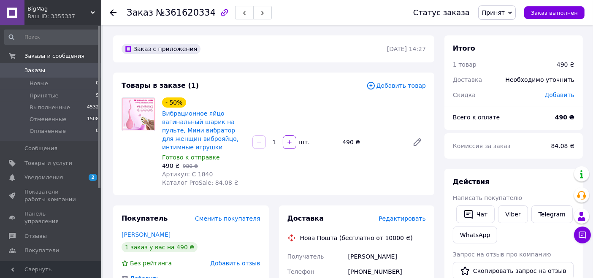
click at [53, 71] on span "Заказы" at bounding box center [51, 71] width 54 height 8
click at [41, 69] on span "Заказы" at bounding box center [34, 71] width 21 height 8
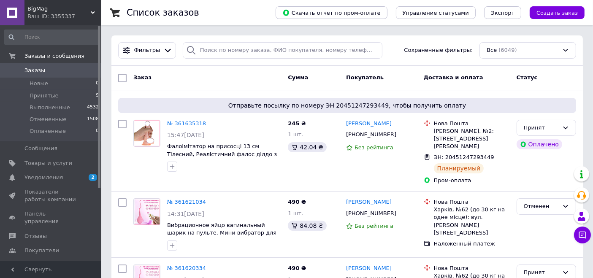
click at [51, 261] on span "Каталог ProSale" at bounding box center [47, 265] width 46 height 8
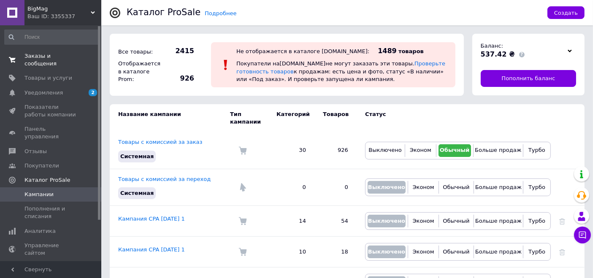
click at [64, 54] on span "Заказы и сообщения" at bounding box center [51, 59] width 54 height 15
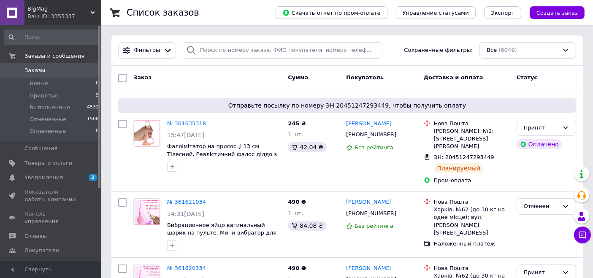
drag, startPoint x: 17, startPoint y: 9, endPoint x: 30, endPoint y: 9, distance: 12.7
click at [18, 9] on link at bounding box center [12, 12] width 24 height 25
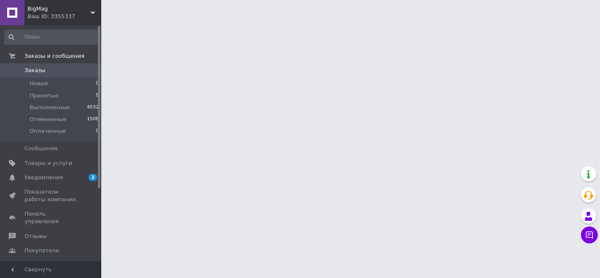
click at [42, 10] on span "BigMag" at bounding box center [58, 9] width 63 height 8
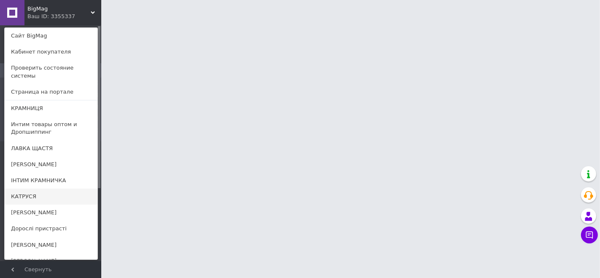
click at [41, 189] on link "КАТРУСЯ" at bounding box center [51, 197] width 93 height 16
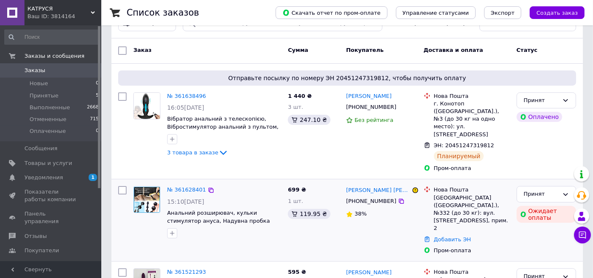
scroll to position [47, 0]
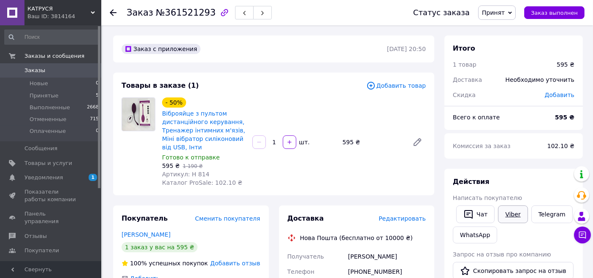
click at [515, 215] on link "Viber" at bounding box center [513, 215] width 30 height 18
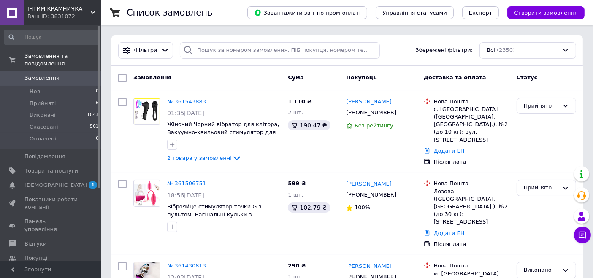
click at [40, 269] on span "Каталог ProSale" at bounding box center [47, 273] width 46 height 8
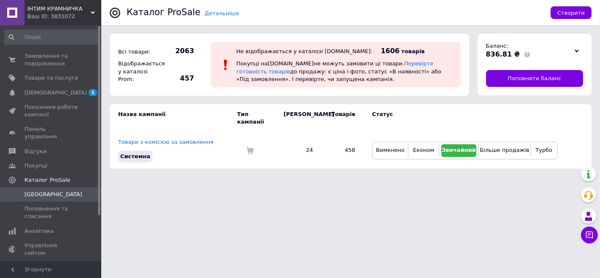
click at [43, 8] on span "ІНТИМ КРАМНИЧКА" at bounding box center [58, 9] width 63 height 8
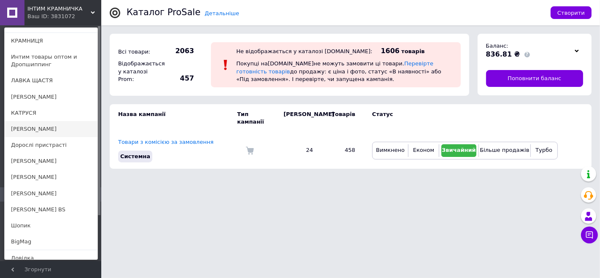
scroll to position [82, 0]
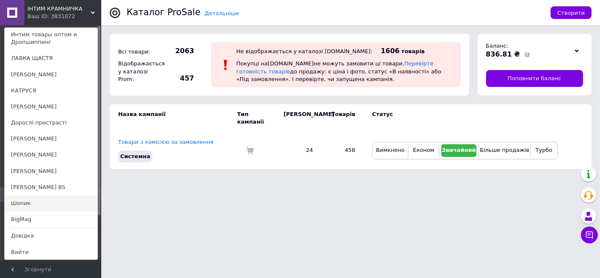
click at [32, 203] on link "Шопик" at bounding box center [51, 203] width 93 height 16
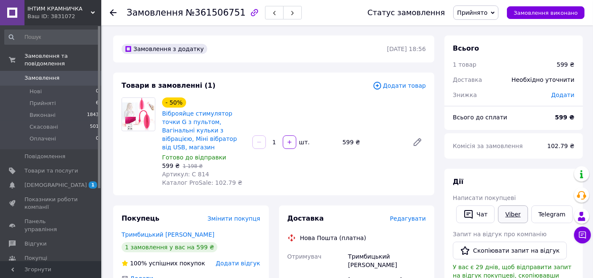
click at [515, 213] on link "Viber" at bounding box center [513, 215] width 30 height 18
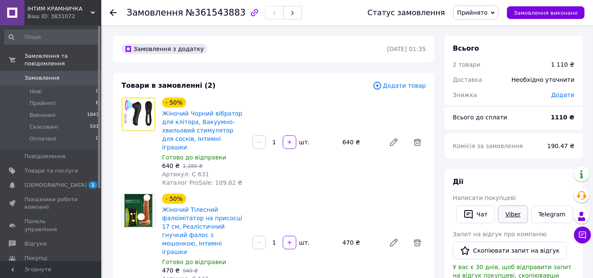
click at [507, 214] on link "Viber" at bounding box center [513, 215] width 30 height 18
click at [542, 210] on link "Telegram" at bounding box center [551, 215] width 41 height 18
click at [478, 216] on button "Чат" at bounding box center [475, 215] width 38 height 18
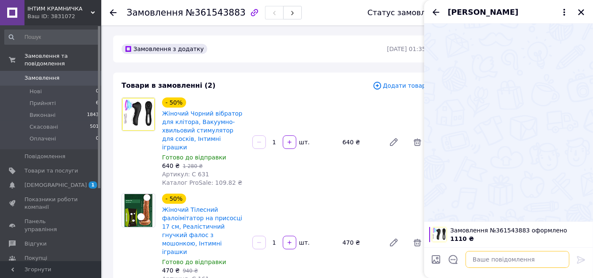
click at [530, 258] on textarea at bounding box center [517, 259] width 104 height 17
paste textarea "Вітаю! Відправили Ваше замовлення Номер ЄН для відстеження:"
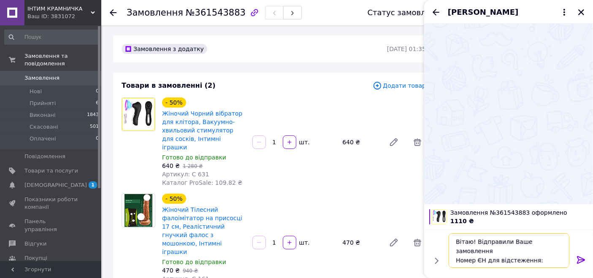
click at [544, 255] on textarea "Вітаю! Відправили Ваше замовлення Номер ЄН для відстеження:" at bounding box center [509, 250] width 121 height 35
paste textarea "20451246913821"
type textarea "Вітаю! Відправили Ваше замовлення Номер ЄН для відстеження: 20451246913821"
click at [579, 258] on icon at bounding box center [581, 260] width 8 height 8
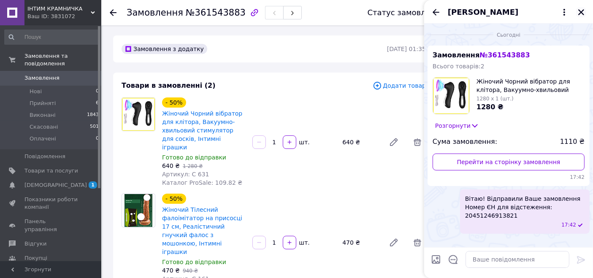
click at [581, 10] on icon "Закрити" at bounding box center [581, 12] width 8 height 8
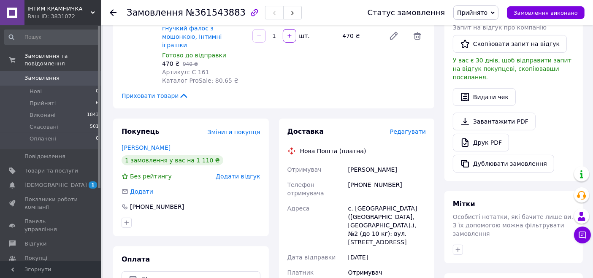
scroll to position [234, 0]
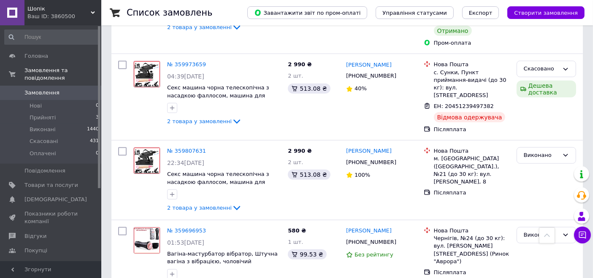
scroll to position [750, 0]
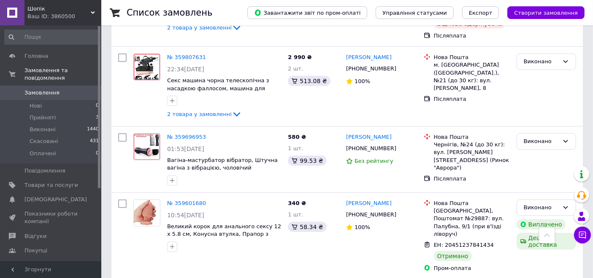
click at [62, 258] on link "Каталог ProSale" at bounding box center [52, 265] width 104 height 14
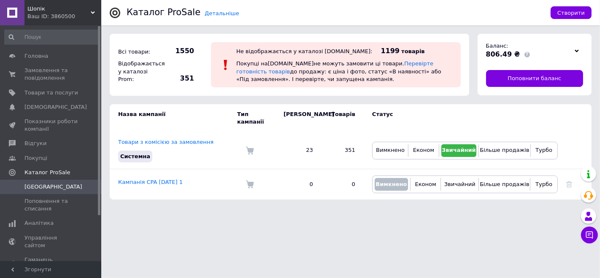
click at [62, 9] on span "Шопік" at bounding box center [58, 9] width 63 height 8
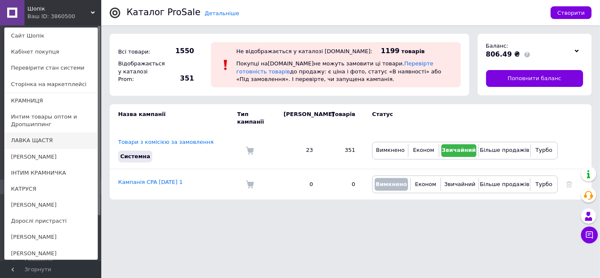
click at [47, 135] on link "ЛАВКА ЩАСТЯ" at bounding box center [51, 141] width 93 height 16
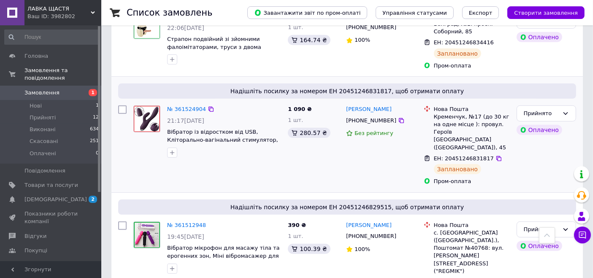
scroll to position [563, 0]
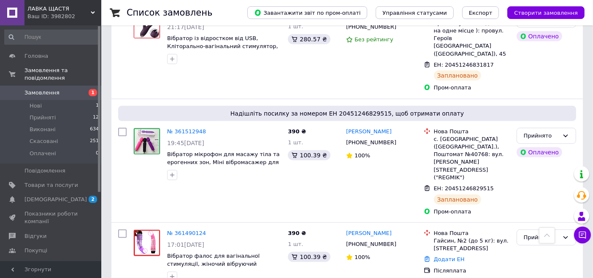
click at [66, 261] on span "Каталог ProSale" at bounding box center [51, 265] width 54 height 8
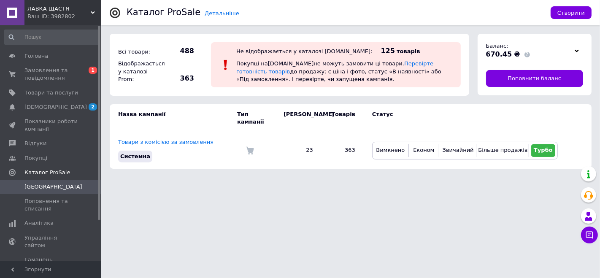
click at [57, 14] on div "Ваш ID: 3982802" at bounding box center [64, 17] width 74 height 8
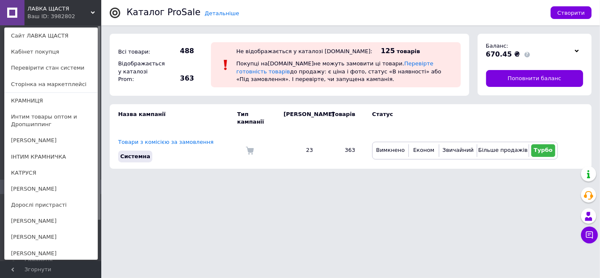
click at [212, 177] on html "ЛАВКА ЩАСТЯ Ваш ID: 3982802 Сайт ЛАВКА ЩАСТЯ Кабінет покупця Перевірити стан си…" at bounding box center [300, 88] width 600 height 177
click at [49, 16] on div "Ваш ID: 3982802" at bounding box center [44, 17] width 35 height 8
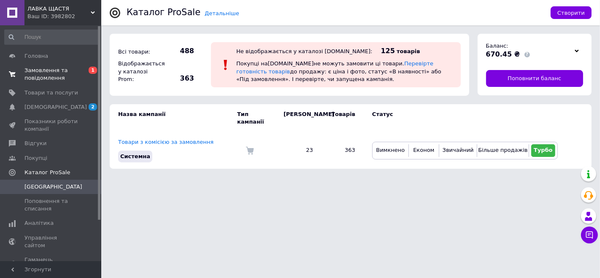
click at [49, 74] on span "Замовлення та повідомлення" at bounding box center [51, 74] width 54 height 15
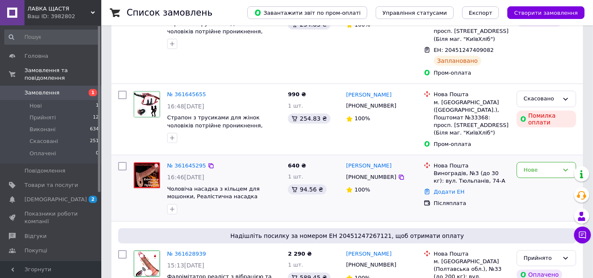
scroll to position [141, 0]
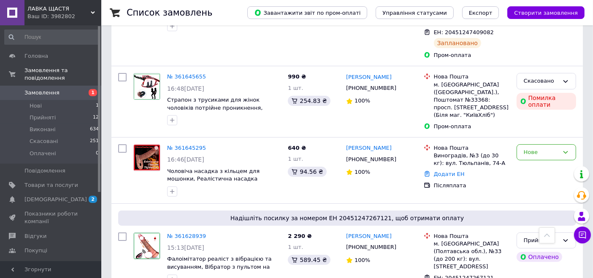
click at [72, 8] on span "ЛАВКА ЩАСТЯ" at bounding box center [58, 9] width 63 height 8
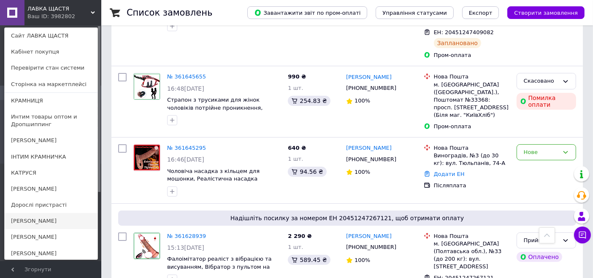
scroll to position [47, 0]
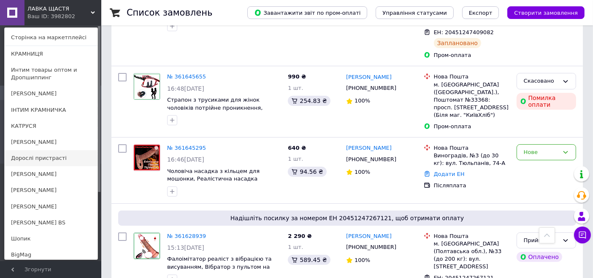
click at [46, 158] on link "Дорослі пристрасті" at bounding box center [51, 158] width 93 height 16
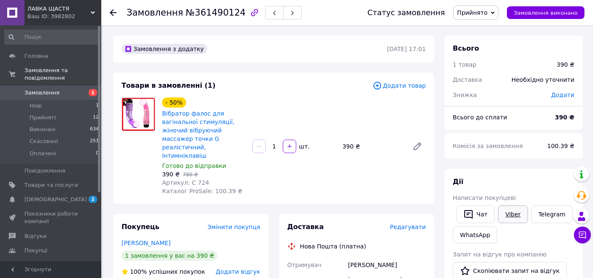
click at [508, 211] on link "Viber" at bounding box center [513, 215] width 30 height 18
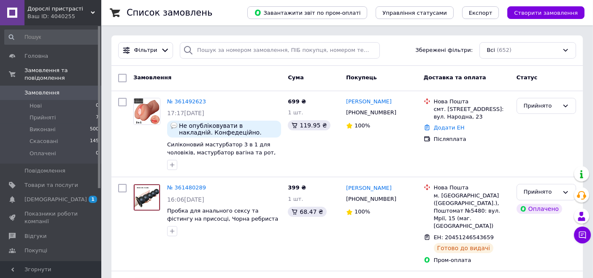
click at [68, 261] on span "Каталог ProSale" at bounding box center [51, 265] width 54 height 8
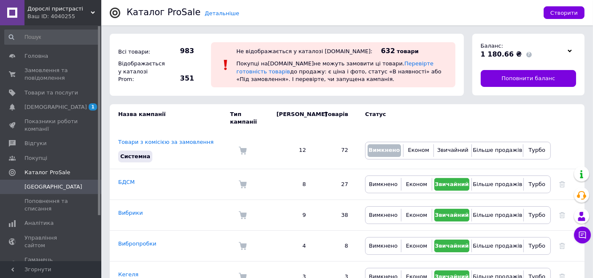
click at [57, 6] on span "Дорослі пристрасті" at bounding box center [58, 9] width 63 height 8
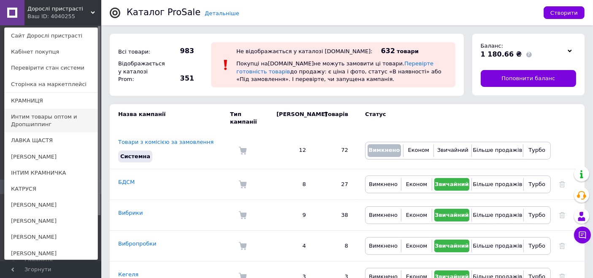
click at [54, 122] on link "Интим товары оптом и Дропшиппинг" at bounding box center [51, 121] width 93 height 24
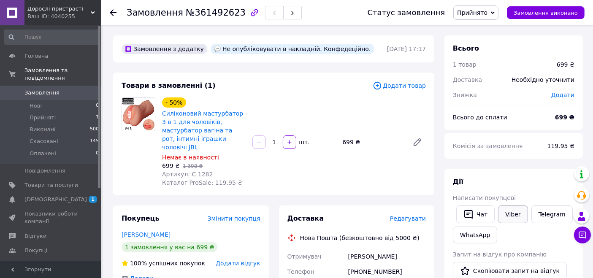
click at [516, 214] on link "Viber" at bounding box center [513, 215] width 30 height 18
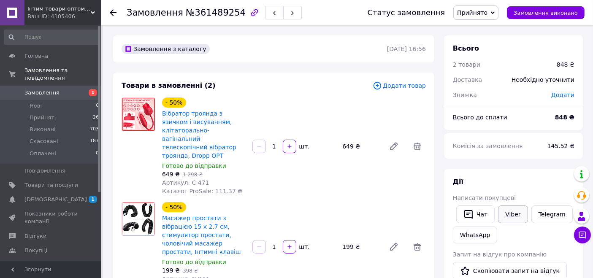
click at [509, 210] on link "Viber" at bounding box center [513, 215] width 30 height 18
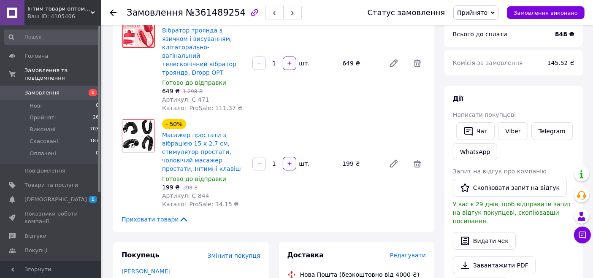
scroll to position [141, 0]
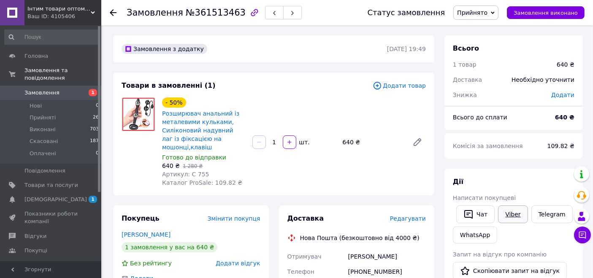
click at [511, 214] on link "Viber" at bounding box center [513, 215] width 30 height 18
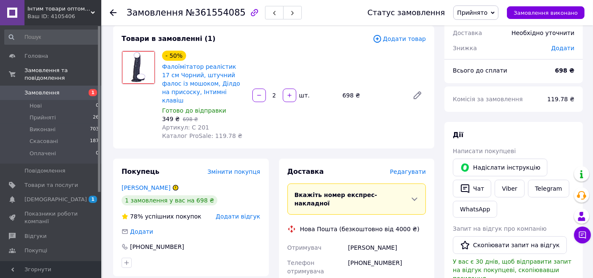
scroll to position [94, 0]
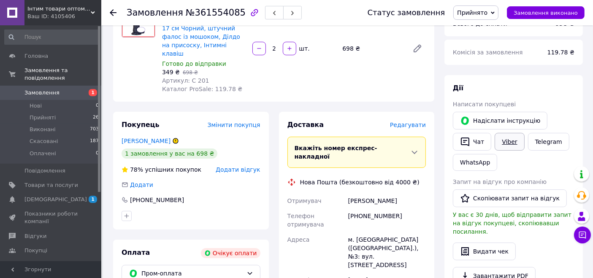
click at [506, 136] on link "Viber" at bounding box center [510, 142] width 30 height 18
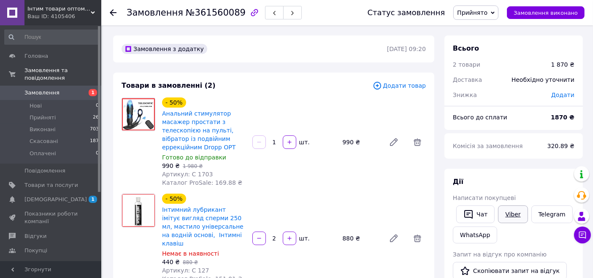
click at [511, 211] on link "Viber" at bounding box center [513, 215] width 30 height 18
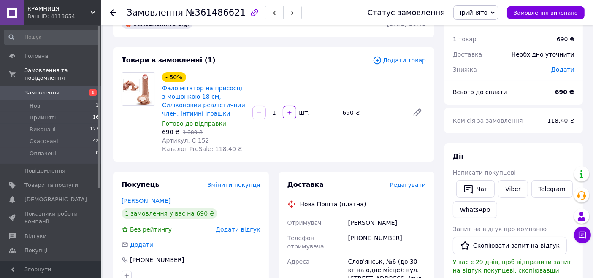
scroll to position [47, 0]
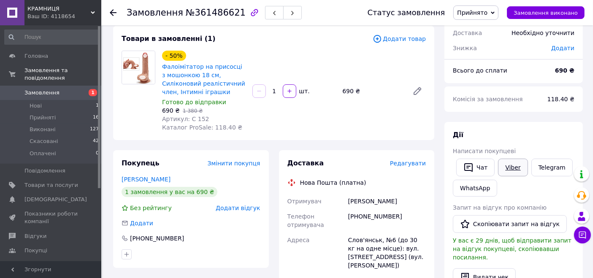
click at [506, 163] on link "Viber" at bounding box center [513, 168] width 30 height 18
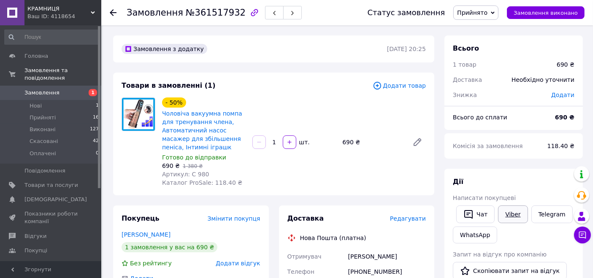
click at [504, 211] on link "Viber" at bounding box center [513, 215] width 30 height 18
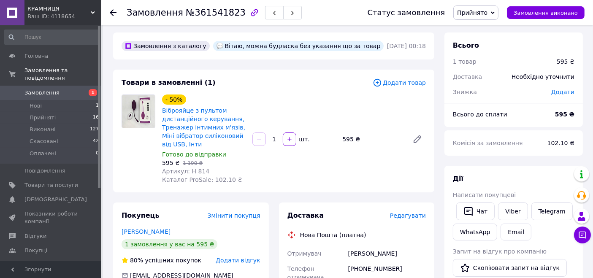
scroll to position [47, 0]
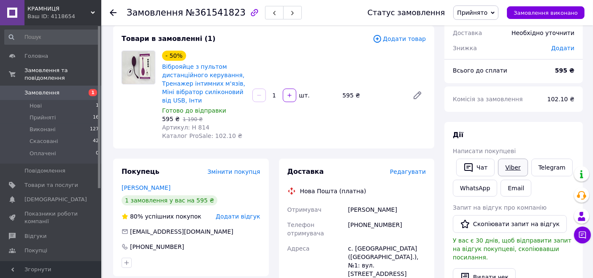
click at [518, 165] on link "Viber" at bounding box center [513, 168] width 30 height 18
click at [548, 167] on link "Telegram" at bounding box center [551, 168] width 41 height 18
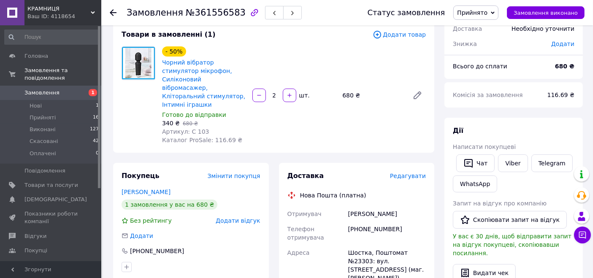
scroll to position [94, 0]
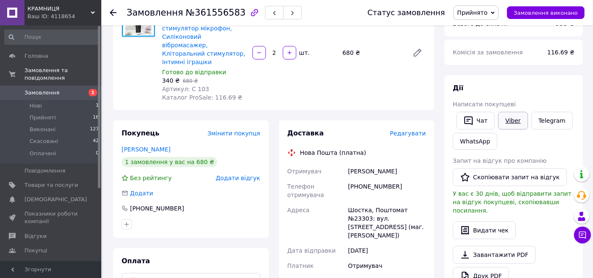
click at [511, 119] on link "Viber" at bounding box center [513, 121] width 30 height 18
click at [537, 119] on link "Telegram" at bounding box center [551, 121] width 41 height 18
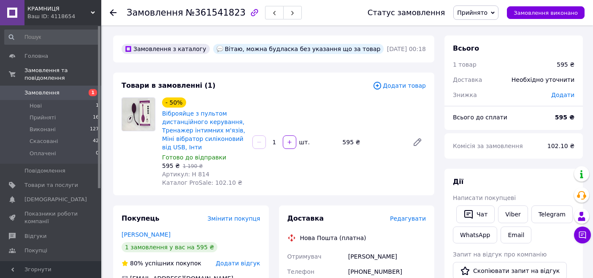
scroll to position [47, 0]
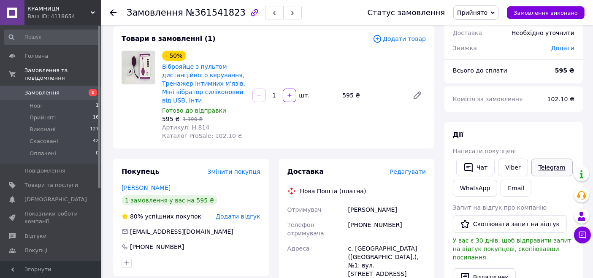
click at [544, 168] on link "Telegram" at bounding box center [551, 168] width 41 height 18
click at [475, 185] on link "WhatsApp" at bounding box center [475, 188] width 44 height 17
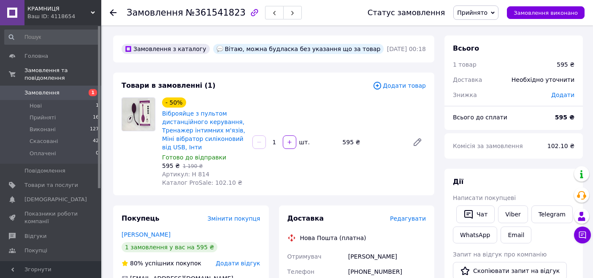
scroll to position [47, 0]
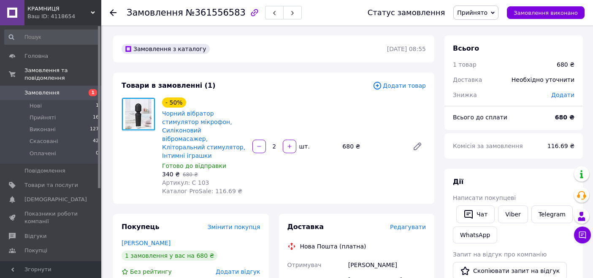
scroll to position [94, 0]
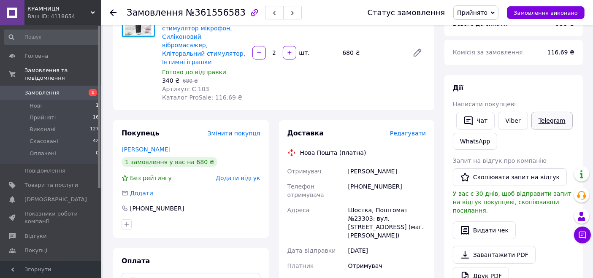
click at [547, 122] on link "Telegram" at bounding box center [551, 121] width 41 height 18
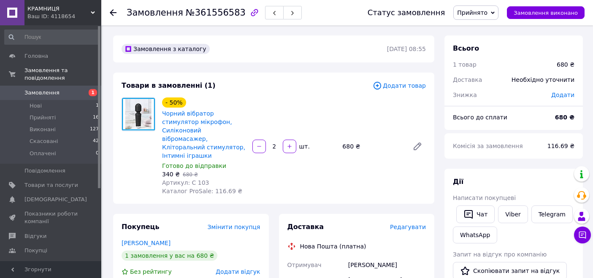
scroll to position [94, 0]
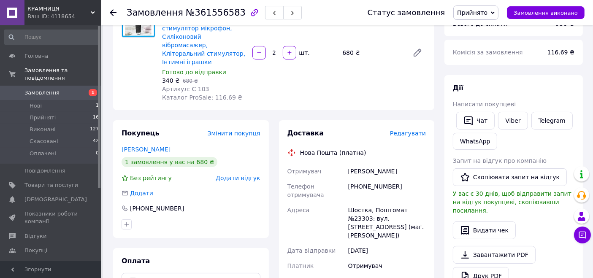
click at [49, 11] on span "КРАМНИЦЯ" at bounding box center [58, 9] width 63 height 8
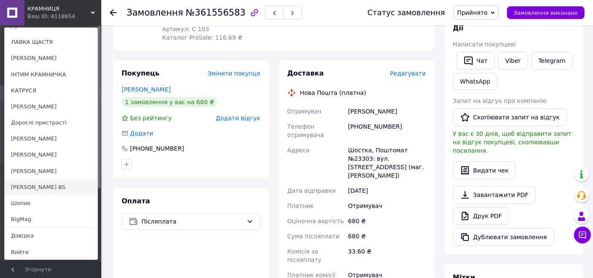
scroll to position [187, 0]
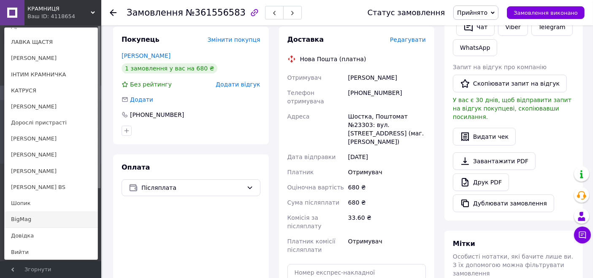
click at [57, 220] on link "BigMag" at bounding box center [51, 219] width 93 height 16
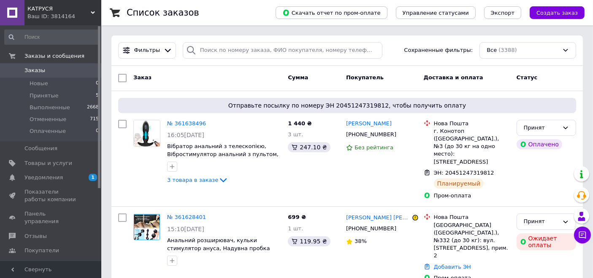
click at [49, 13] on div "Ваш ID: 3814164" at bounding box center [64, 17] width 74 height 8
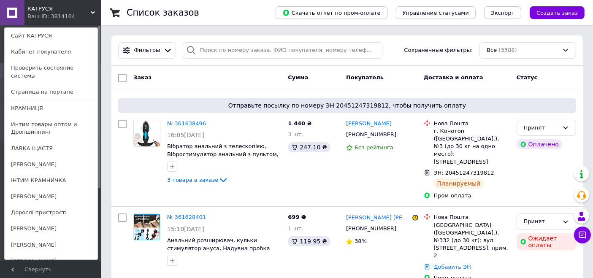
click at [49, 10] on span "КАТРУСЯ" at bounding box center [58, 9] width 63 height 8
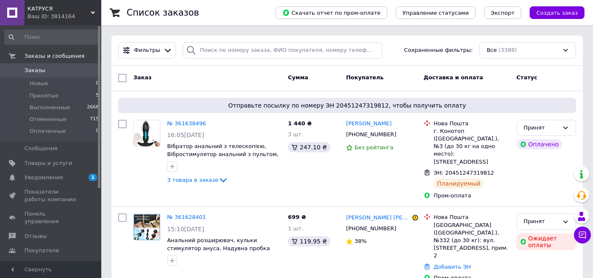
click at [49, 10] on span "КАТРУСЯ" at bounding box center [58, 9] width 63 height 8
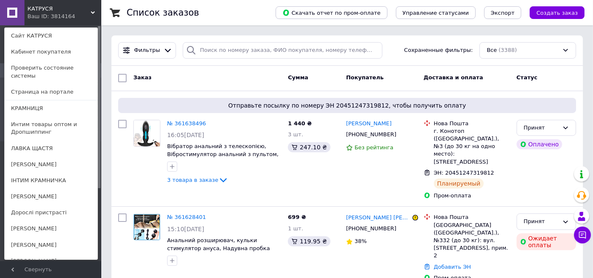
click at [46, 173] on link "ІНТИМ КРАМНИЧКА" at bounding box center [51, 181] width 93 height 16
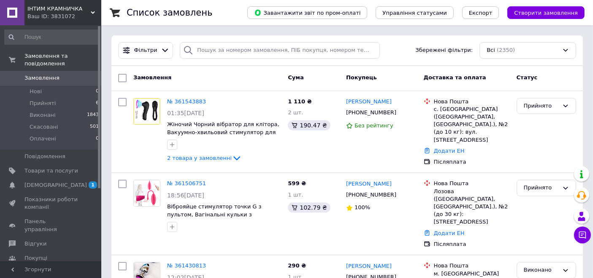
click at [46, 8] on span "ІНТИМ КРАМНИЧКА" at bounding box center [58, 9] width 63 height 8
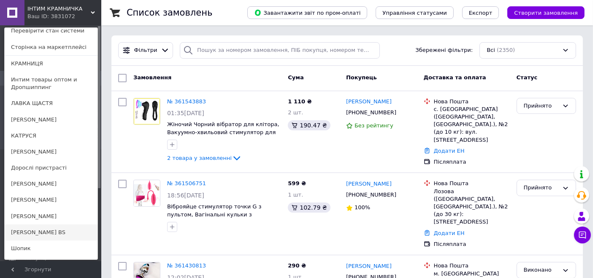
scroll to position [82, 0]
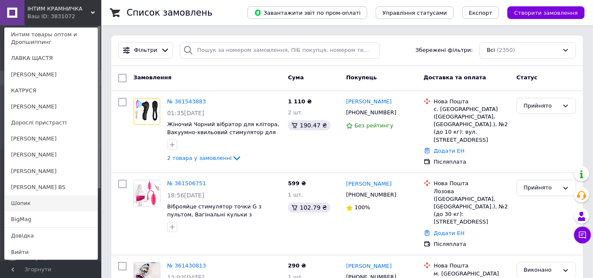
click at [41, 204] on link "Шопик" at bounding box center [51, 203] width 93 height 16
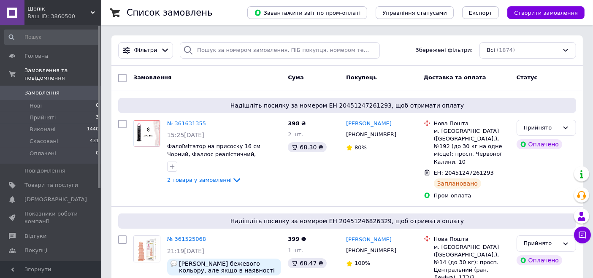
click at [42, 13] on div "Ваш ID: 3860500" at bounding box center [64, 17] width 74 height 8
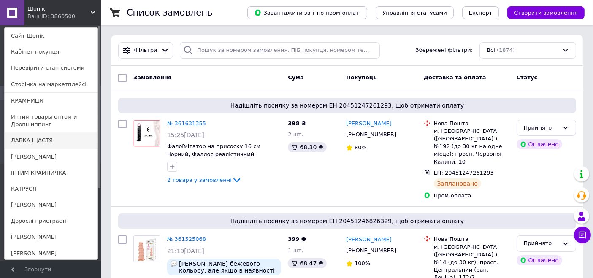
click at [37, 144] on link "ЛАВКА ЩАСТЯ" at bounding box center [51, 141] width 93 height 16
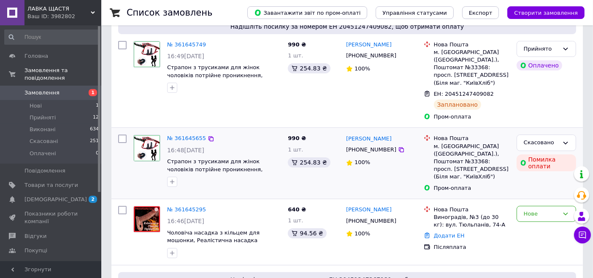
scroll to position [94, 0]
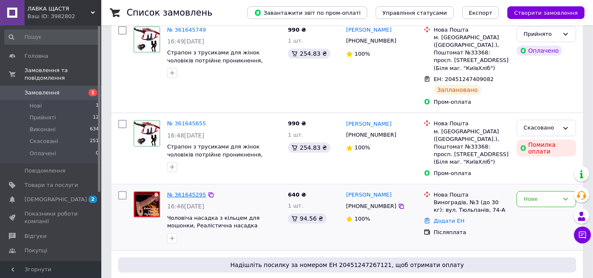
click at [189, 192] on link "№ 361645295" at bounding box center [186, 195] width 39 height 6
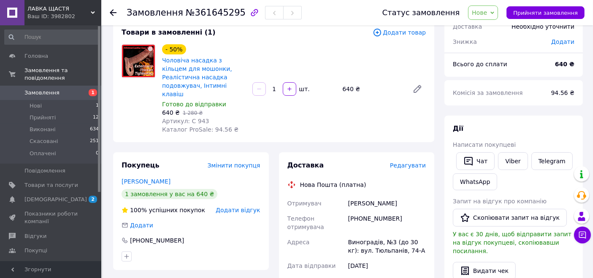
scroll to position [47, 0]
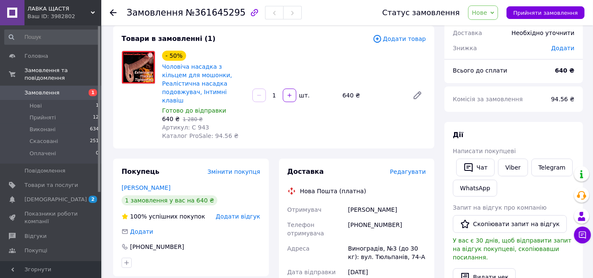
drag, startPoint x: 493, startPoint y: 14, endPoint x: 491, endPoint y: 18, distance: 5.1
click at [487, 14] on span "Нове" at bounding box center [479, 12] width 15 height 7
click at [490, 30] on li "Прийнято" at bounding box center [487, 29] width 39 height 13
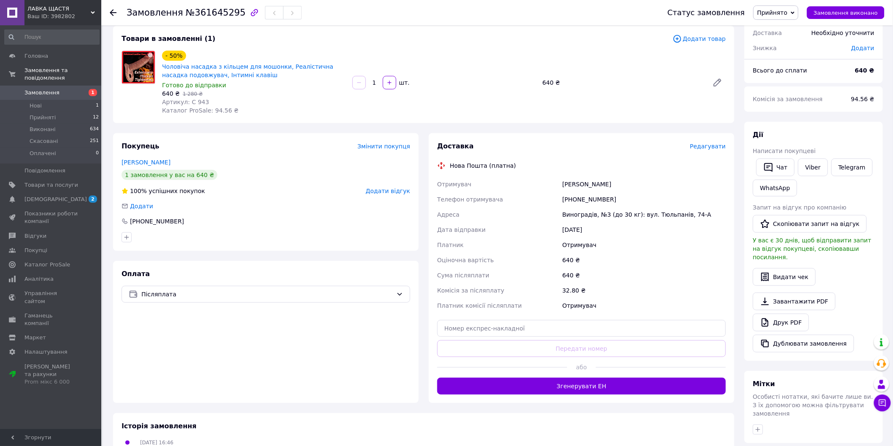
click at [590, 199] on div "[PHONE_NUMBER]" at bounding box center [644, 199] width 167 height 15
click at [588, 199] on div "[PHONE_NUMBER]" at bounding box center [644, 199] width 167 height 15
click at [566, 180] on div "Ухач Андрій" at bounding box center [644, 184] width 167 height 15
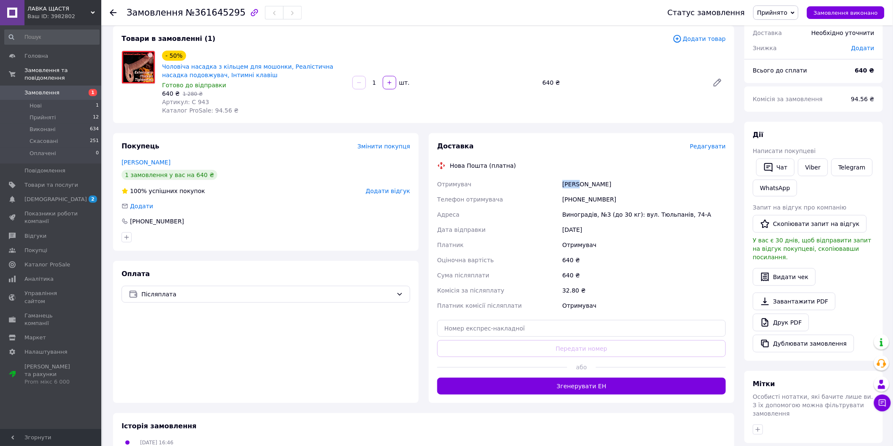
click at [566, 180] on div "Ухач Андрій" at bounding box center [644, 184] width 167 height 15
copy div "Ухач"
click at [581, 181] on div "Ухач Андрій" at bounding box center [644, 184] width 167 height 15
copy div "Андрій"
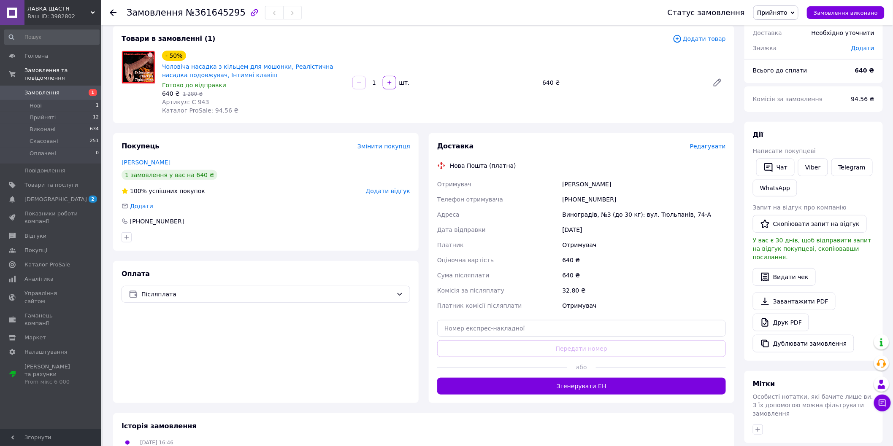
click at [579, 211] on div "Виноградів, №3 (до 30 кг): вул. Тюльпанів, 74-А" at bounding box center [644, 214] width 167 height 15
copy div "Виноградів"
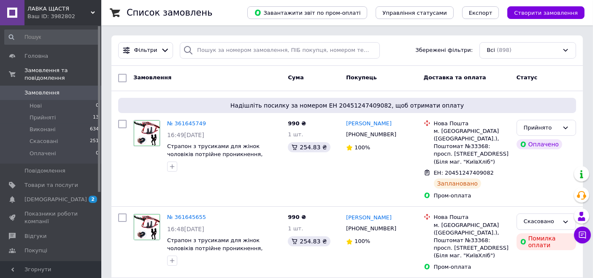
click at [54, 10] on span "ЛАВКА ЩАСТЯ" at bounding box center [58, 9] width 63 height 8
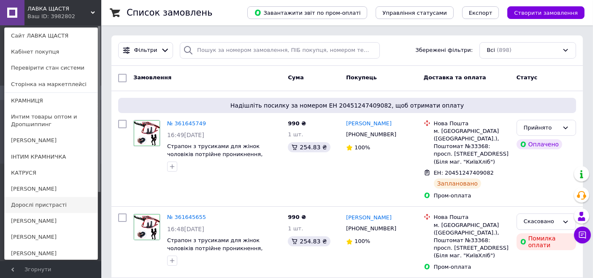
click at [45, 208] on link "Дорослі пристрасті" at bounding box center [51, 205] width 93 height 16
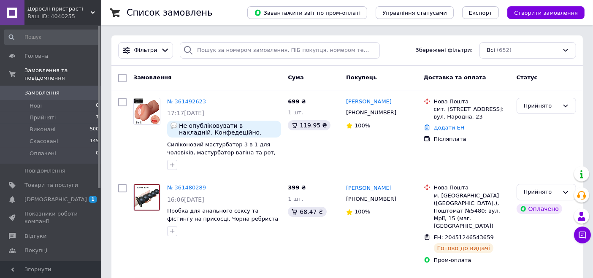
click at [44, 13] on div "Ваш ID: 4040255" at bounding box center [64, 17] width 74 height 8
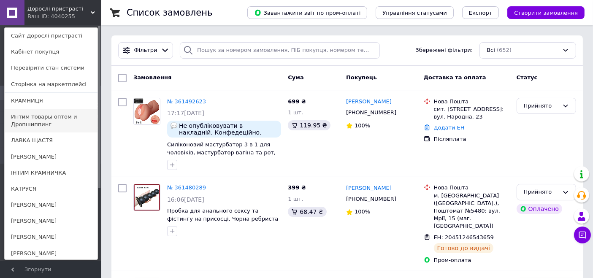
click at [46, 115] on link "Интим товары оптом и Дропшиппинг" at bounding box center [51, 121] width 93 height 24
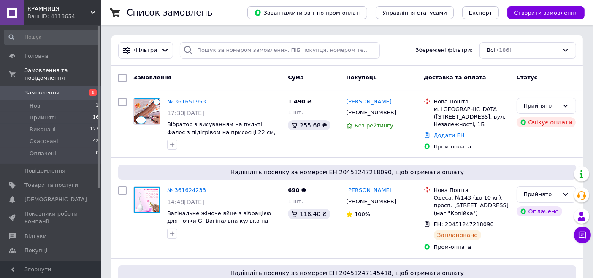
click at [51, 89] on span "Замовлення" at bounding box center [41, 93] width 35 height 8
click at [55, 11] on span "КРАМНИЦЯ" at bounding box center [58, 9] width 63 height 8
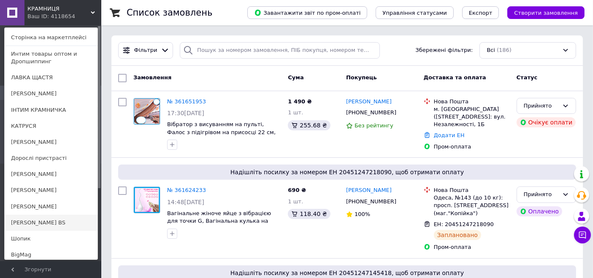
scroll to position [82, 0]
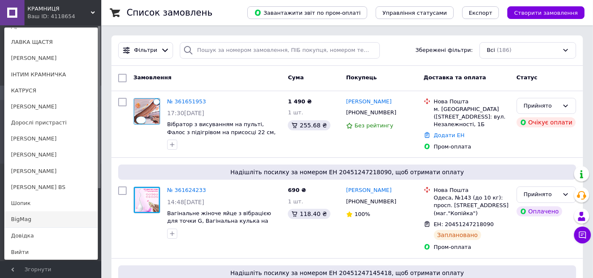
click at [42, 217] on link "BigMag" at bounding box center [51, 219] width 93 height 16
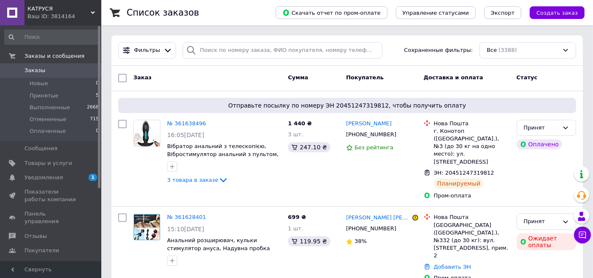
click at [57, 261] on span "Каталог ProSale" at bounding box center [47, 265] width 46 height 8
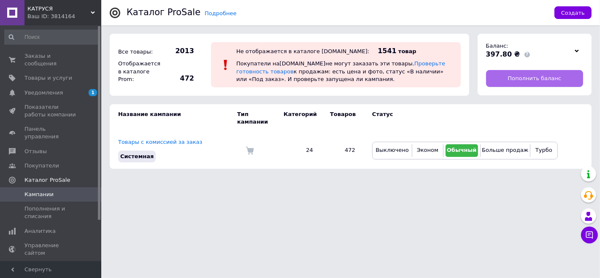
click at [526, 78] on span "Пополнить баланс" at bounding box center [535, 79] width 54 height 8
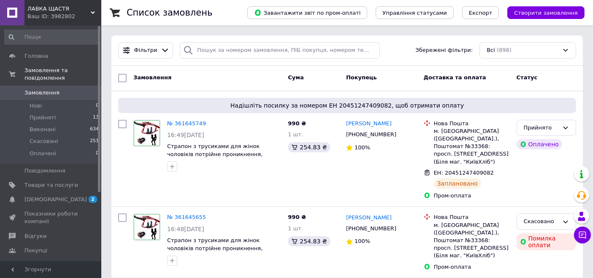
click at [52, 261] on span "Каталог ProSale" at bounding box center [47, 265] width 46 height 8
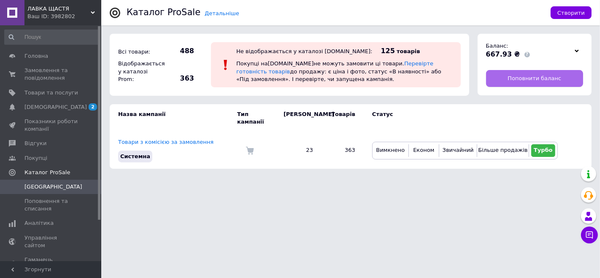
click at [533, 79] on span "Поповнити баланс" at bounding box center [535, 79] width 54 height 8
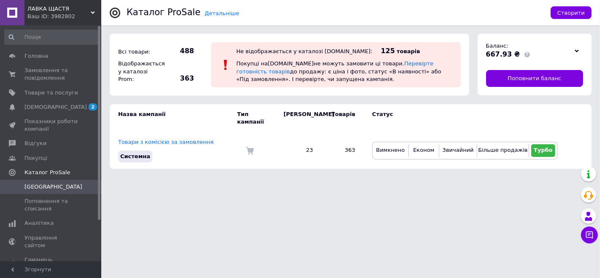
click at [55, 11] on span "ЛАВКА ЩАСТЯ" at bounding box center [58, 9] width 63 height 8
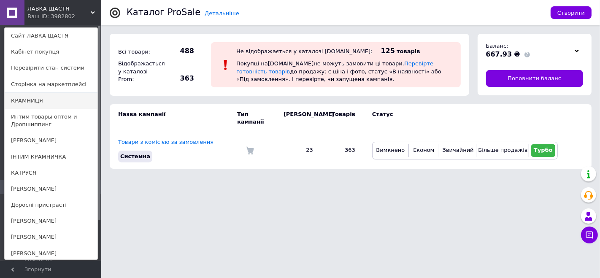
click at [44, 101] on link "КРАМНИЦЯ" at bounding box center [51, 101] width 93 height 16
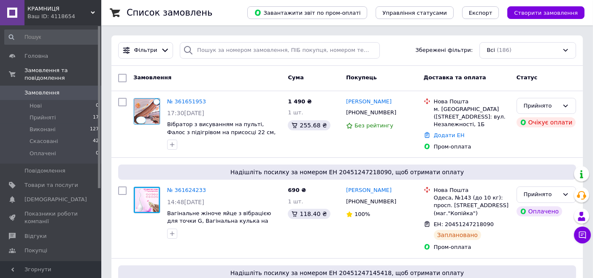
click at [51, 261] on span "Каталог ProSale" at bounding box center [47, 265] width 46 height 8
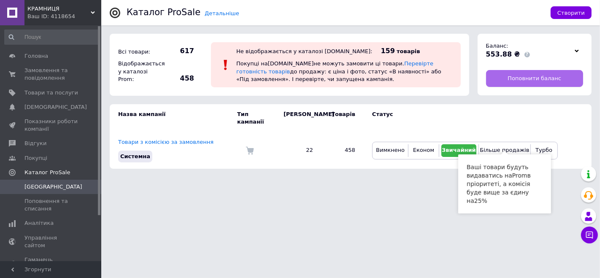
click at [520, 75] on span "Поповнити баланс" at bounding box center [535, 79] width 54 height 8
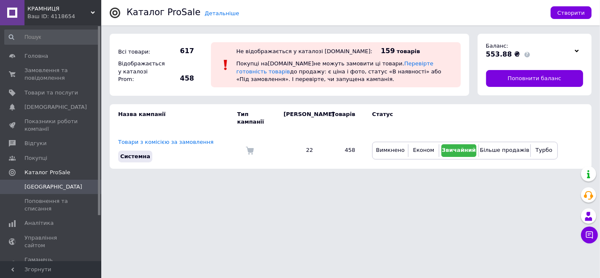
click at [42, 7] on span "КРАМНИЦЯ" at bounding box center [58, 9] width 63 height 8
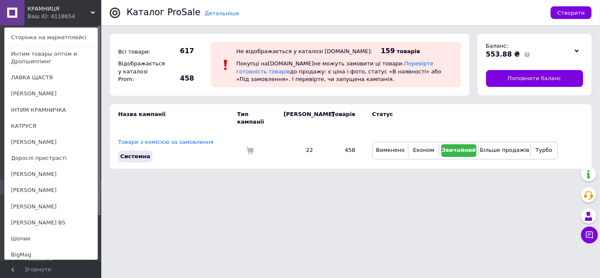
scroll to position [82, 0]
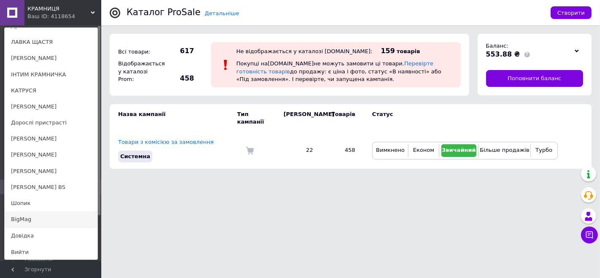
click at [34, 218] on link "BigMag" at bounding box center [51, 219] width 93 height 16
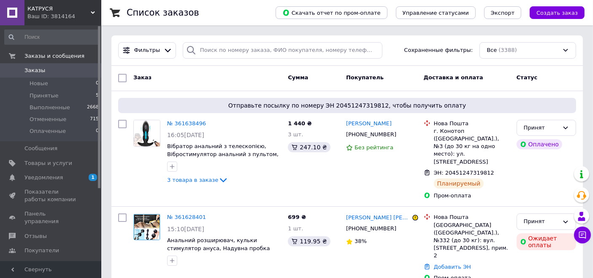
click at [57, 11] on span "КАТРУСЯ" at bounding box center [58, 9] width 63 height 8
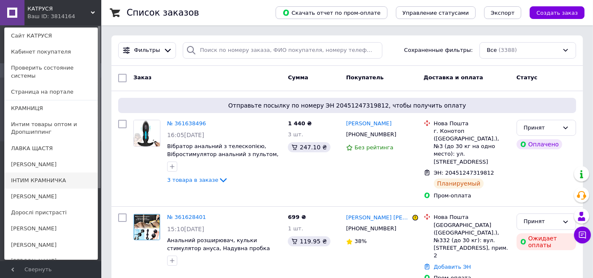
click at [43, 173] on link "ІНТИМ КРАМНИЧКА" at bounding box center [51, 181] width 93 height 16
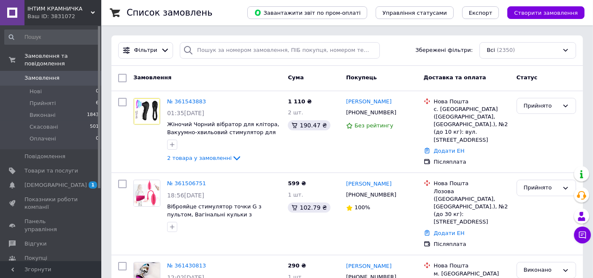
click at [66, 10] on span "ІНТИМ КРАМНИЧКА" at bounding box center [58, 9] width 63 height 8
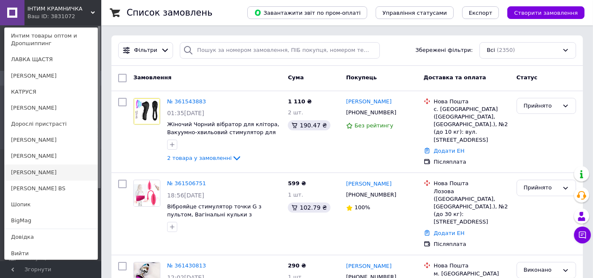
scroll to position [82, 0]
click at [42, 204] on link "Шопик" at bounding box center [51, 203] width 93 height 16
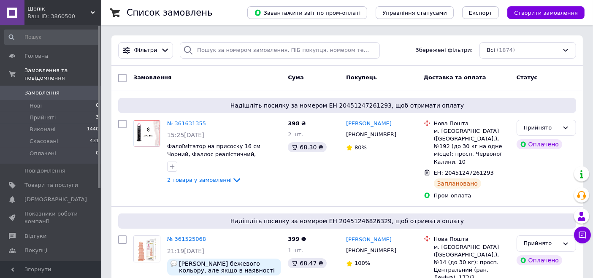
click at [51, 11] on span "Шопік" at bounding box center [58, 9] width 63 height 8
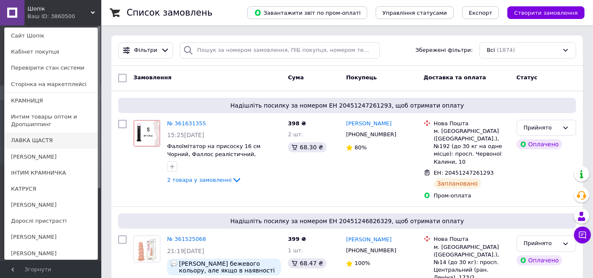
click at [47, 138] on link "ЛАВКА ЩАСТЯ" at bounding box center [51, 141] width 93 height 16
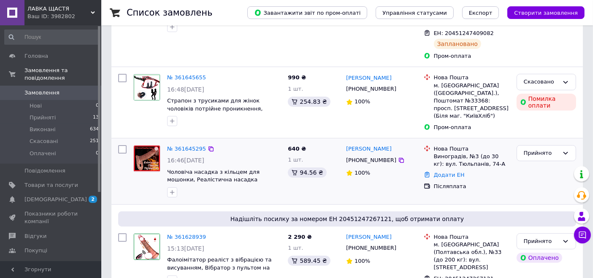
scroll to position [141, 0]
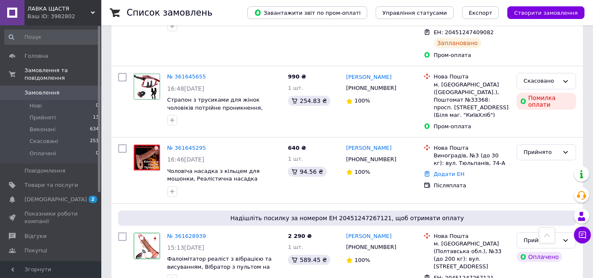
click at [64, 10] on span "ЛАВКА ЩАСТЯ" at bounding box center [58, 9] width 63 height 8
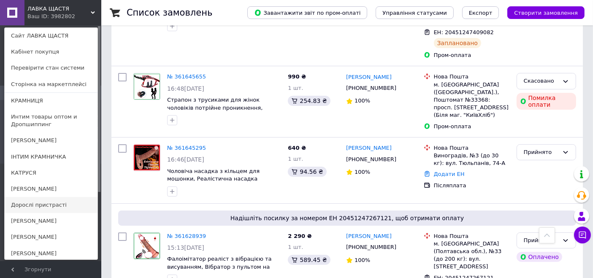
click at [47, 203] on link "Дорослі пристрасті" at bounding box center [51, 205] width 93 height 16
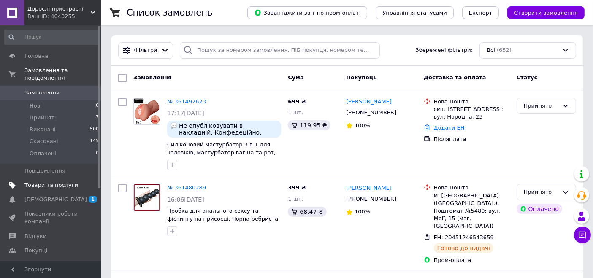
click at [49, 181] on span "Товари та послуги" at bounding box center [51, 185] width 54 height 8
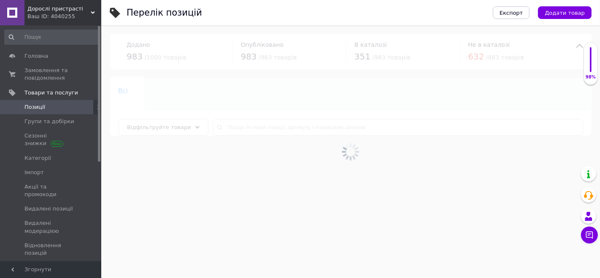
click at [286, 126] on div at bounding box center [350, 151] width 499 height 253
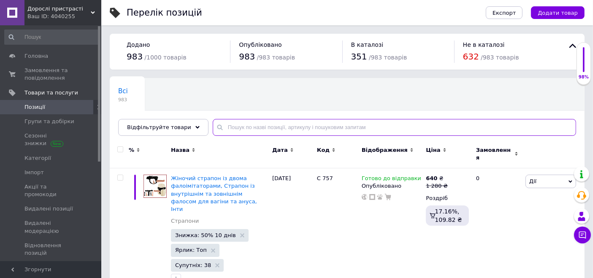
click at [243, 123] on input "text" at bounding box center [394, 127] width 363 height 17
type input "230"
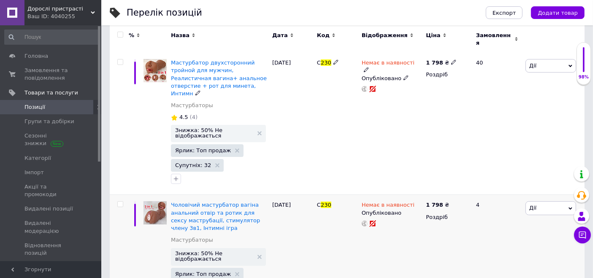
scroll to position [150, 0]
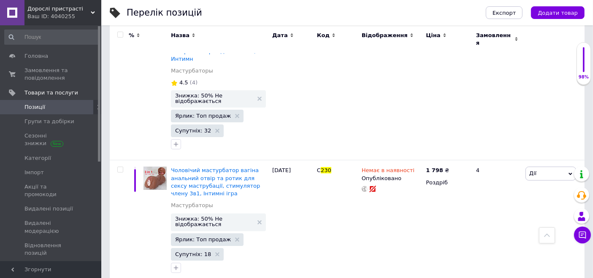
click at [72, 16] on div "Ваш ID: 4040255" at bounding box center [64, 17] width 74 height 8
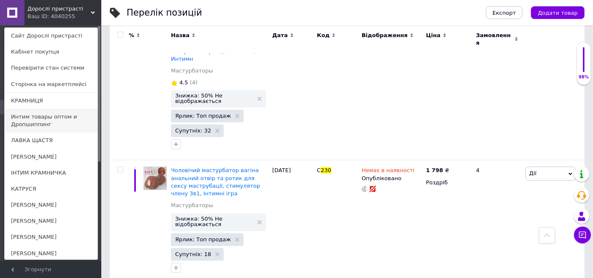
click at [49, 119] on link "Интим товары оптом и Дропшиппинг" at bounding box center [51, 121] width 93 height 24
